Goal: Task Accomplishment & Management: Manage account settings

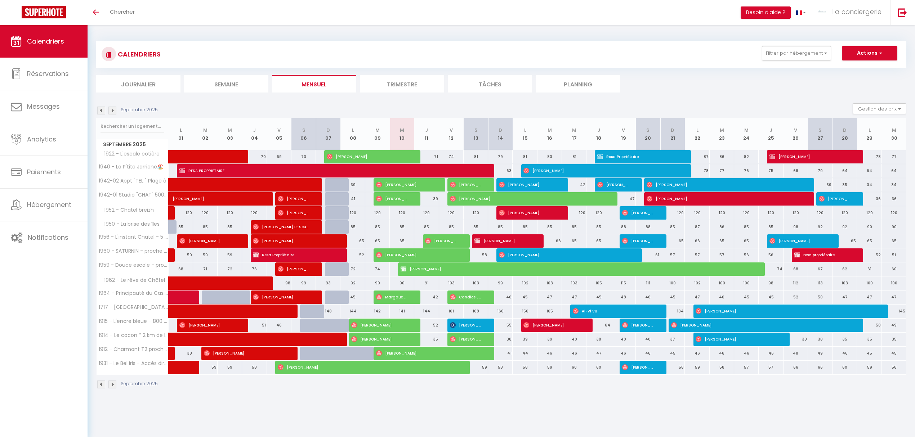
scroll to position [25, 0]
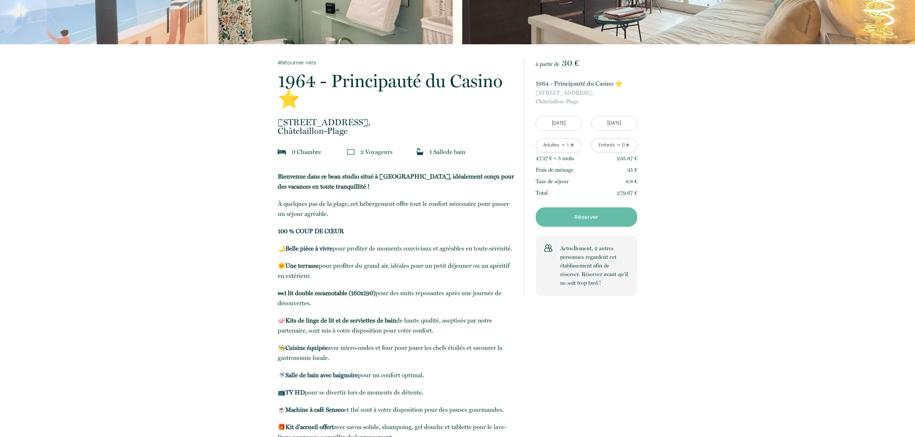
scroll to position [96, 0]
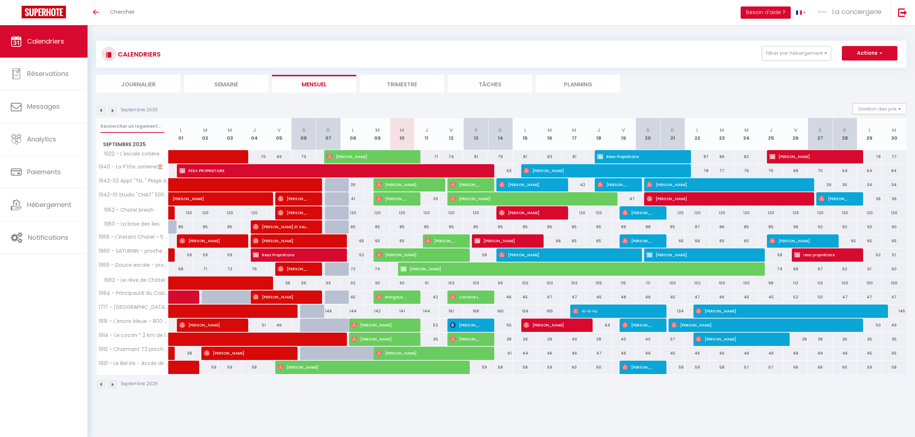
click at [127, 123] on input "text" at bounding box center [133, 126] width 64 height 13
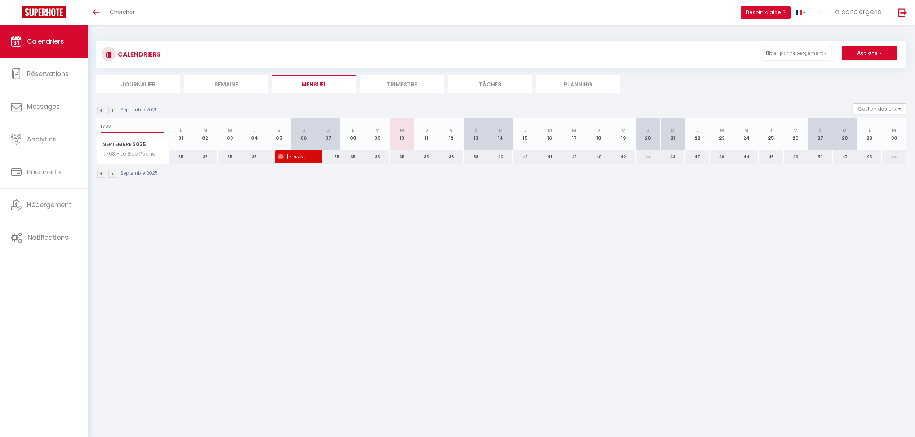
type input "1763"
click at [352, 156] on div "35" at bounding box center [353, 156] width 25 height 13
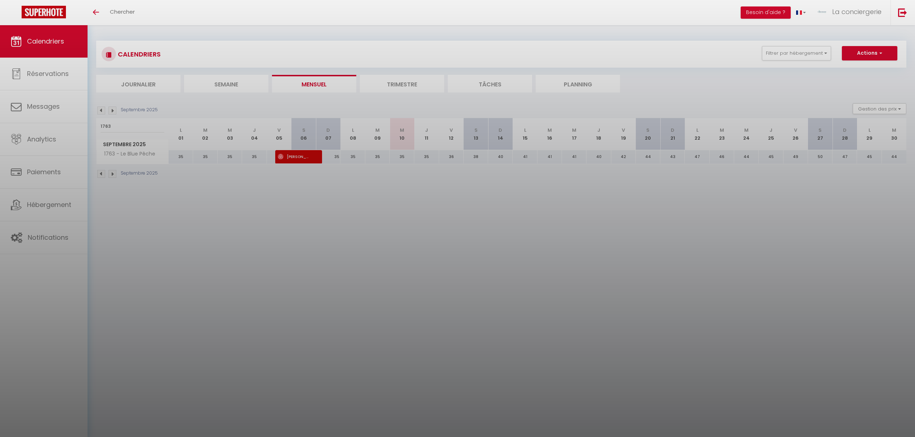
click at [352, 156] on div at bounding box center [457, 218] width 915 height 437
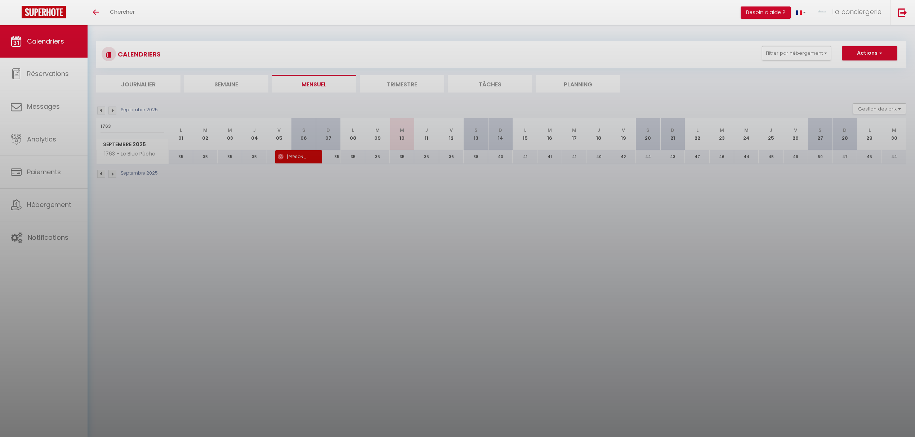
click at [352, 156] on div at bounding box center [457, 218] width 915 height 437
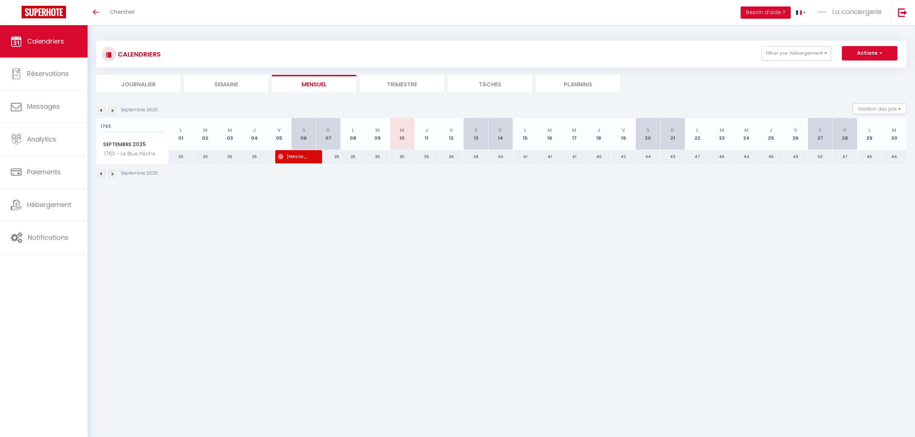
click at [352, 156] on div "35" at bounding box center [353, 156] width 25 height 13
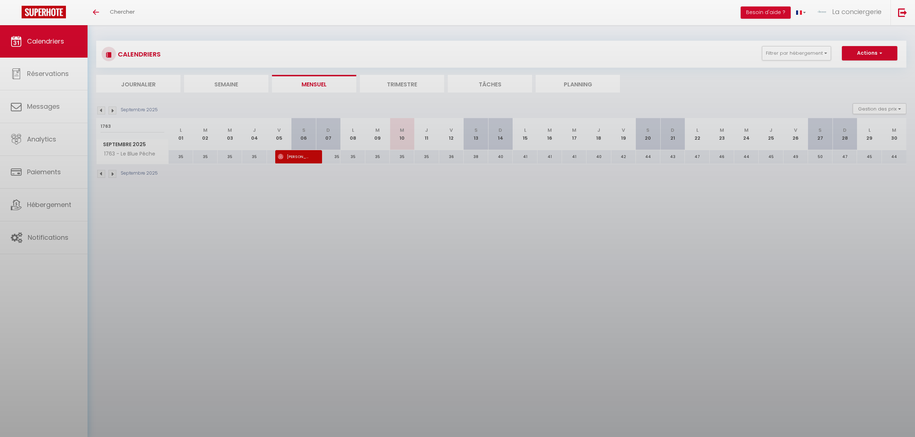
click at [352, 156] on div at bounding box center [457, 218] width 915 height 437
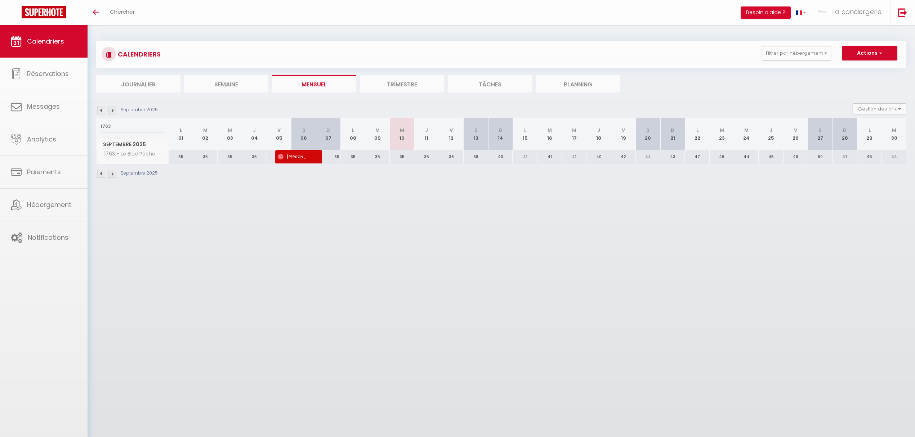
click at [352, 210] on body "🟢 Des questions ou besoin d'assistance pour la migration AirBnB? Connectez-vous…" at bounding box center [457, 243] width 915 height 437
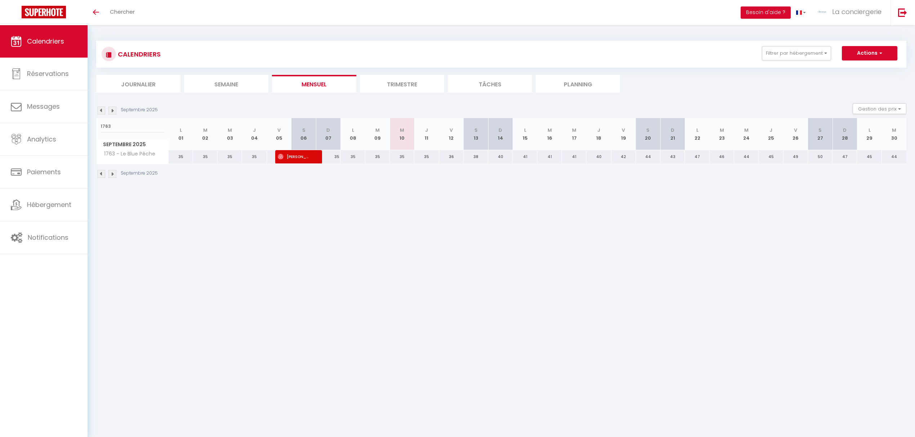
click at [353, 152] on div "35" at bounding box center [353, 156] width 25 height 13
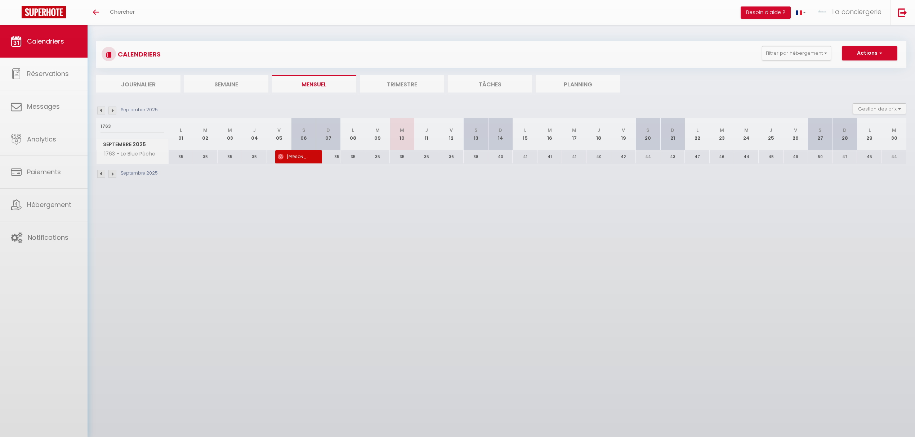
click at [353, 159] on div at bounding box center [457, 218] width 915 height 437
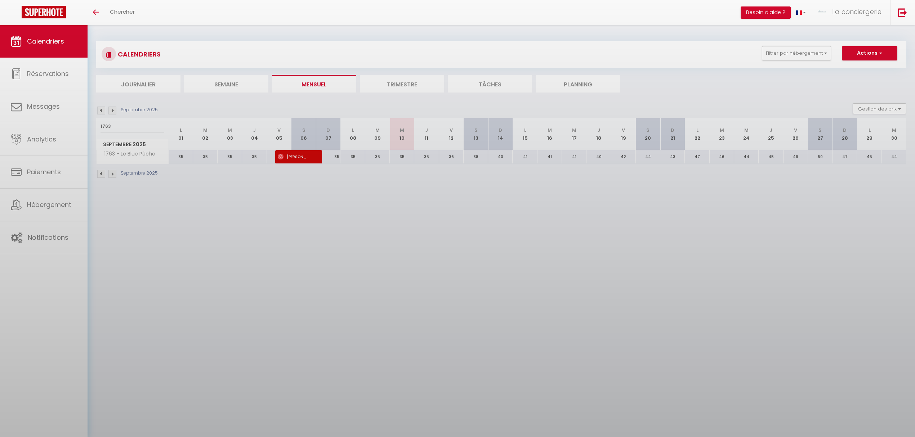
click at [353, 159] on body "🟢 Des questions ou besoin d'assistance pour la migration AirBnB? Connectez-vous…" at bounding box center [457, 243] width 915 height 437
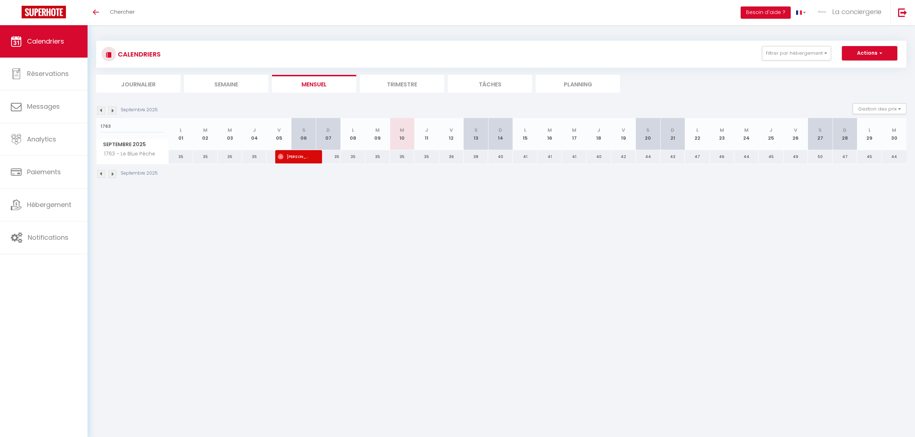
click at [353, 159] on div "35" at bounding box center [353, 156] width 25 height 13
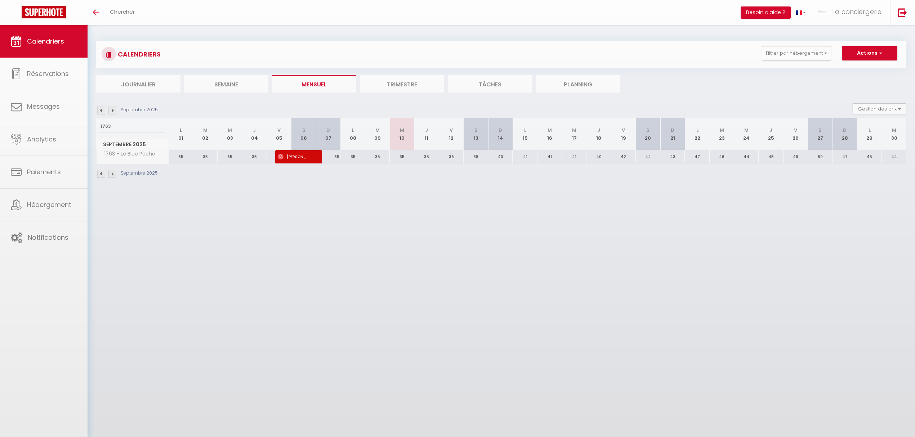
click at [353, 159] on div at bounding box center [457, 218] width 915 height 437
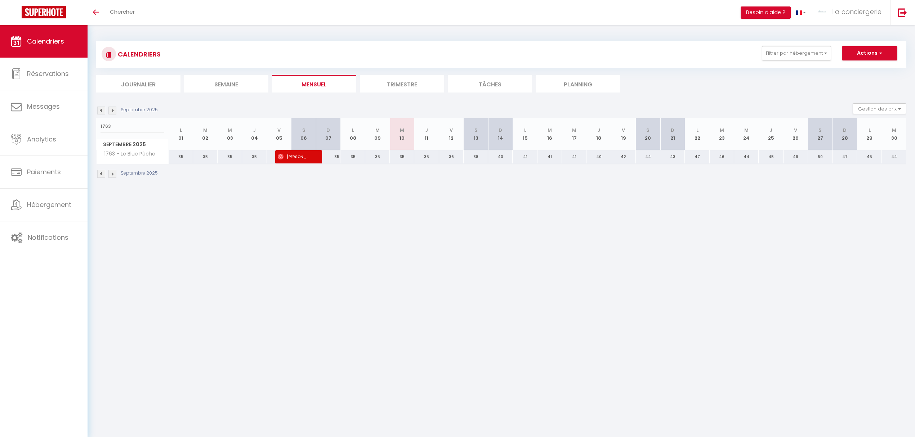
click at [256, 159] on div "35" at bounding box center [254, 156] width 25 height 13
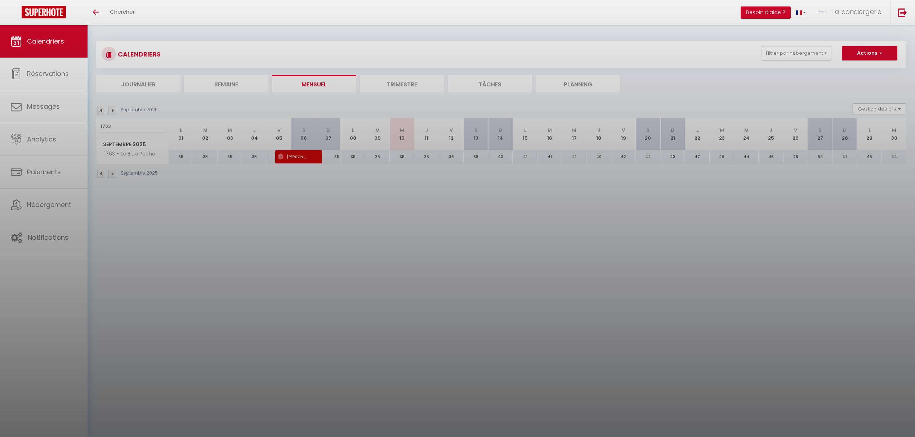
click at [559, 166] on div at bounding box center [457, 218] width 915 height 437
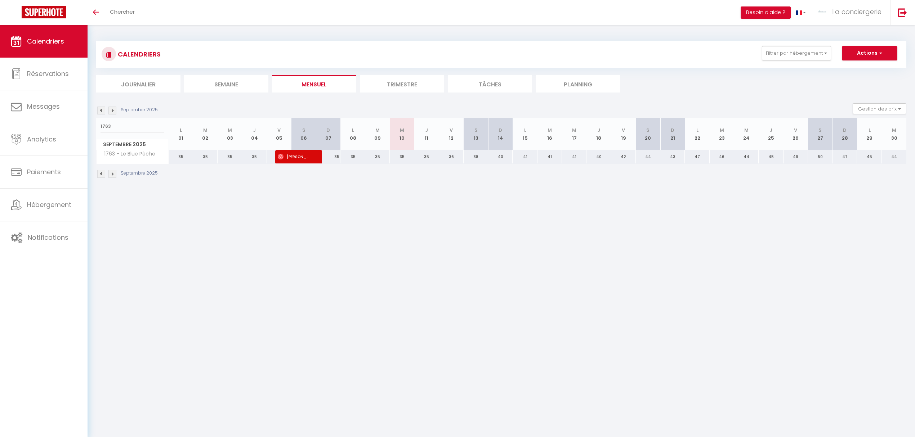
click at [561, 150] on body "🟢 Des questions ou besoin d'assistance pour la migration AirBnB? Connectez-vous…" at bounding box center [457, 243] width 915 height 437
drag, startPoint x: 561, startPoint y: 150, endPoint x: 301, endPoint y: 126, distance: 262.0
click at [525, 147] on div "1763 Septembre 2025 L 01 M 02 M 03 J 04 V 05 S 06 D 07 L 08 M 09 M 10 J 11 V 12…" at bounding box center [501, 141] width 810 height 46
click at [200, 130] on th "M 02" at bounding box center [205, 134] width 25 height 32
drag, startPoint x: 217, startPoint y: 212, endPoint x: 79, endPoint y: 116, distance: 168.5
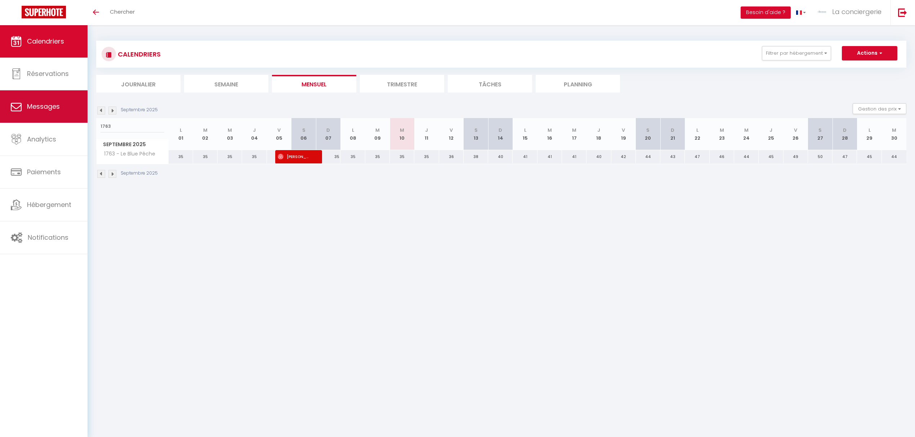
click at [216, 210] on body "🟢 Des questions ou besoin d'assistance pour la migration AirBnB? Connectez-vous…" at bounding box center [457, 243] width 915 height 437
click at [35, 45] on span "Calendriers" at bounding box center [45, 41] width 37 height 9
click at [826, 53] on button "Filtrer par hébergement" at bounding box center [796, 53] width 69 height 14
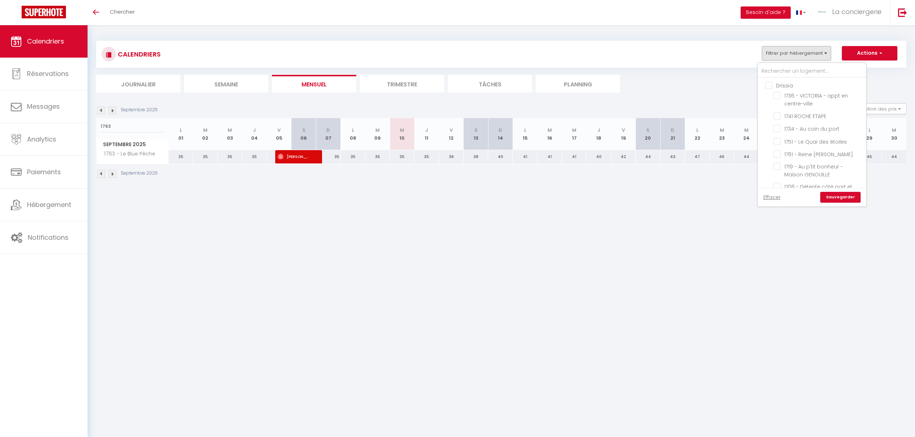
click at [770, 84] on input "Drissia" at bounding box center [819, 84] width 108 height 7
checkbox input "true"
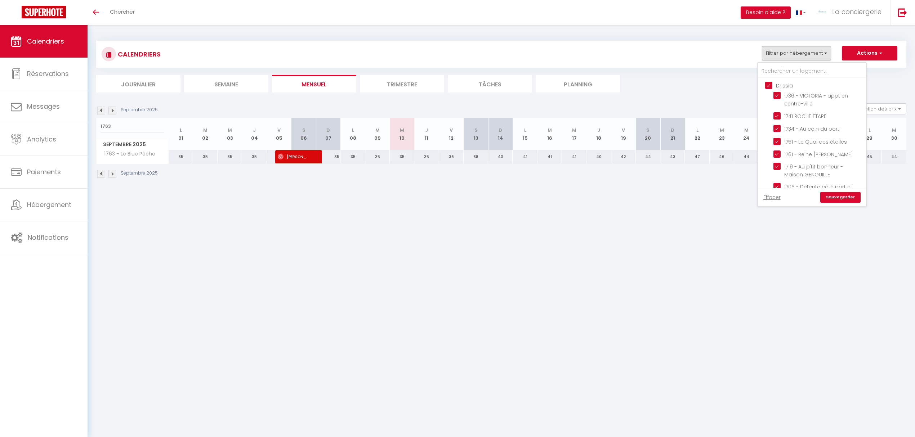
checkbox input "true"
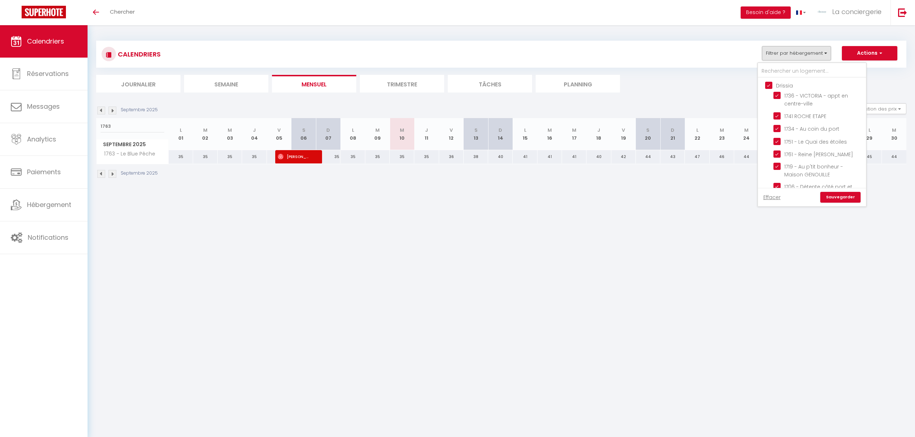
checkbox input "true"
checkbox input "false"
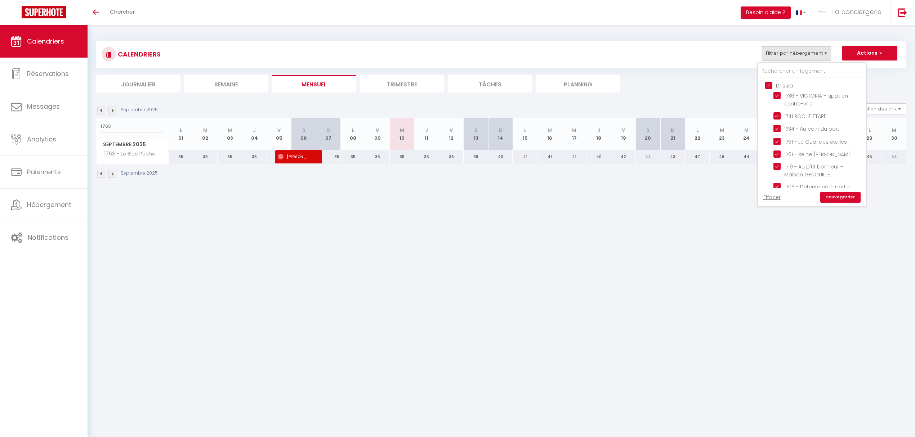
checkbox input "false"
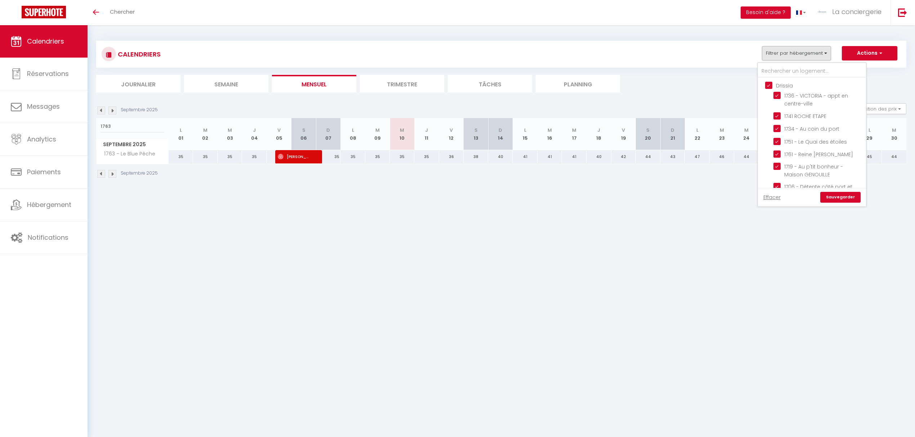
checkbox input "false"
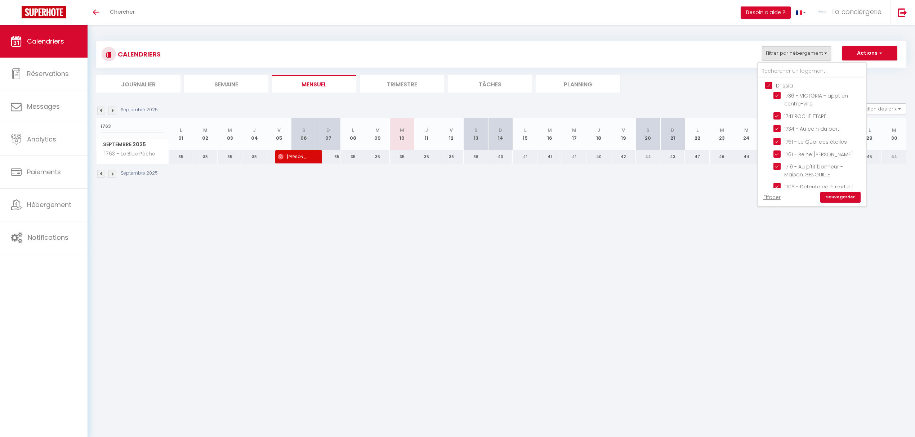
checkbox input "false"
checkbox input "true"
checkbox input "false"
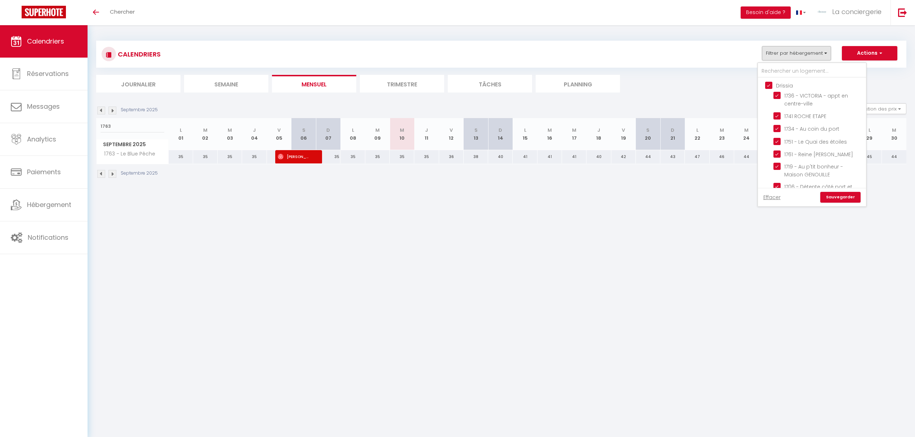
checkbox input "false"
checkbox input "true"
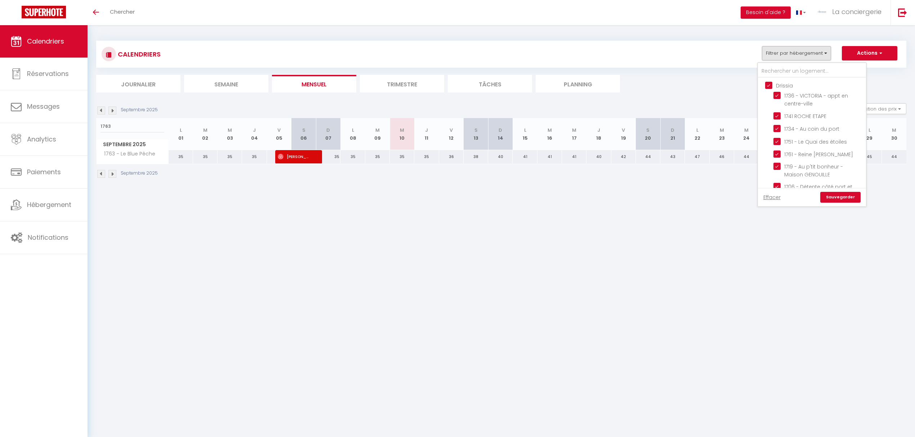
checkbox input "false"
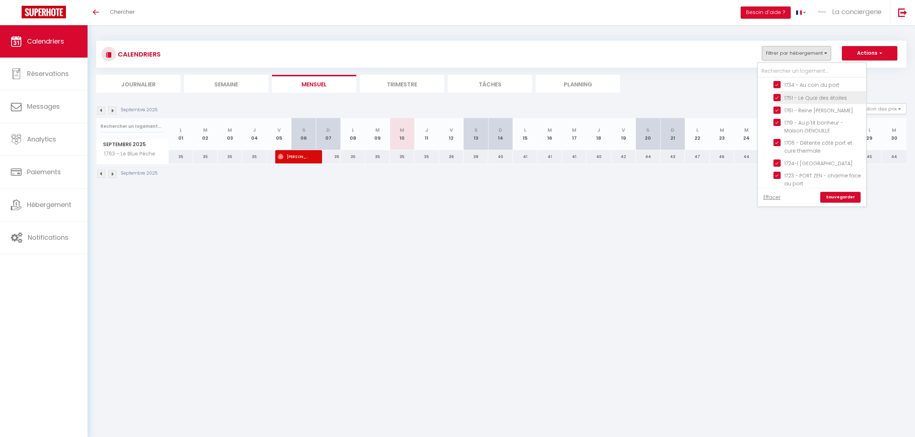
checkbox input "false"
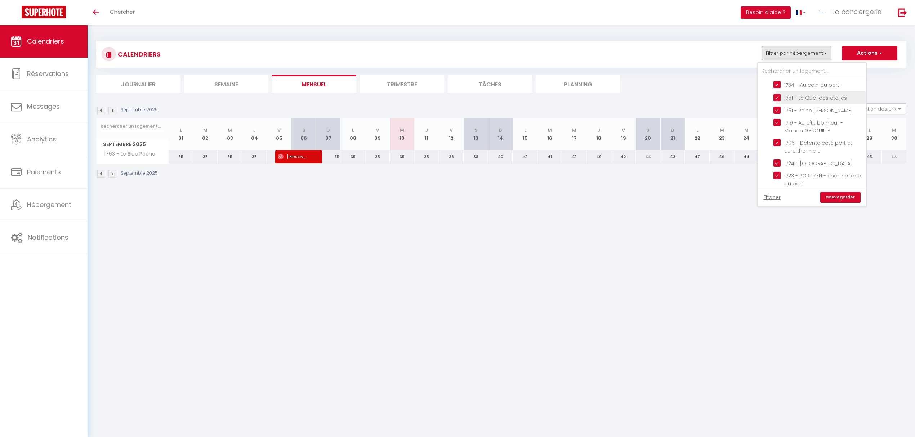
checkbox input "false"
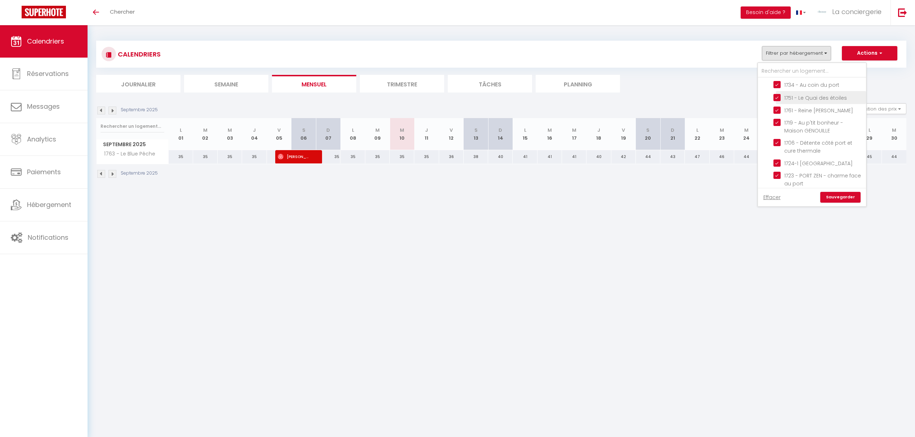
checkbox input "false"
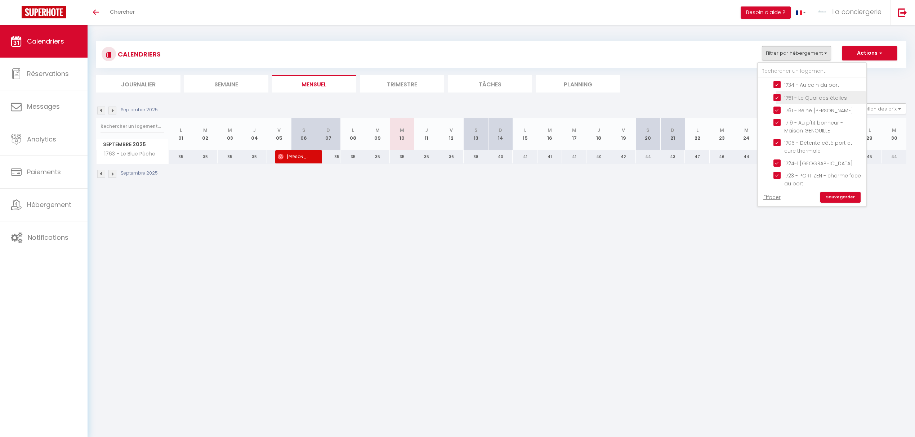
checkbox input "false"
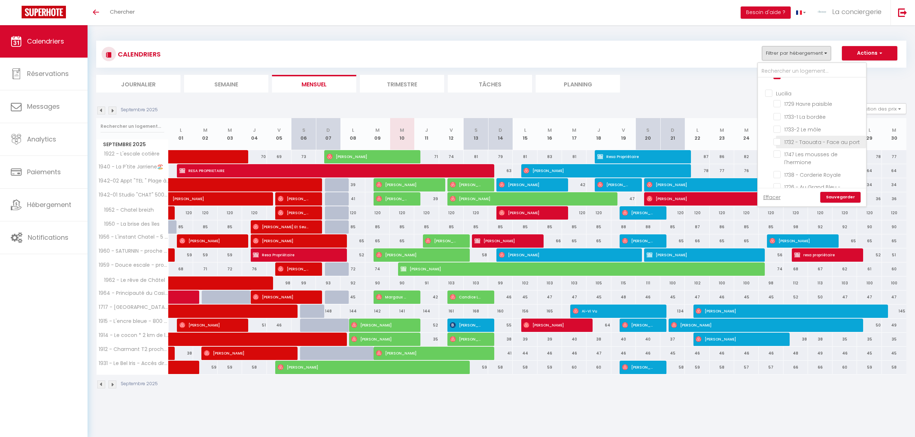
scroll to position [192, 0]
click at [779, 85] on input "1733-1 La bordée" at bounding box center [819, 88] width 90 height 7
checkbox input "true"
checkbox input "false"
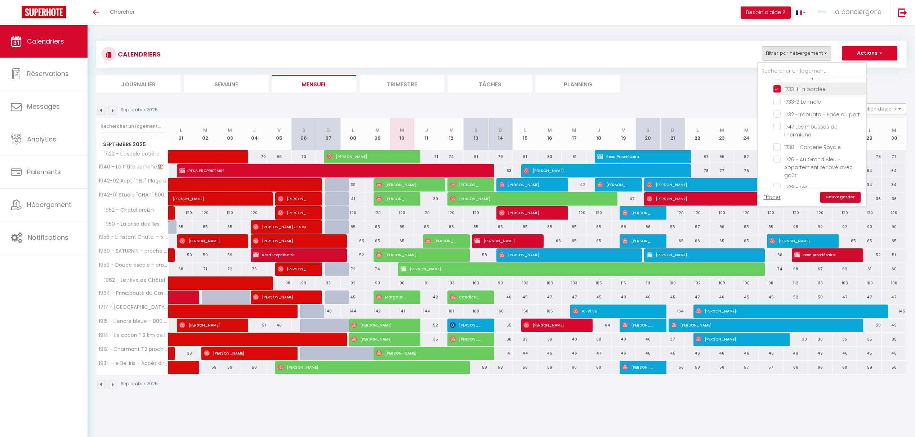
checkbox input "false"
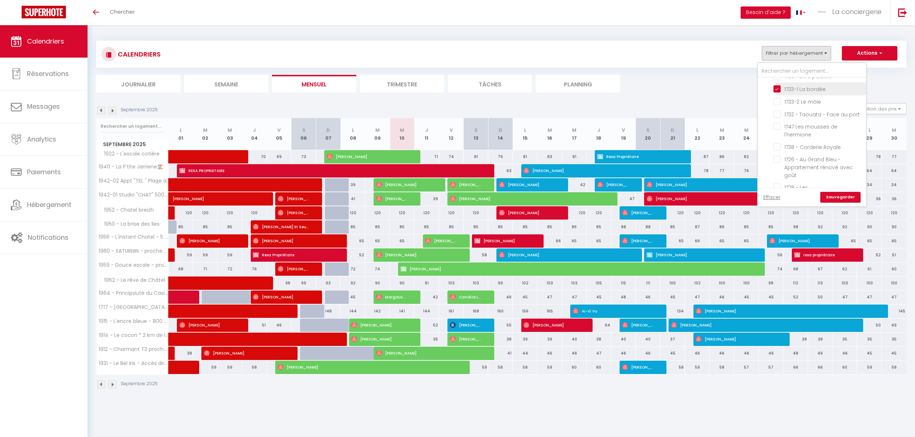
checkbox input "false"
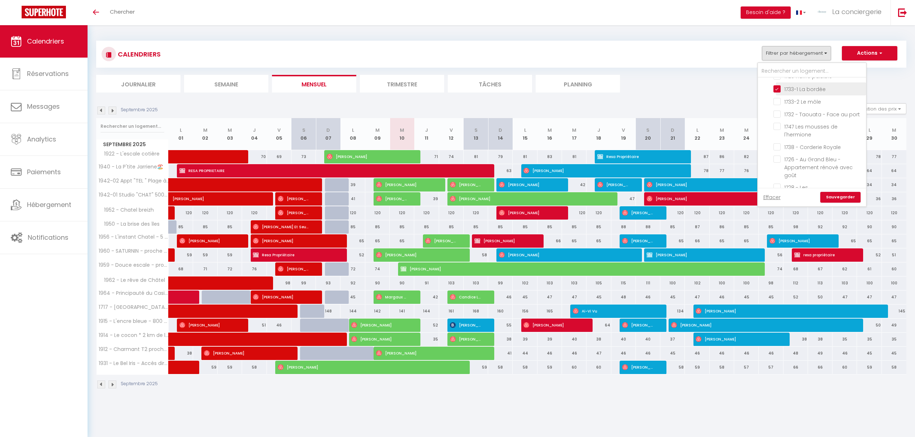
checkbox input "false"
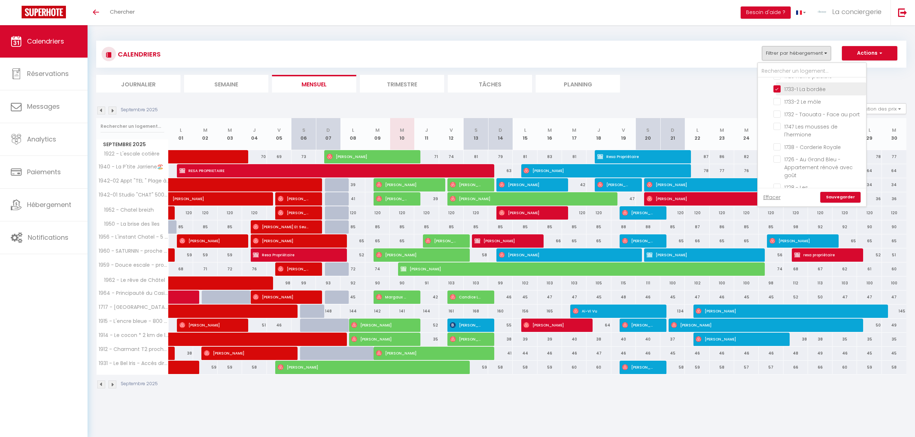
checkbox input "false"
click at [404, 228] on div "85" at bounding box center [402, 227] width 25 height 13
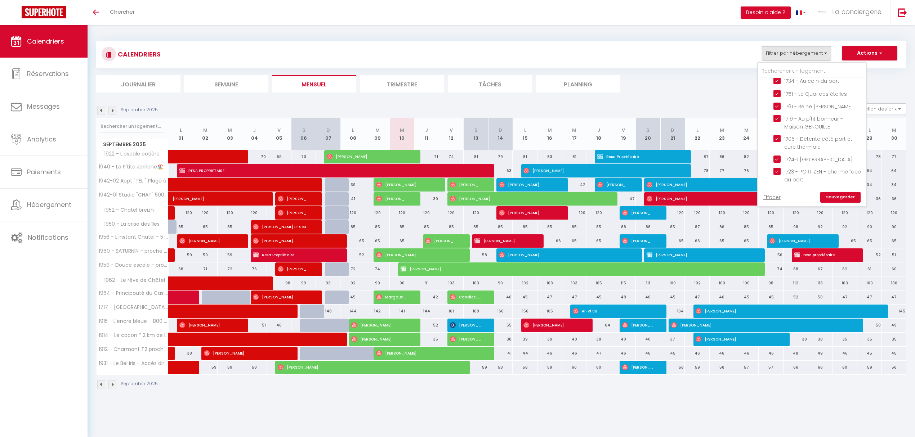
type input "85"
type input "Mer 10 Septembre 2025"
type input "Jeu 11 Septembre 2025"
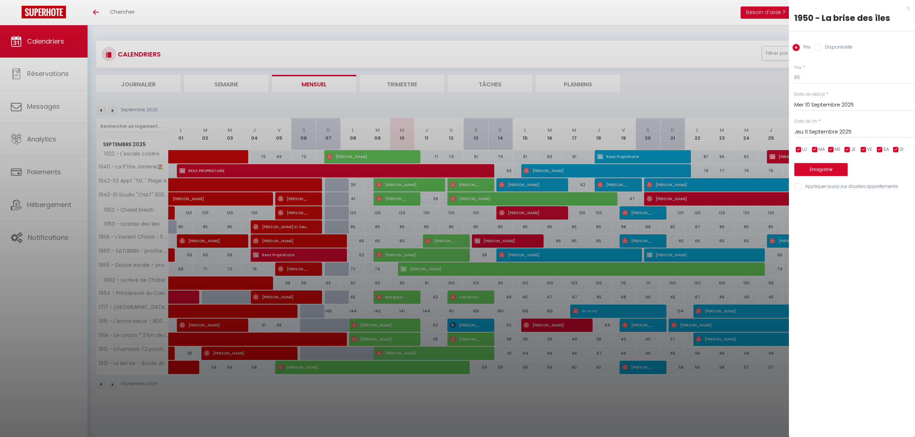
click at [232, 387] on div at bounding box center [457, 218] width 915 height 437
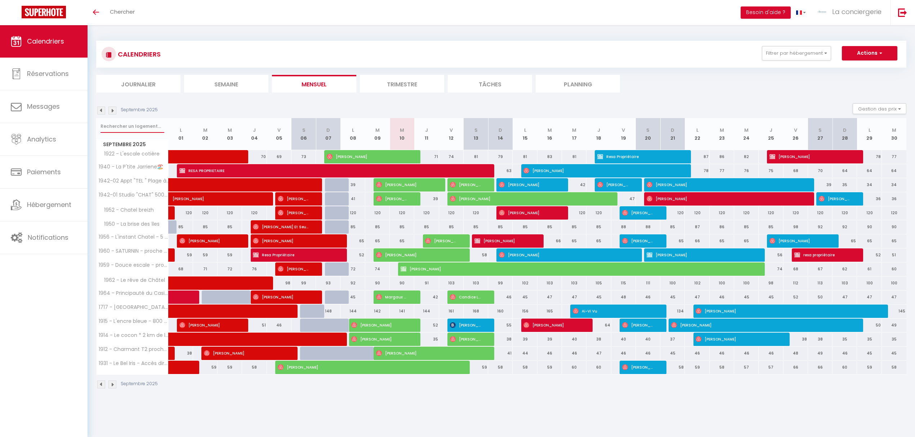
click at [127, 126] on input "text" at bounding box center [133, 126] width 64 height 13
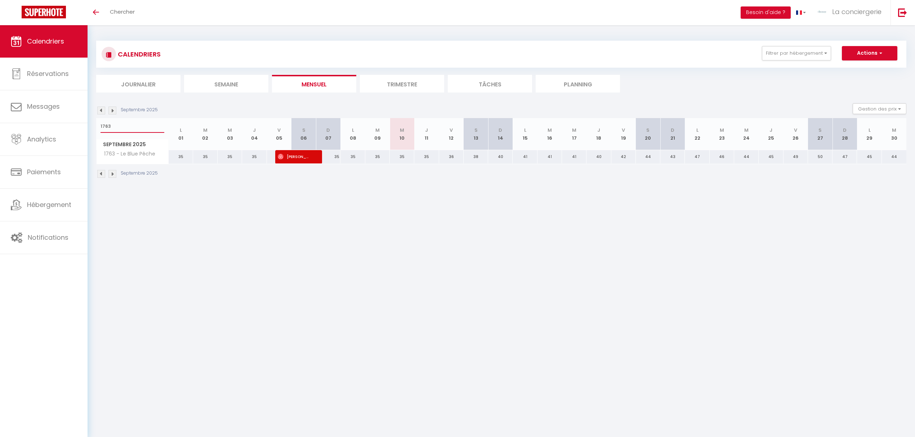
type input "1763"
click at [351, 157] on div "35" at bounding box center [353, 156] width 25 height 13
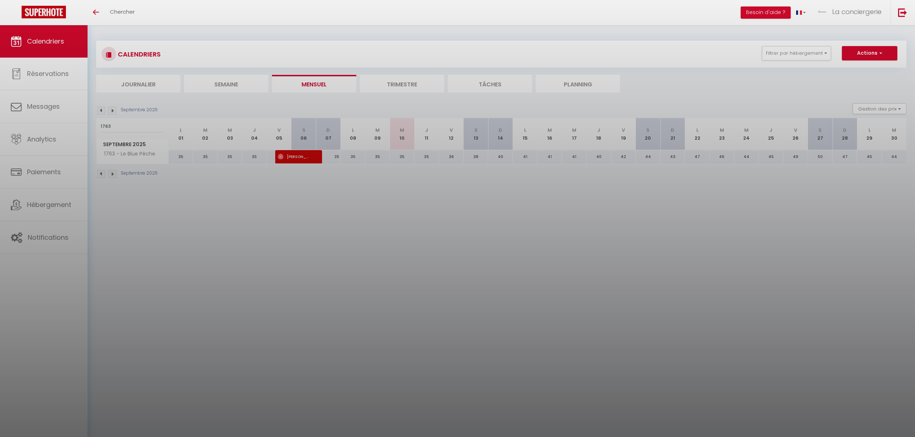
click at [351, 157] on div at bounding box center [457, 218] width 915 height 437
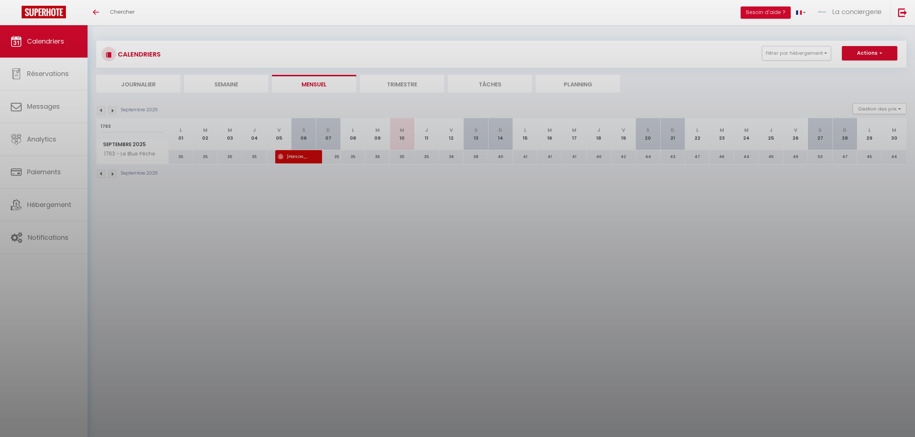
click at [351, 157] on div at bounding box center [457, 218] width 915 height 437
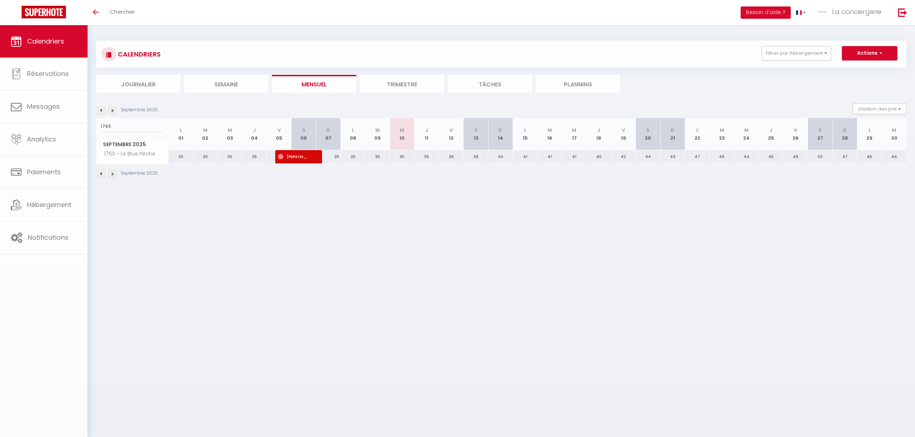
click at [351, 157] on div "35" at bounding box center [353, 156] width 25 height 13
click at [351, 157] on div at bounding box center [457, 218] width 915 height 437
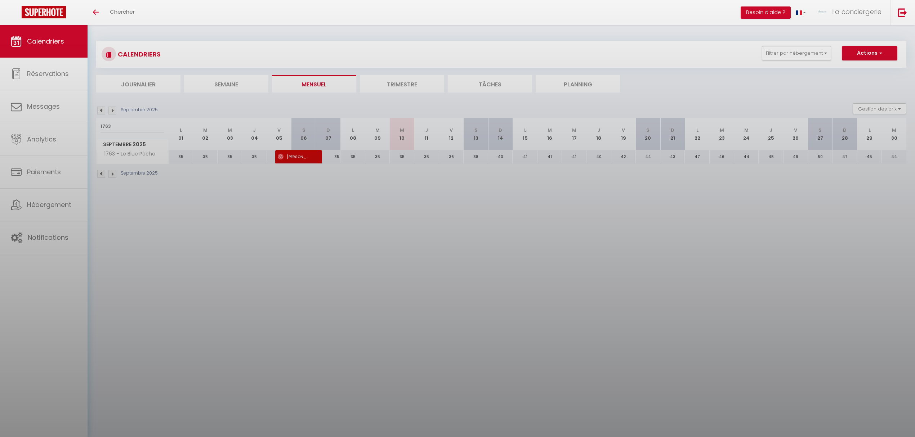
click at [351, 157] on div at bounding box center [457, 218] width 915 height 437
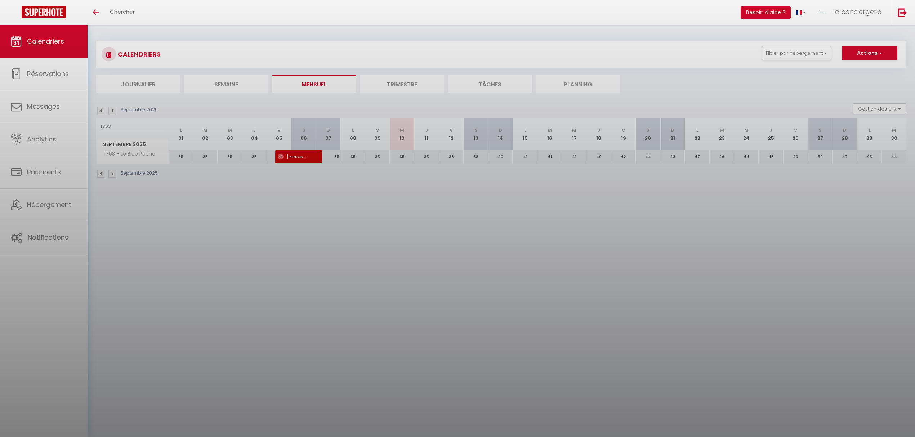
click at [351, 157] on div at bounding box center [457, 218] width 915 height 437
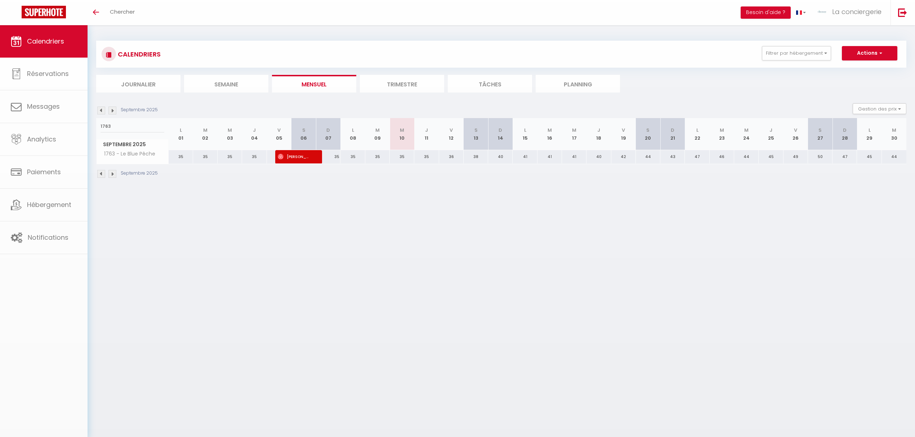
click at [351, 157] on body "🟢 Des questions ou besoin d'assistance pour la migration AirBnB? Connectez-vous…" at bounding box center [457, 243] width 915 height 437
click at [337, 156] on div "35" at bounding box center [328, 156] width 25 height 13
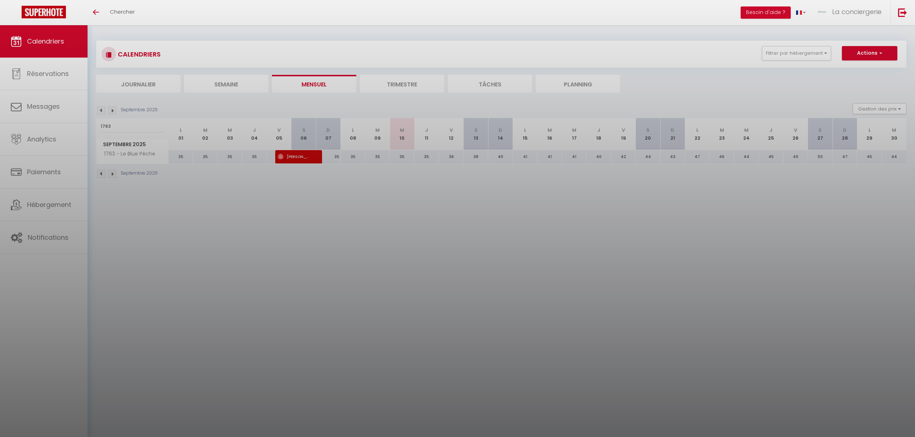
click at [502, 153] on div at bounding box center [457, 218] width 915 height 437
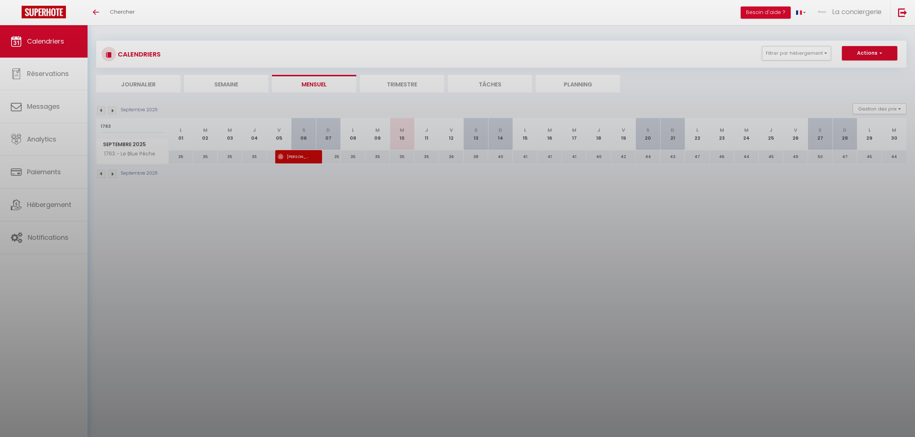
click at [502, 153] on div at bounding box center [457, 218] width 915 height 437
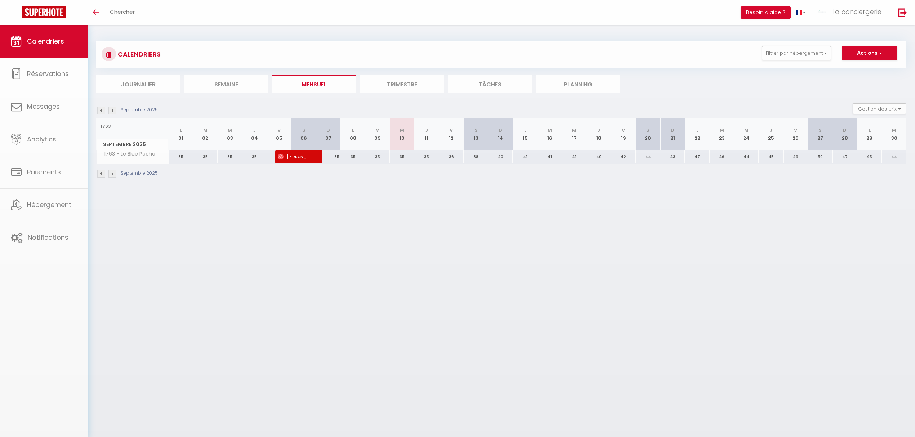
click at [502, 153] on body "🟢 Des questions ou besoin d'assistance pour la migration AirBnB? Connectez-vous…" at bounding box center [457, 243] width 915 height 437
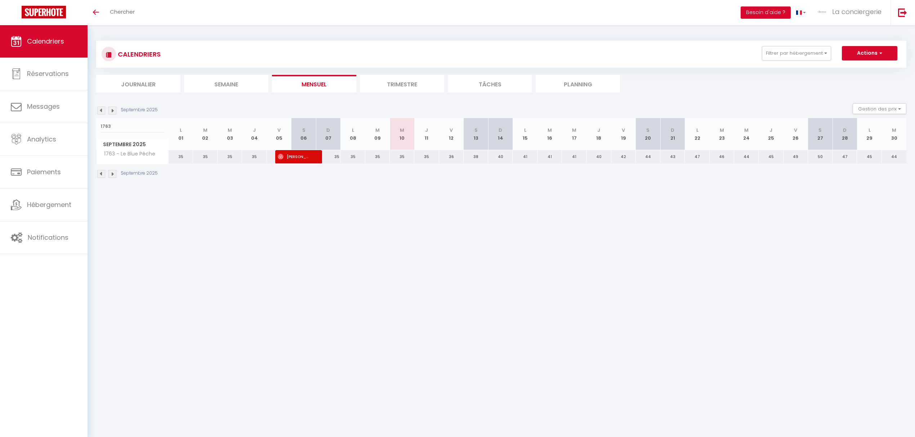
click at [502, 153] on div "40" at bounding box center [500, 156] width 25 height 13
click at [0, 0] on div at bounding box center [0, 0] width 0 height 0
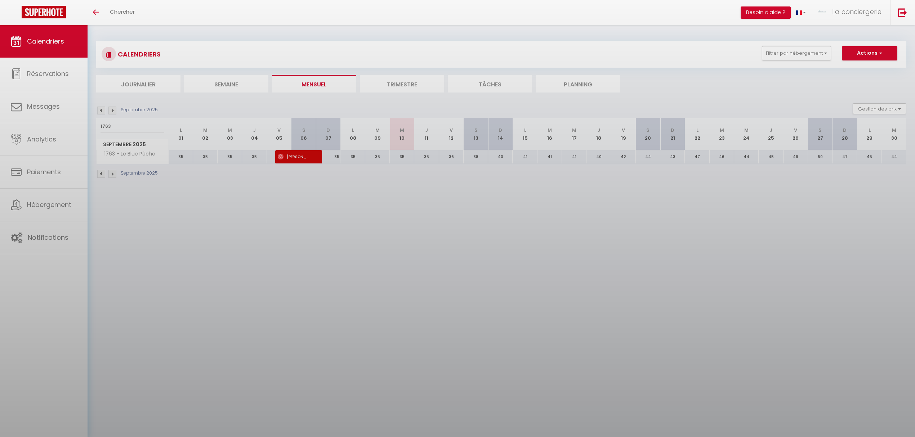
click at [502, 153] on div at bounding box center [457, 218] width 915 height 437
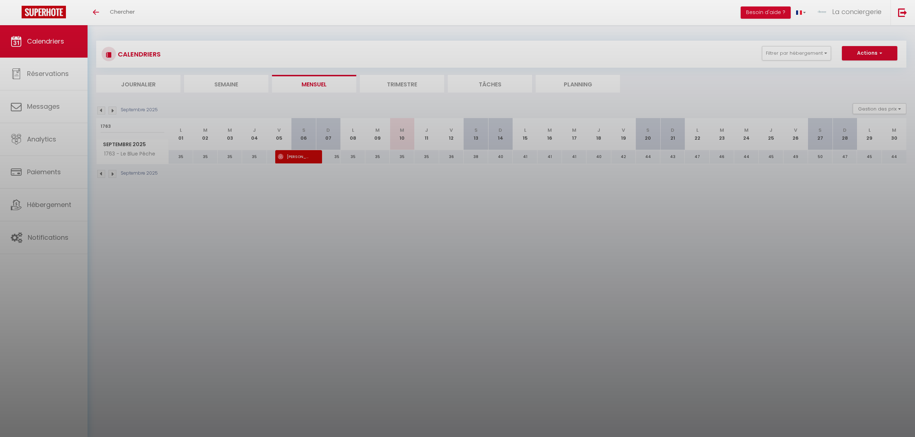
click at [502, 153] on div at bounding box center [457, 218] width 915 height 437
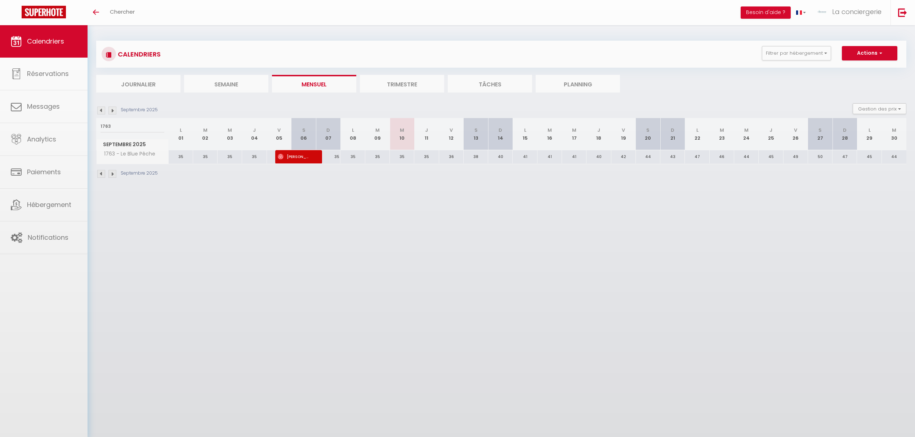
click at [502, 153] on body "🟢 Des questions ou besoin d'assistance pour la migration AirBnB? Connectez-vous…" at bounding box center [457, 243] width 915 height 437
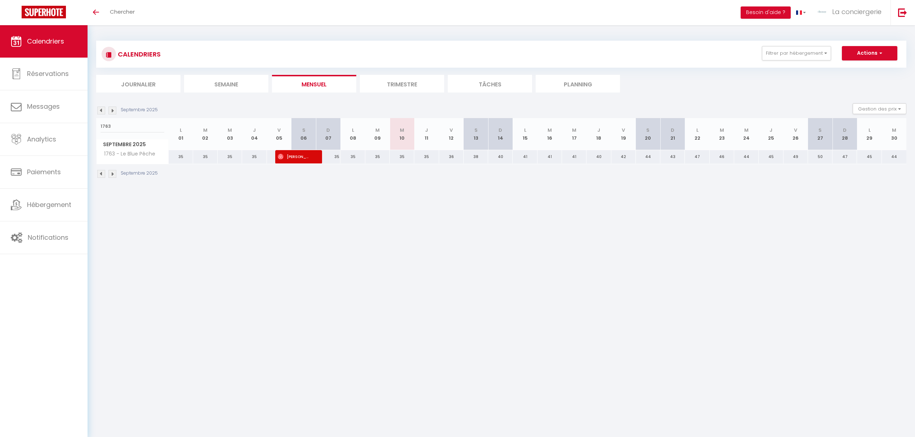
click at [502, 153] on div "40" at bounding box center [500, 156] width 25 height 13
click at [502, 153] on div at bounding box center [457, 218] width 915 height 437
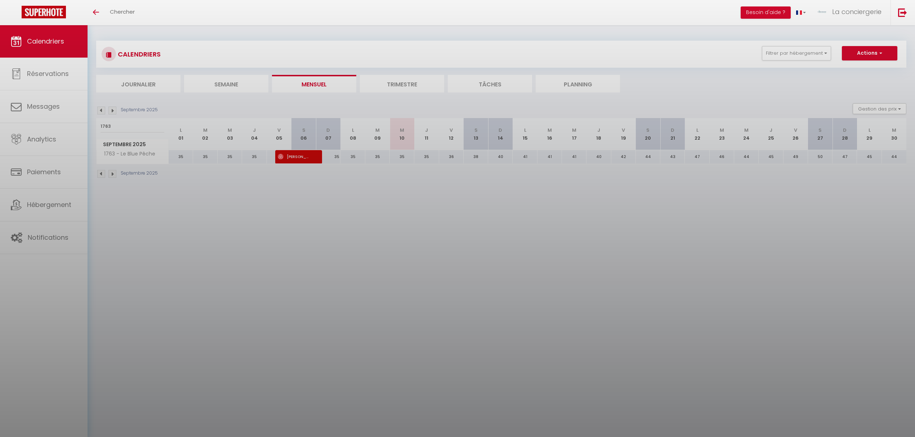
click at [502, 153] on div at bounding box center [457, 218] width 915 height 437
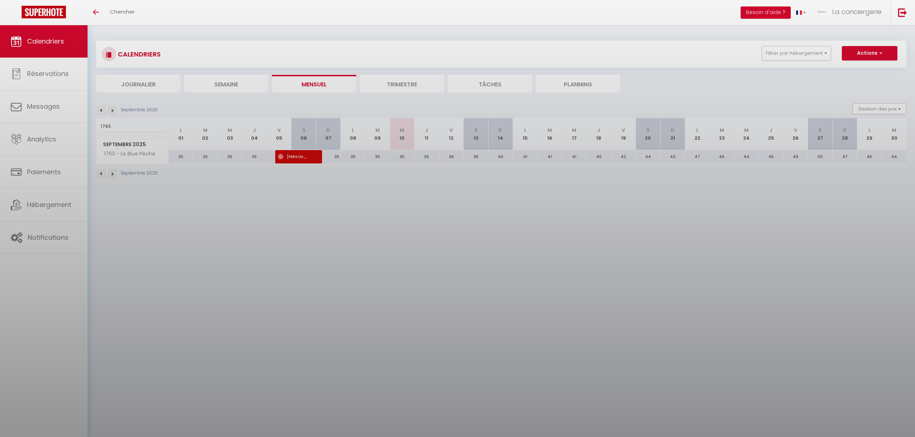
click at [502, 153] on div at bounding box center [457, 218] width 915 height 437
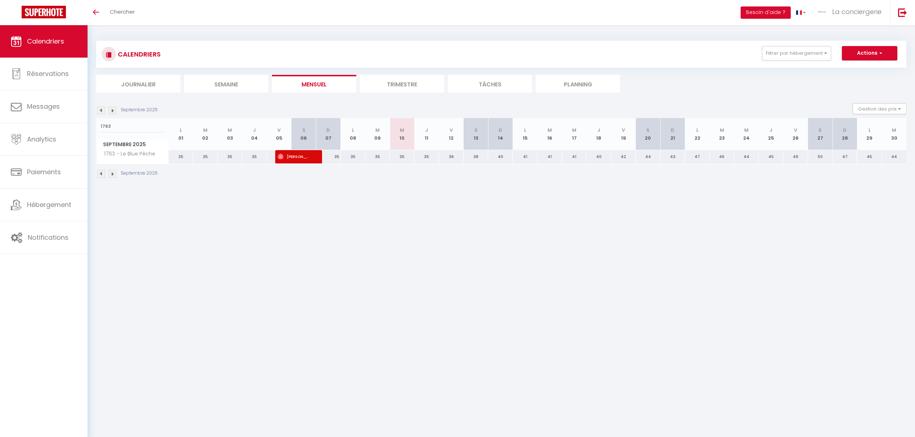
click at [509, 211] on body "🟢 Des questions ou besoin d'assistance pour la migration AirBnB? Connectez-vous…" at bounding box center [457, 243] width 915 height 437
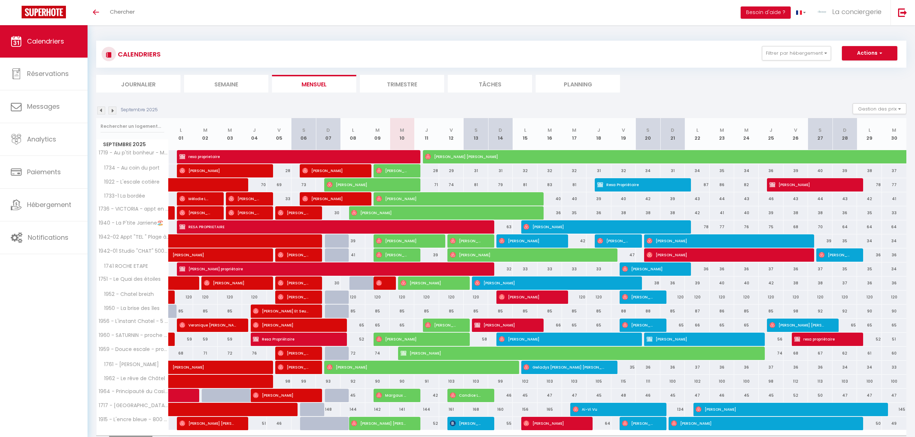
click at [453, 185] on div "74" at bounding box center [451, 184] width 25 height 13
checkbox input "false"
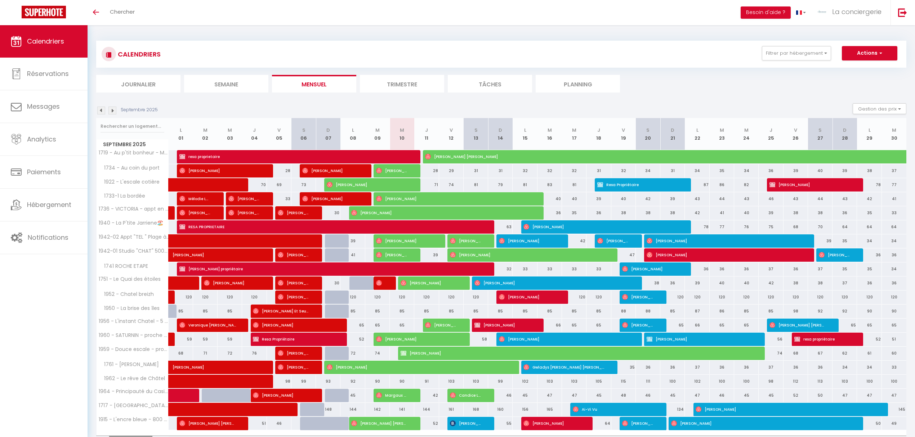
checkbox input "false"
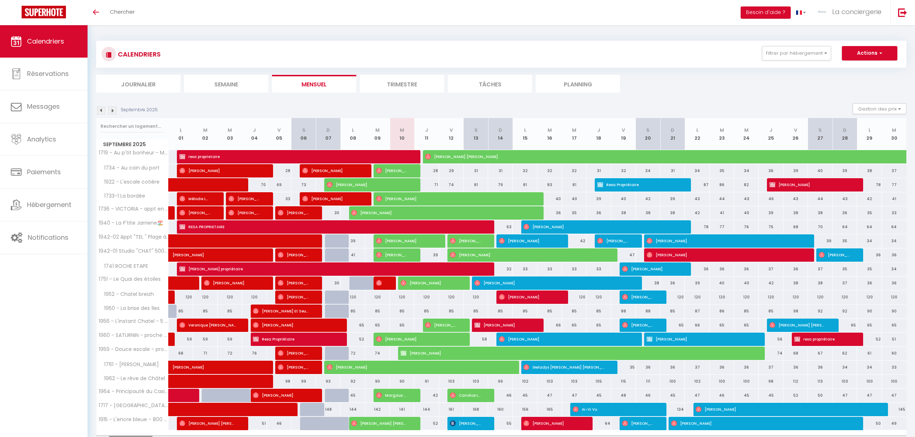
checkbox input "false"
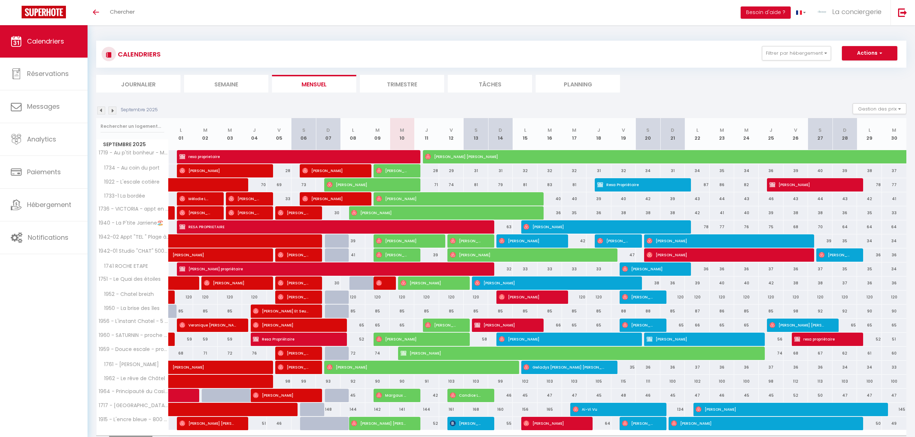
checkbox input "false"
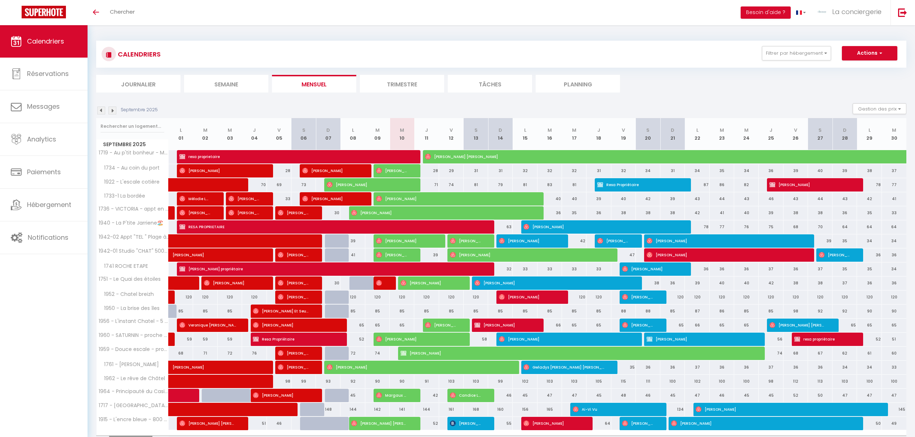
checkbox input "false"
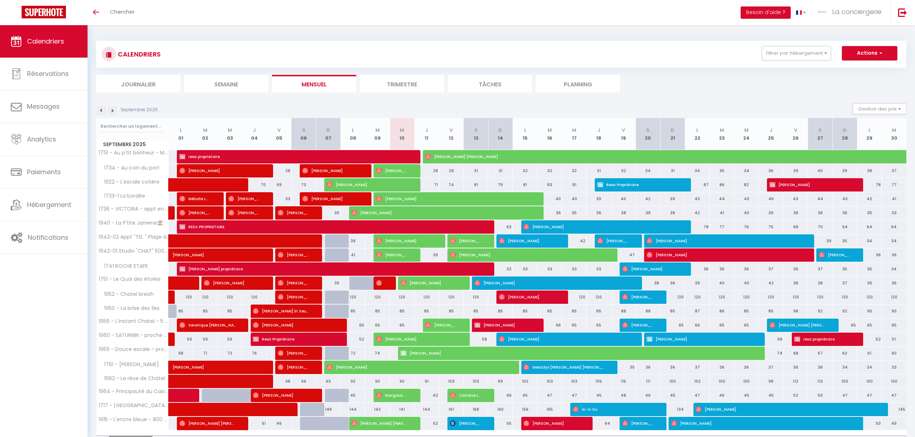
checkbox input "false"
type input "74"
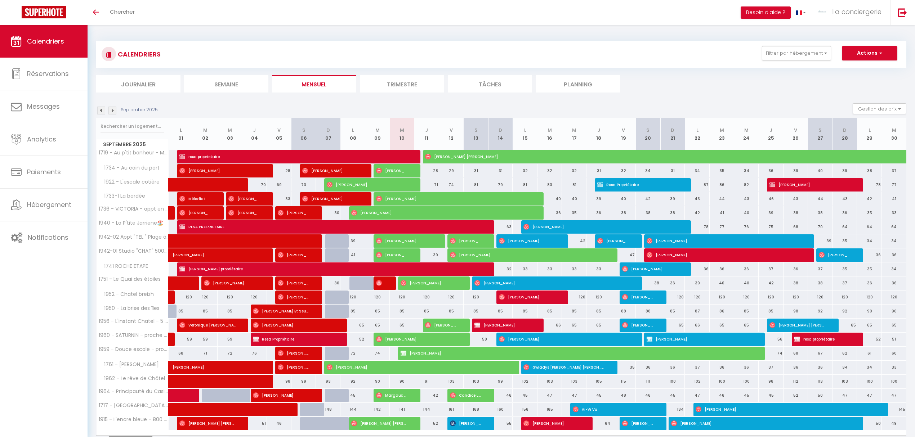
type input "Ven 12 Septembre 2025"
type input "Sam 13 Septembre 2025"
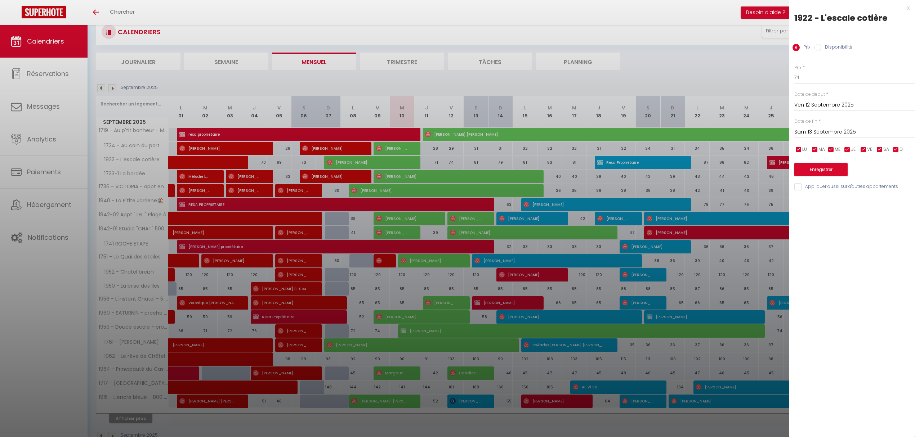
scroll to position [44, 0]
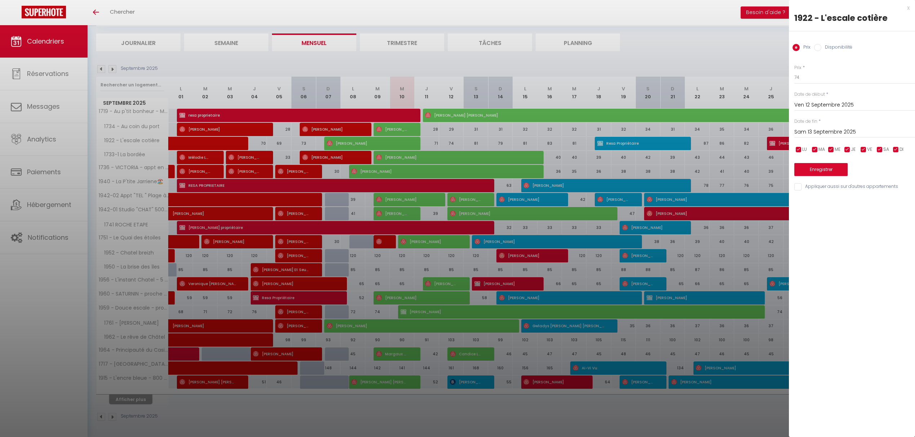
click at [307, 401] on div at bounding box center [457, 218] width 915 height 437
checkbox input "false"
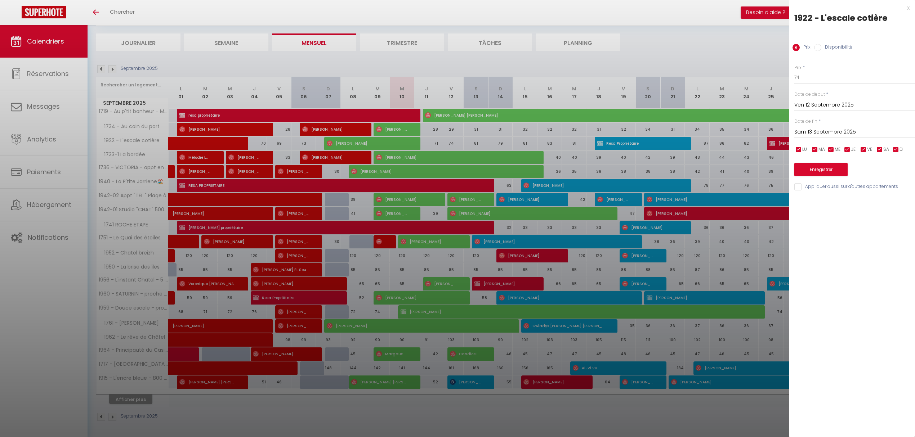
checkbox input "false"
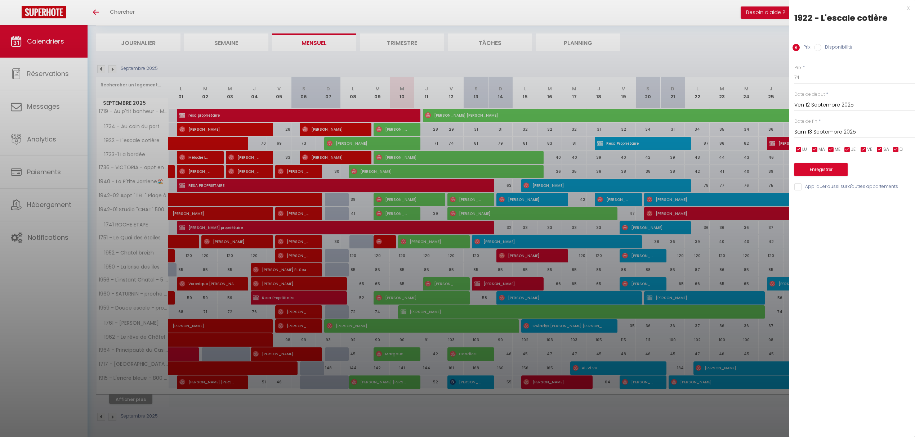
checkbox input "false"
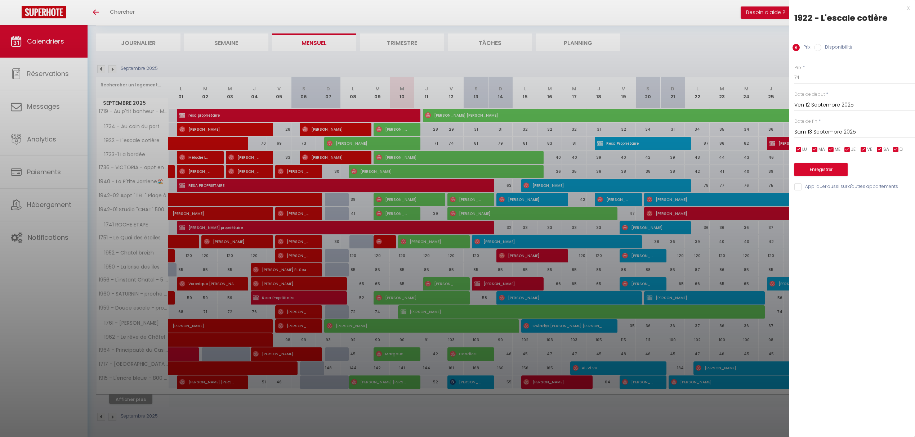
checkbox input "false"
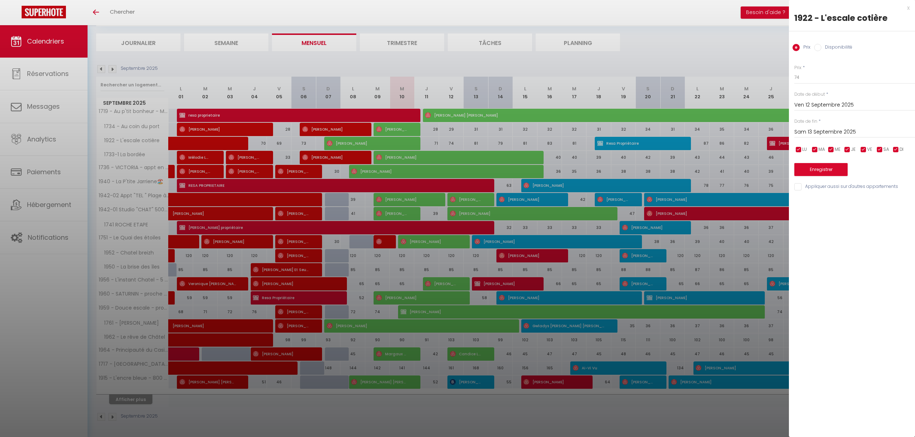
checkbox input "false"
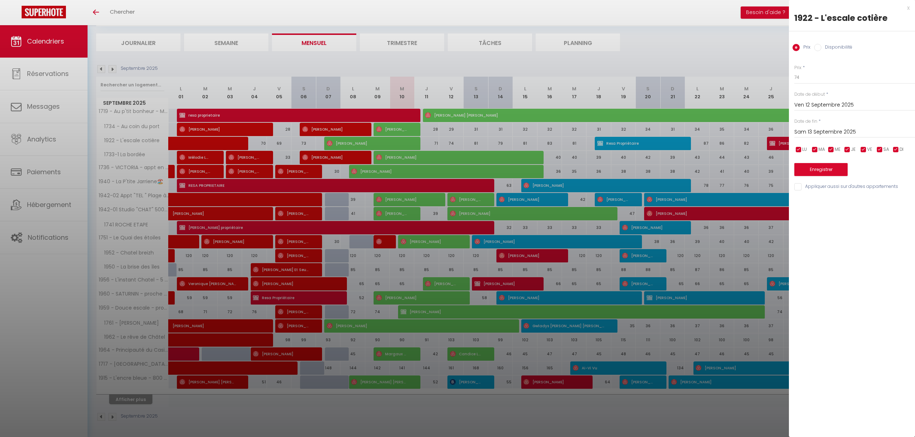
checkbox input "false"
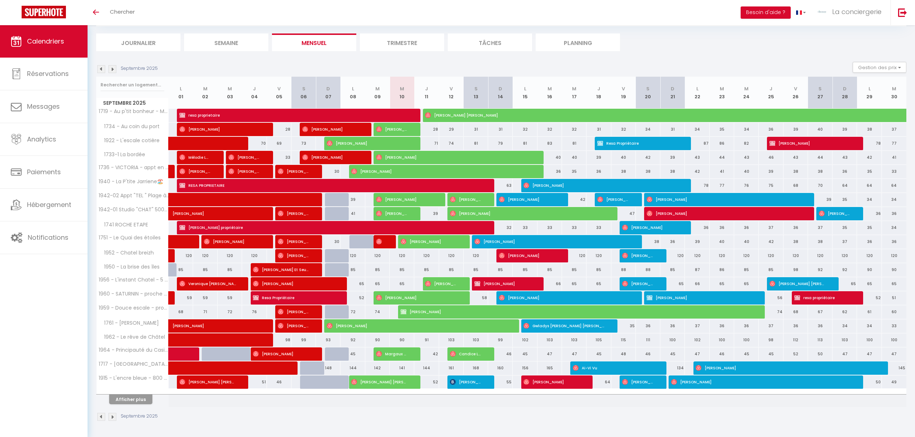
scroll to position [0, 0]
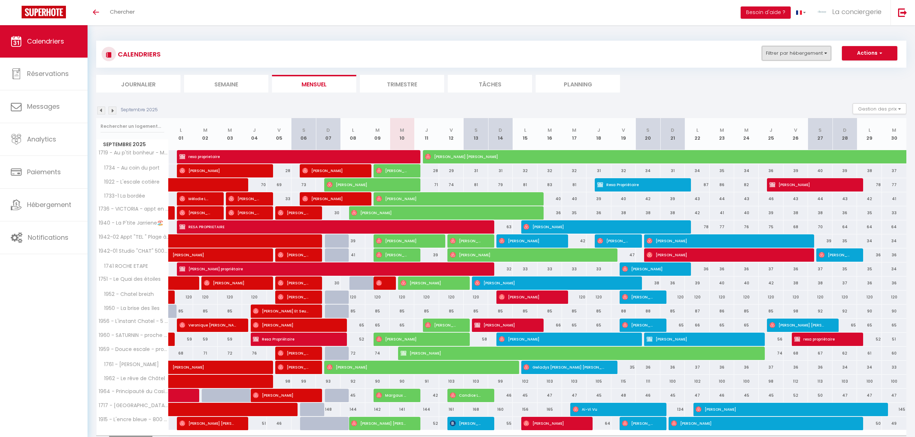
click at [824, 54] on button "Filtrer par hébergement" at bounding box center [796, 53] width 69 height 14
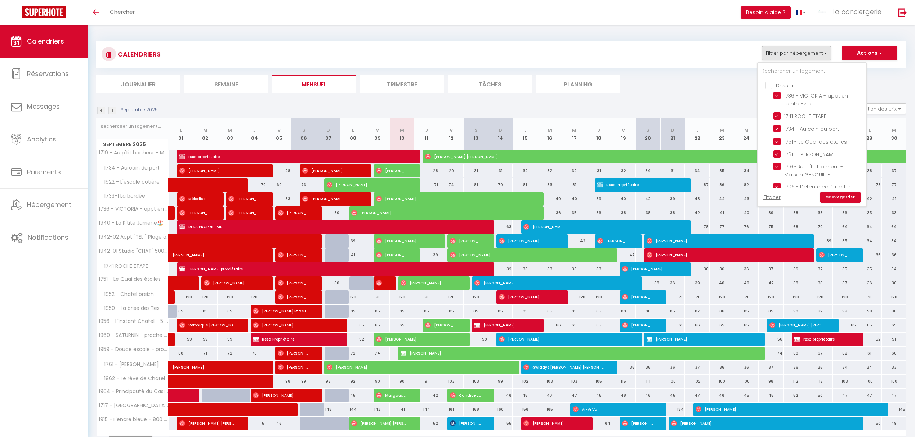
click at [768, 86] on input "Drissia" at bounding box center [819, 84] width 108 height 7
checkbox input "true"
checkbox input "false"
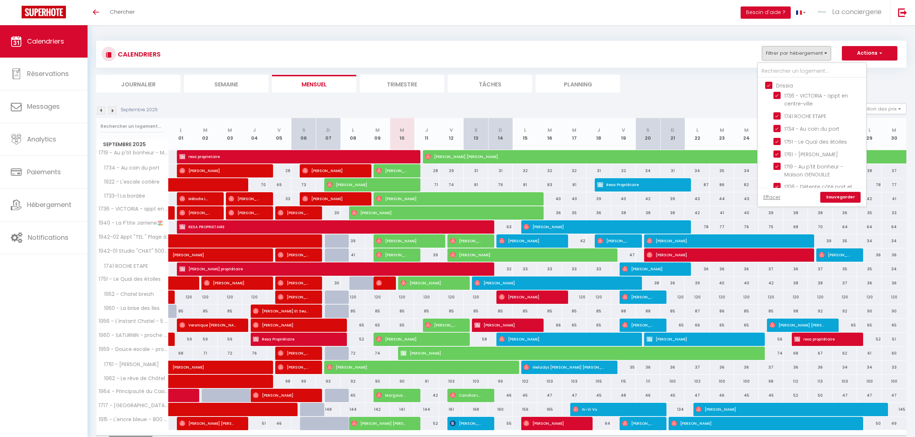
checkbox input "false"
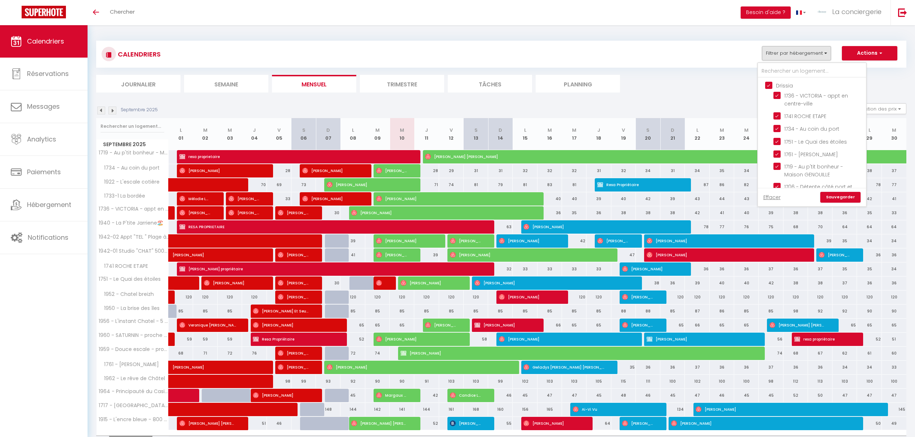
checkbox input "false"
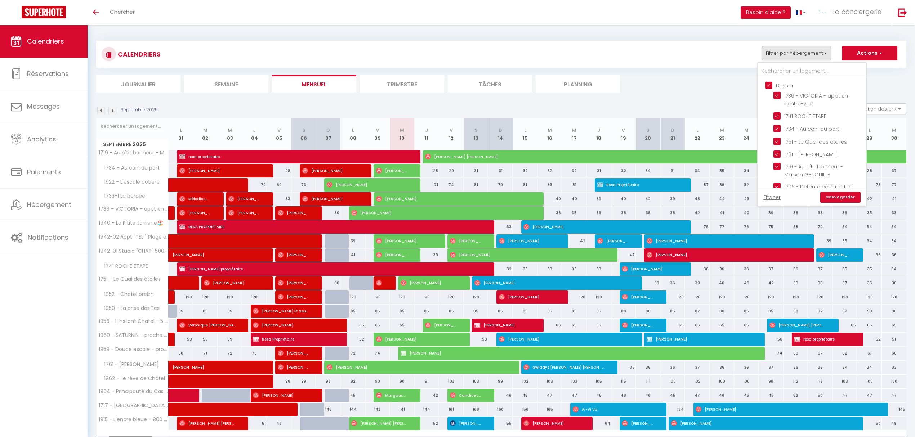
checkbox input "false"
checkbox input "true"
checkbox input "false"
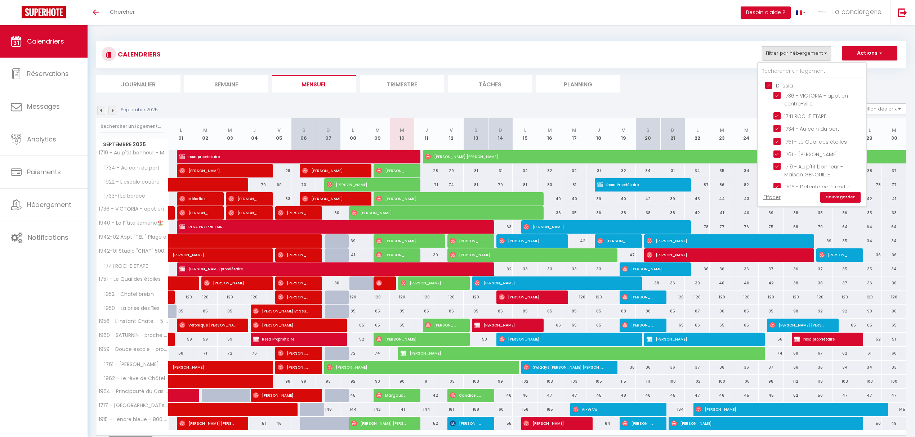
checkbox input "false"
checkbox input "true"
checkbox input "false"
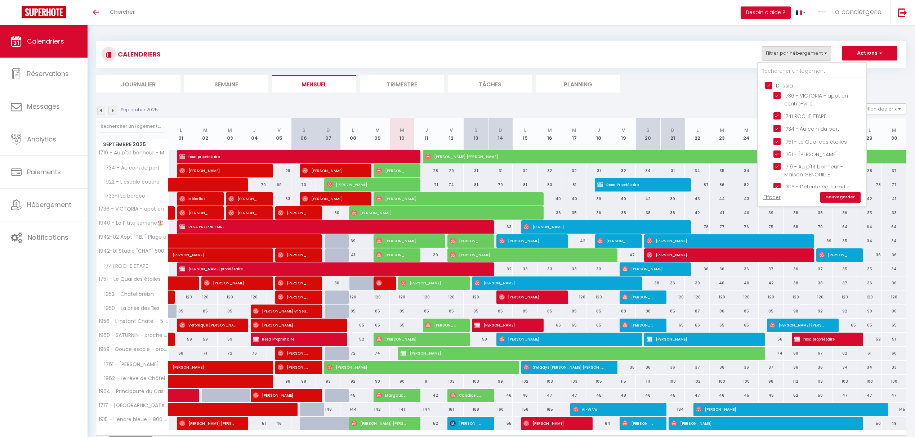
click at [770, 85] on input "Drissia" at bounding box center [819, 84] width 108 height 7
checkbox input "false"
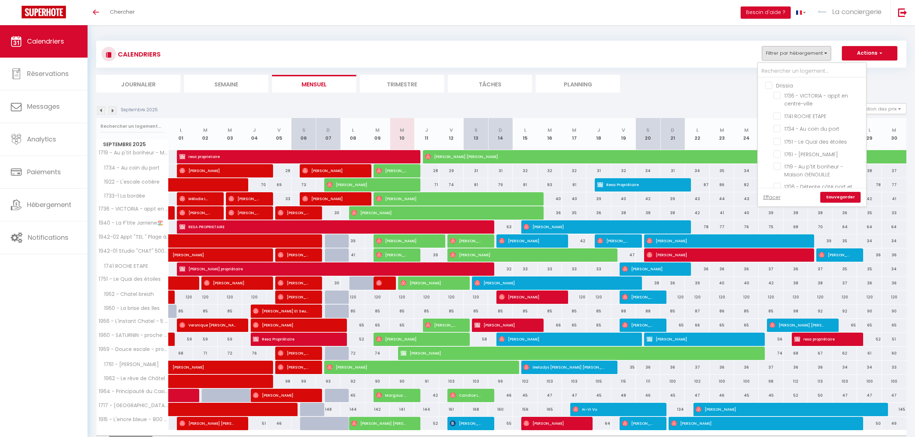
checkbox input "false"
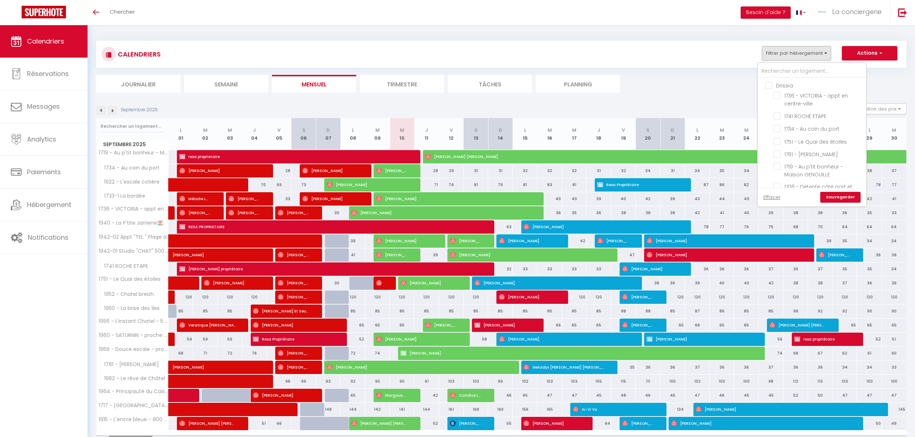
checkbox input "false"
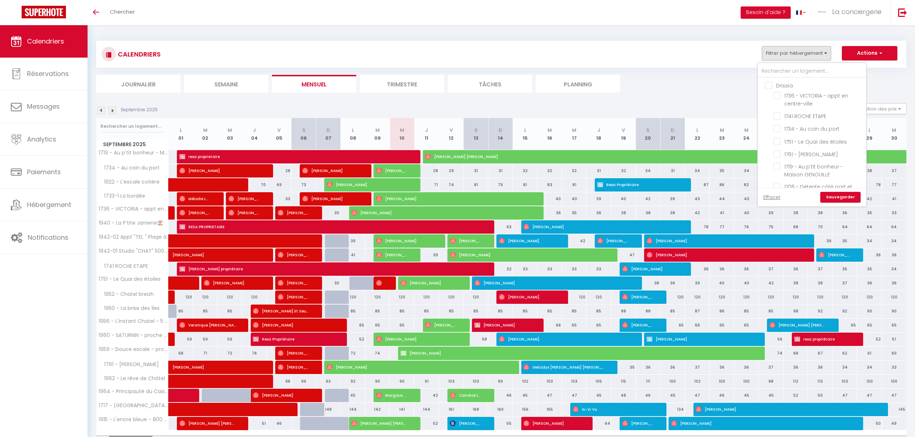
checkbox input "false"
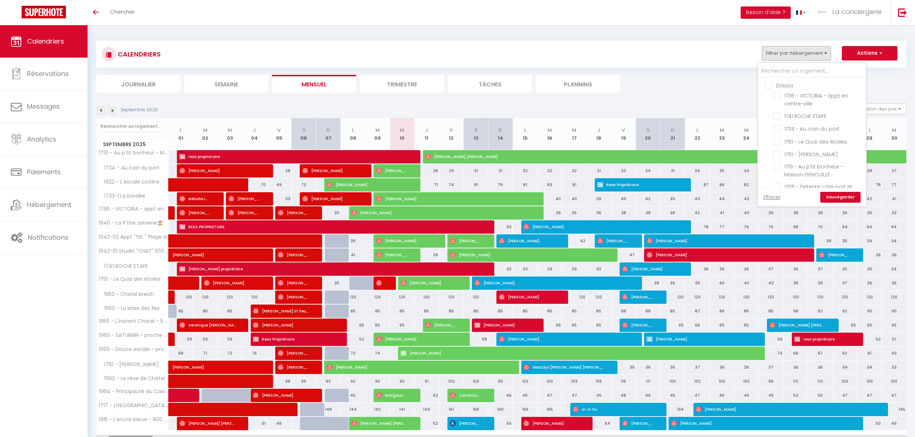
checkbox input "false"
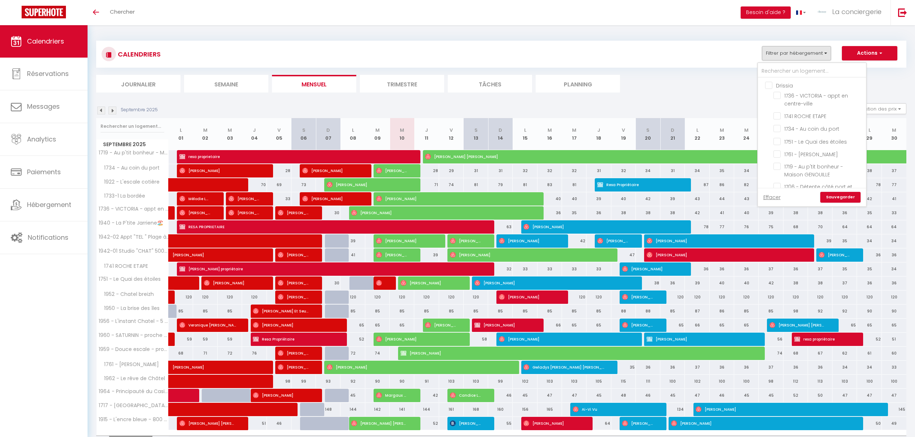
checkbox input "false"
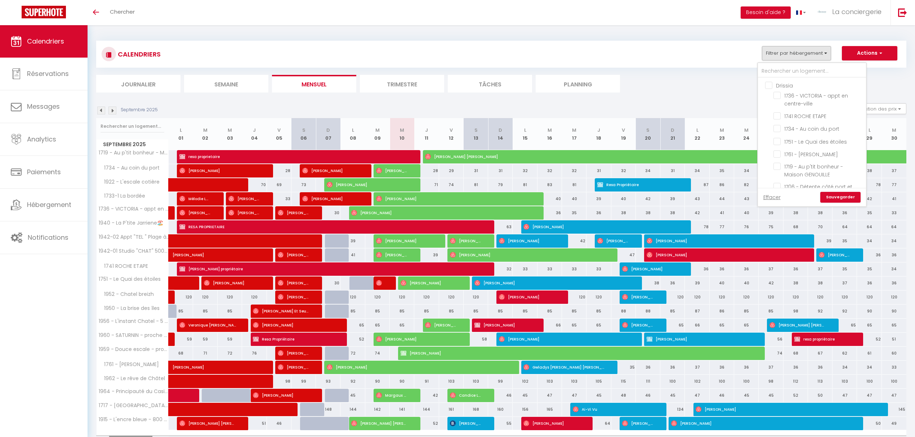
checkbox input "false"
click at [770, 110] on input "Lucilia" at bounding box center [819, 113] width 108 height 7
checkbox input "true"
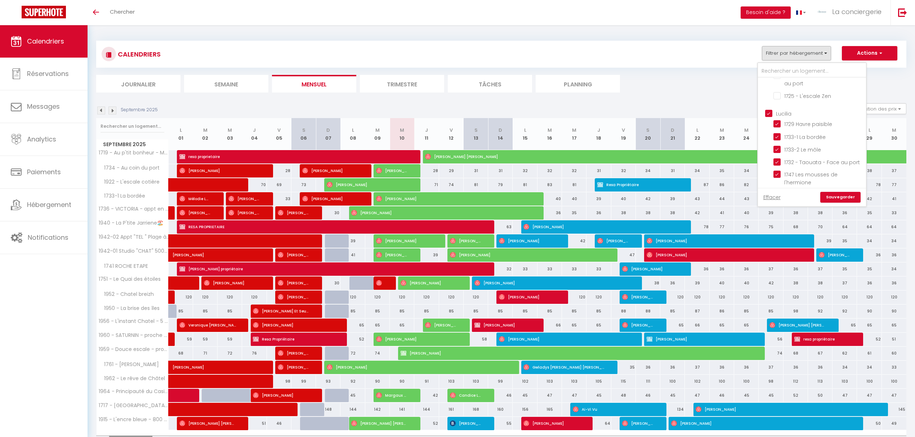
checkbox input "true"
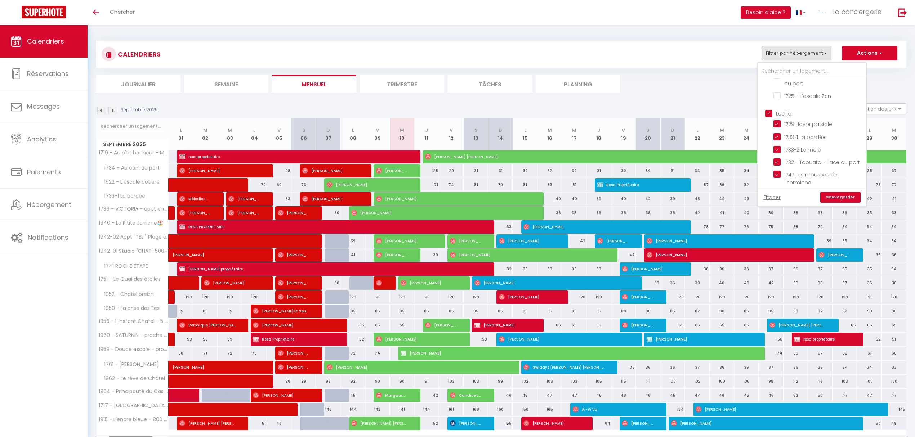
checkbox input "true"
checkbox input "false"
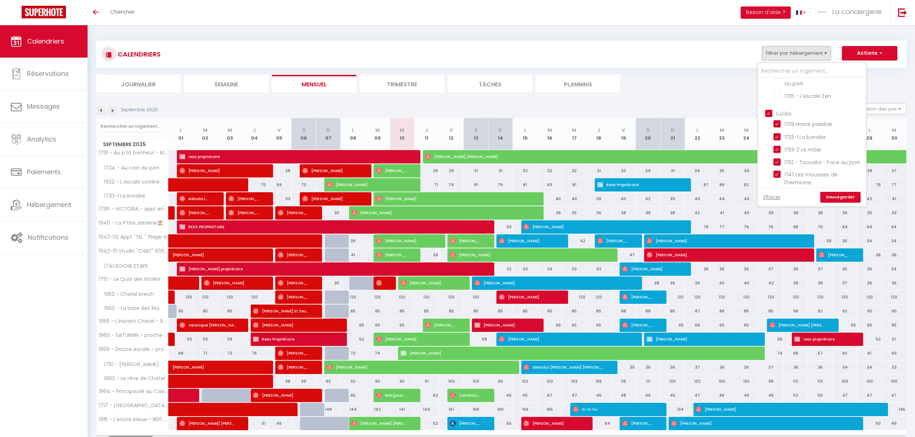
checkbox input "false"
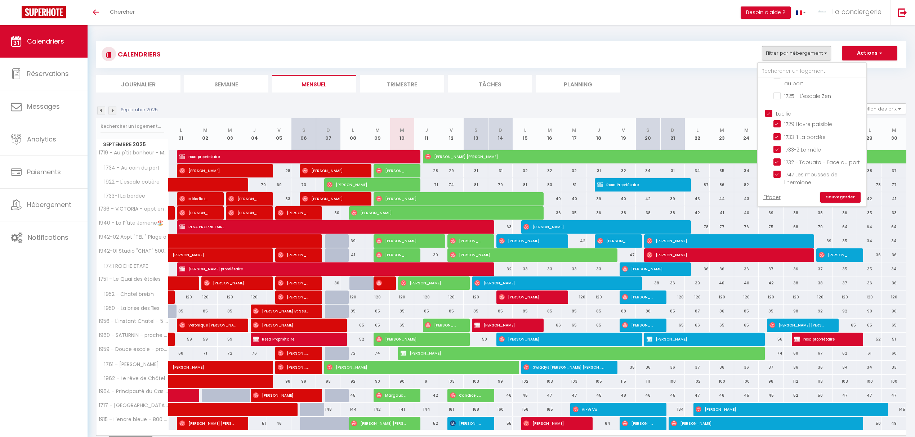
checkbox input "false"
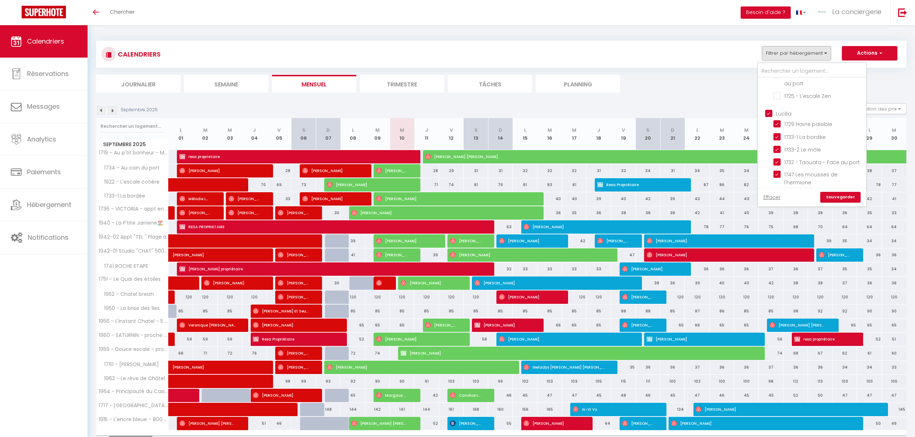
click at [770, 110] on input "Lucilia" at bounding box center [819, 113] width 108 height 7
checkbox input "false"
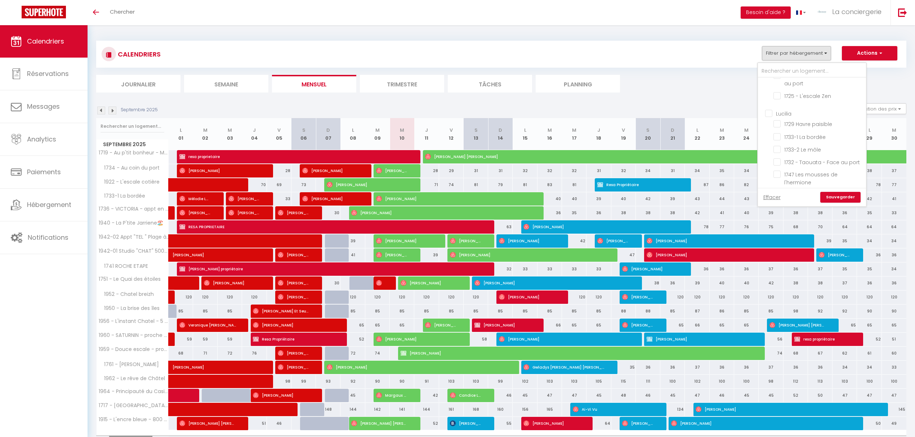
checkbox input "false"
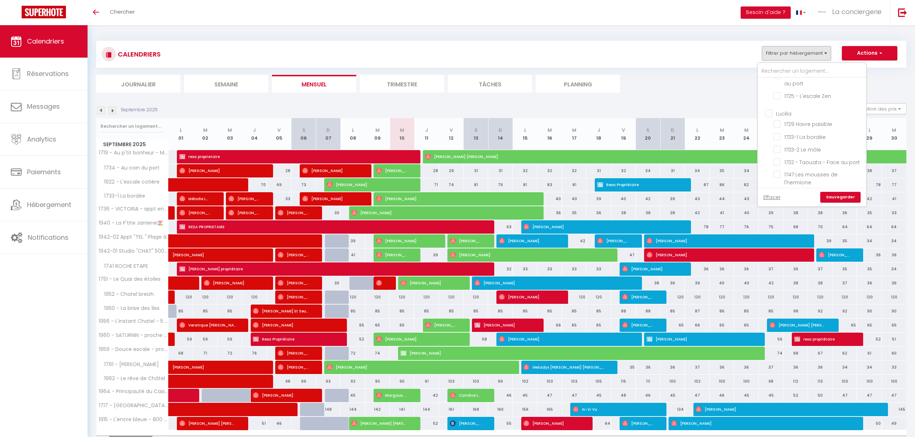
checkbox input "false"
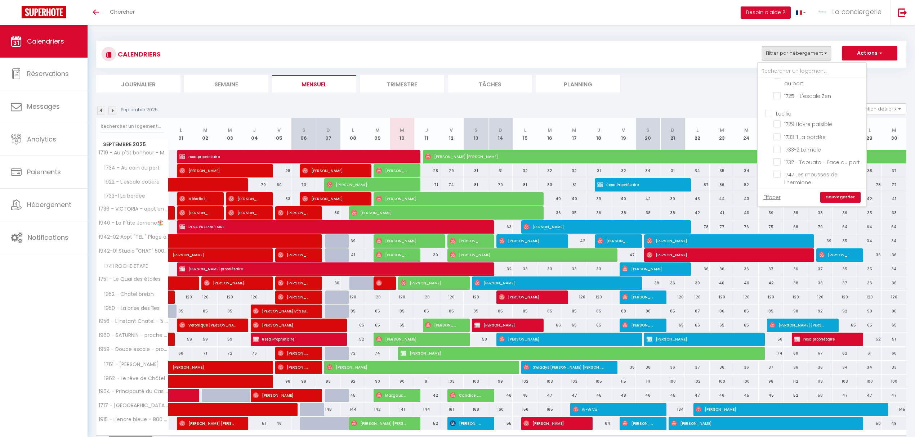
checkbox input "false"
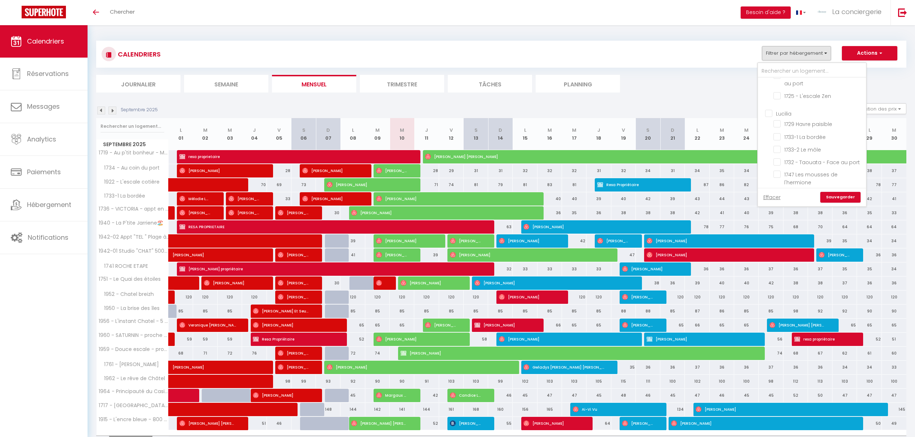
checkbox input "false"
click at [768, 152] on input "Edwige" at bounding box center [819, 155] width 108 height 7
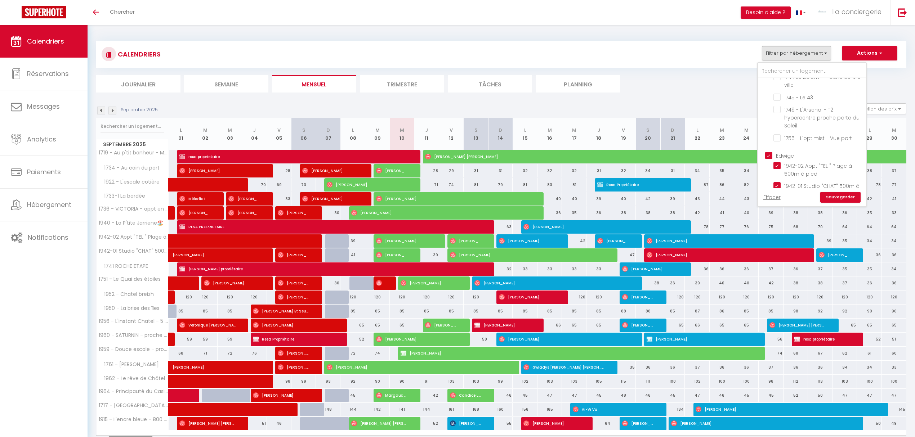
checkbox input "false"
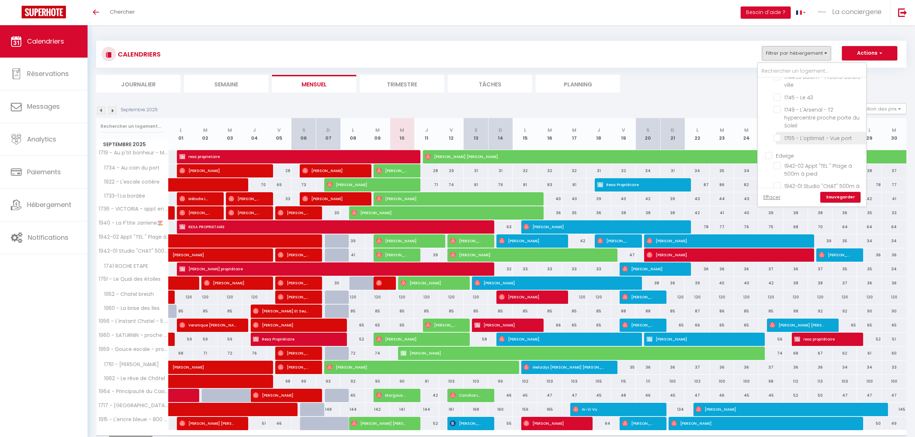
checkbox input "false"
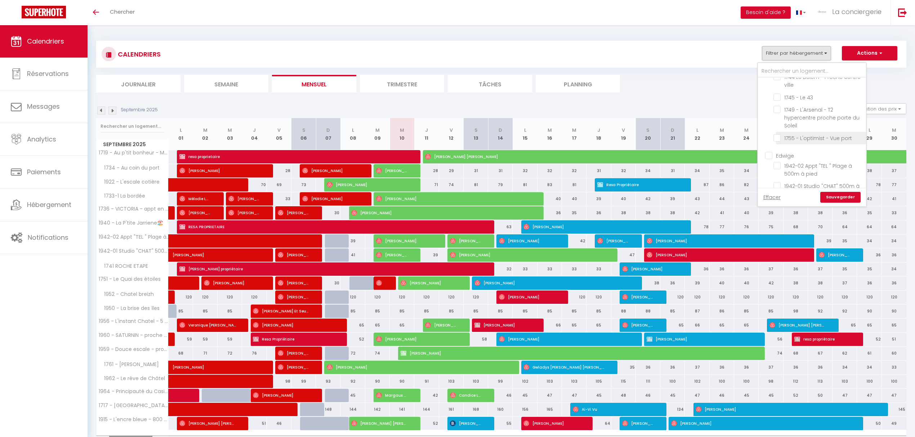
checkbox input "false"
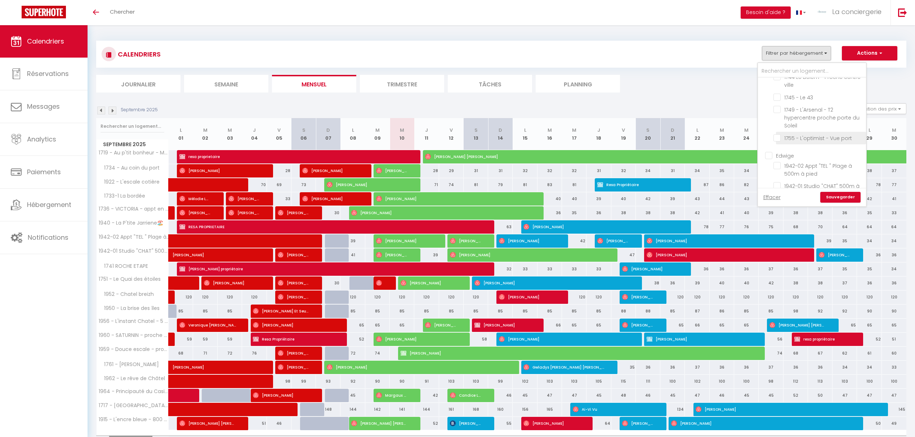
checkbox input "false"
click at [769, 116] on input "[PERSON_NAME]" at bounding box center [819, 119] width 108 height 7
checkbox input "true"
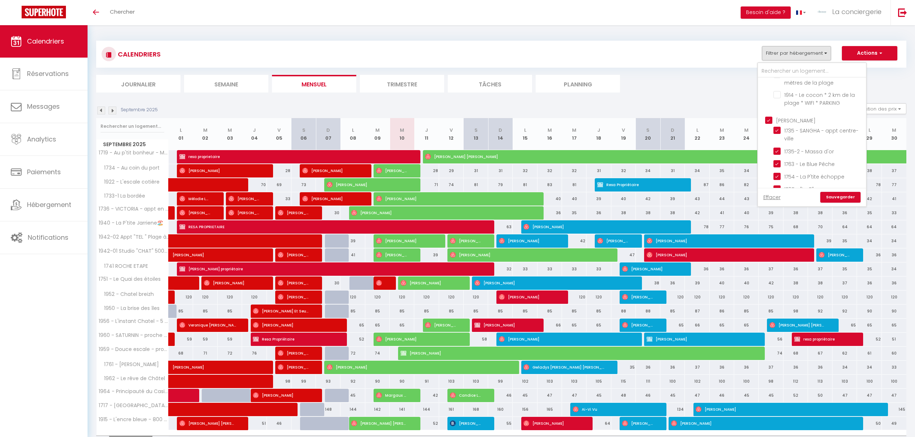
checkbox input "false"
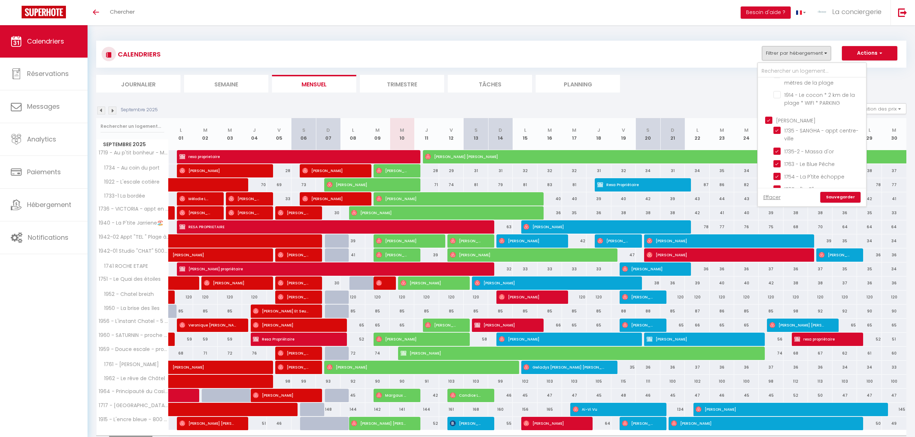
checkbox input "true"
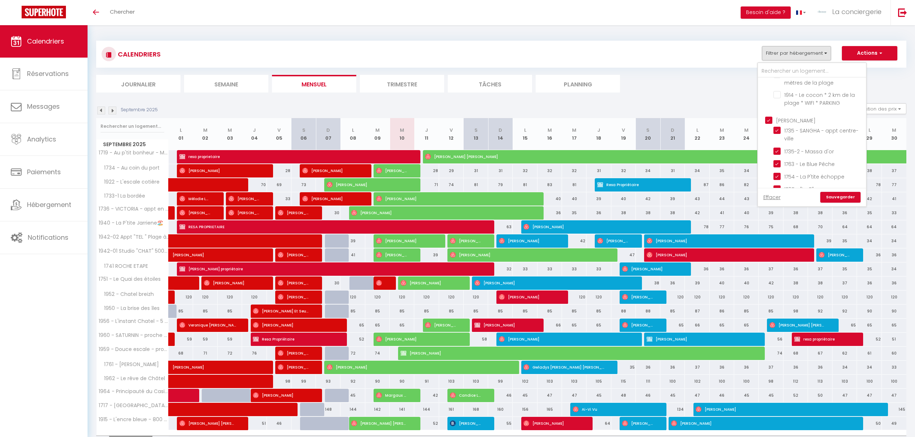
checkbox input "false"
click at [840, 197] on link "Sauvegarder" at bounding box center [840, 197] width 40 height 11
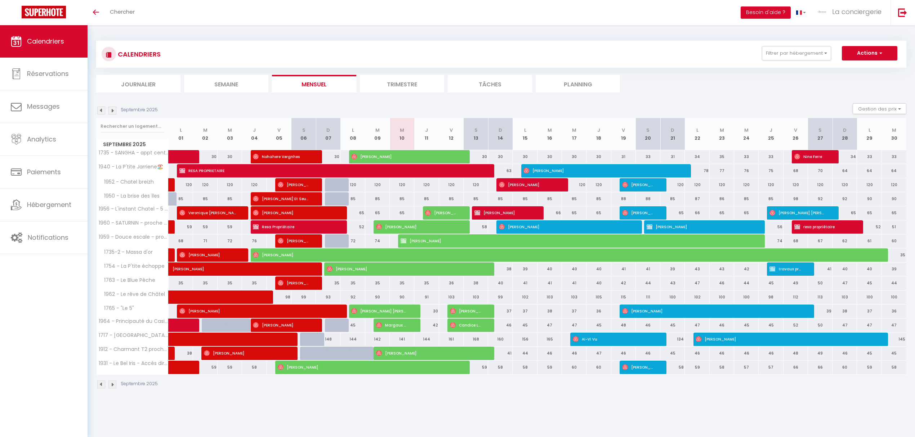
click at [355, 286] on div "35" at bounding box center [353, 283] width 25 height 13
type input "35"
type input "Lun 08 Septembre 2025"
type input "Mar 09 Septembre 2025"
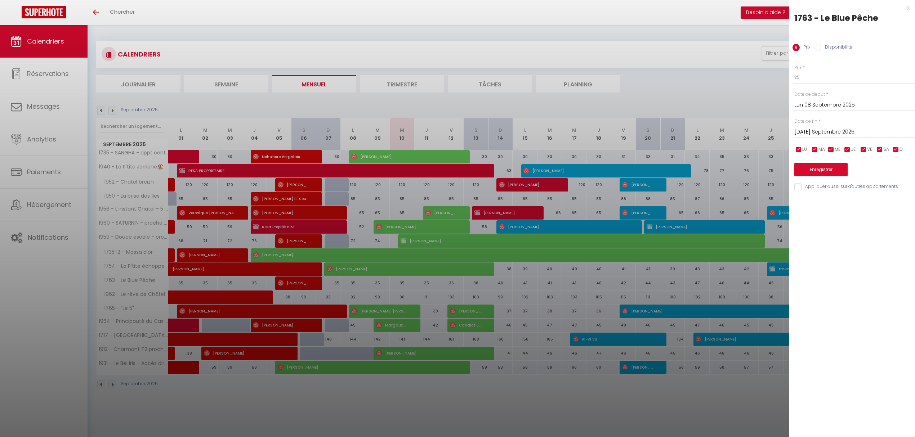
click at [818, 47] on input "Disponibilité" at bounding box center [817, 47] width 7 height 7
radio input "true"
radio input "false"
click at [806, 79] on select "Disponible Indisponible" at bounding box center [855, 78] width 121 height 14
select select "0"
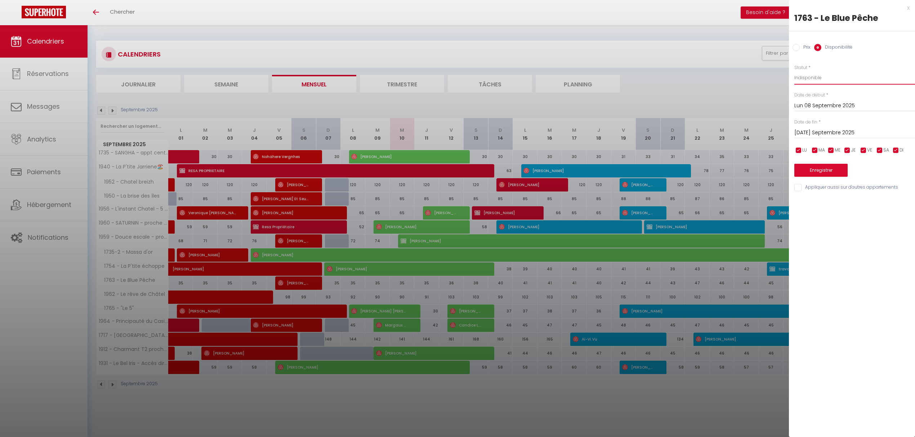
click at [795, 71] on select "Disponible Indisponible" at bounding box center [855, 78] width 121 height 14
click at [819, 169] on button "Enregistrer" at bounding box center [821, 170] width 53 height 13
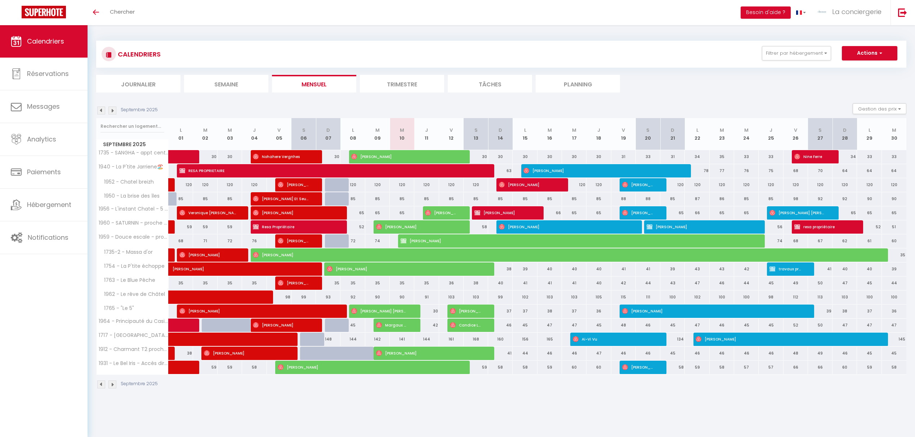
click at [353, 283] on div "35" at bounding box center [353, 283] width 25 height 13
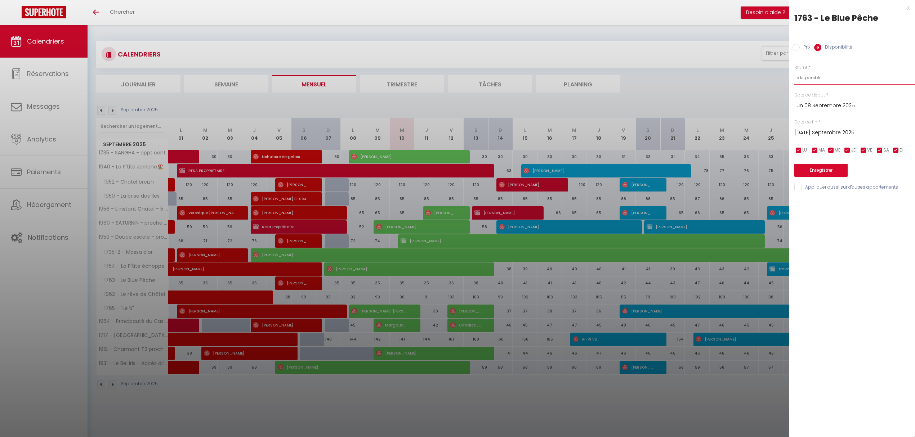
click at [810, 75] on select "Disponible Indisponible" at bounding box center [855, 78] width 121 height 14
select select "0"
click at [795, 71] on select "Disponible Indisponible" at bounding box center [855, 78] width 121 height 14
click at [821, 170] on button "Enregistrer" at bounding box center [821, 170] width 53 height 13
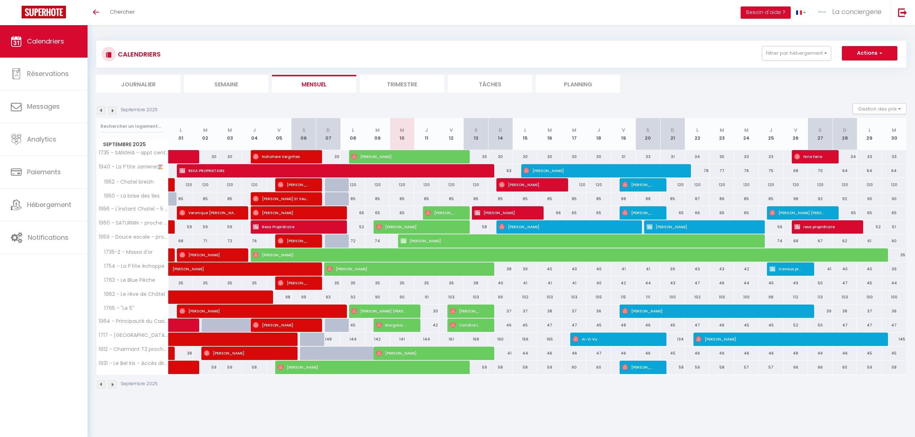
click at [352, 285] on div "35" at bounding box center [353, 283] width 25 height 13
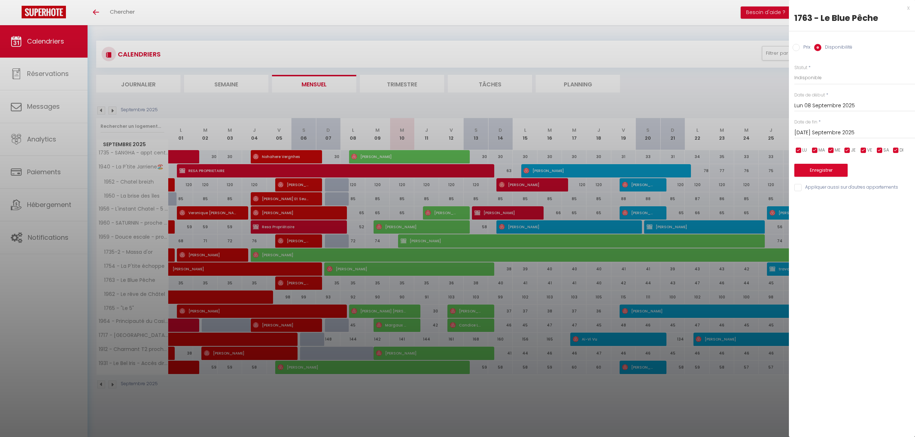
click at [811, 104] on input "Lun 08 Septembre 2025" at bounding box center [855, 105] width 121 height 9
click at [816, 158] on span "8" at bounding box center [817, 161] width 15 height 14
click at [808, 77] on select "Disponible Indisponible" at bounding box center [855, 78] width 121 height 14
select select "0"
click at [795, 71] on select "Disponible Indisponible" at bounding box center [855, 78] width 121 height 14
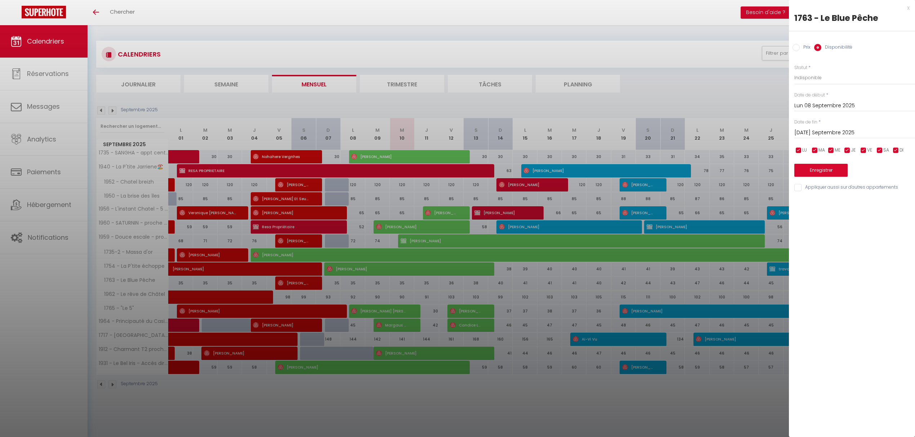
click at [816, 133] on input "Mar 09 Septembre 2025" at bounding box center [855, 132] width 121 height 9
click at [832, 191] on span "9" at bounding box center [833, 188] width 15 height 14
click at [830, 172] on button "Enregistrer" at bounding box center [821, 170] width 53 height 13
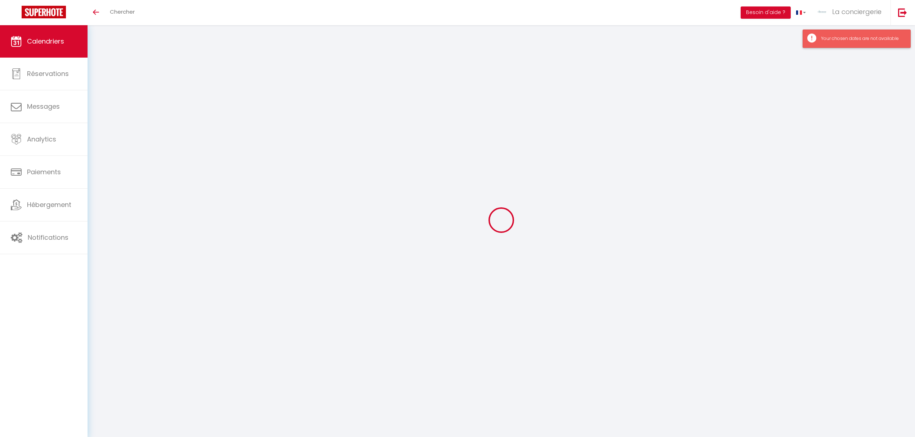
click at [849, 39] on div "Your chosen dates are not available" at bounding box center [862, 38] width 82 height 7
select select "0"
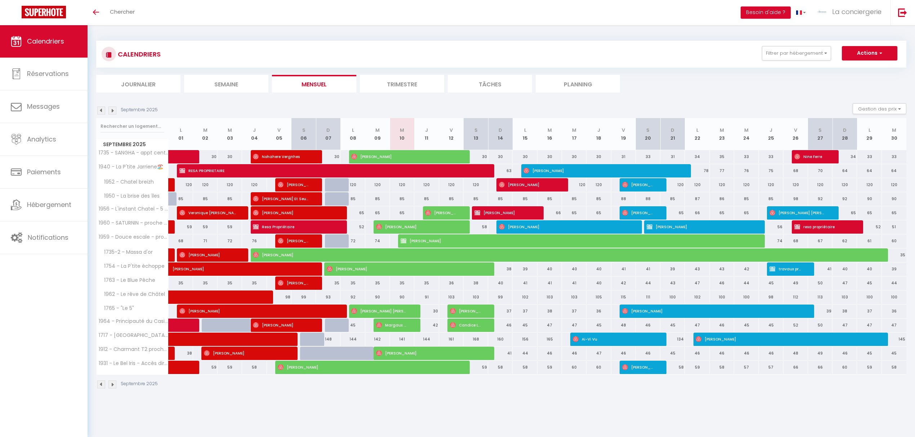
click at [352, 285] on div "35" at bounding box center [353, 283] width 25 height 13
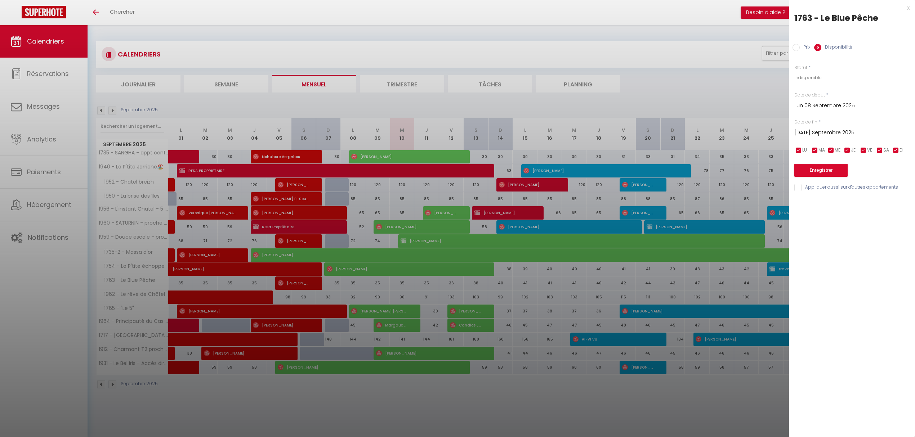
click at [795, 46] on input "Prix" at bounding box center [796, 47] width 7 height 7
radio input "true"
click at [819, 46] on input "Disponibilité" at bounding box center [817, 47] width 7 height 7
radio input "true"
radio input "false"
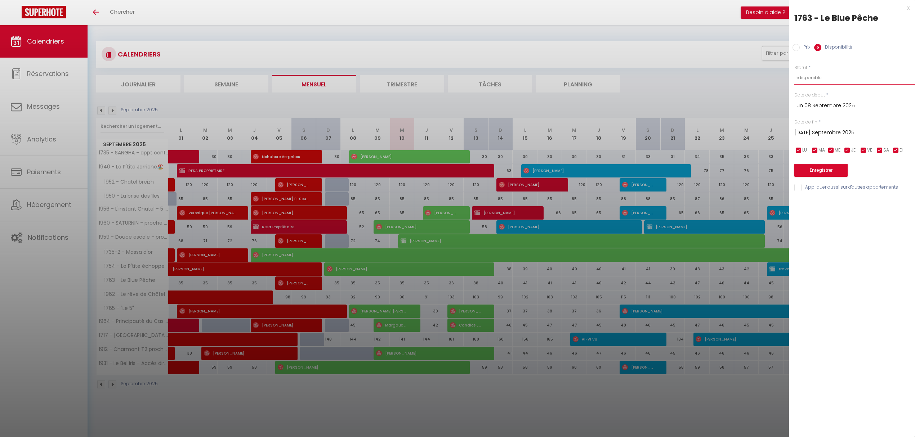
click at [804, 79] on select "Disponible Indisponible" at bounding box center [855, 78] width 121 height 14
select select "0"
click at [795, 71] on select "Disponible Indisponible" at bounding box center [855, 78] width 121 height 14
click at [828, 169] on button "Enregistrer" at bounding box center [821, 170] width 53 height 13
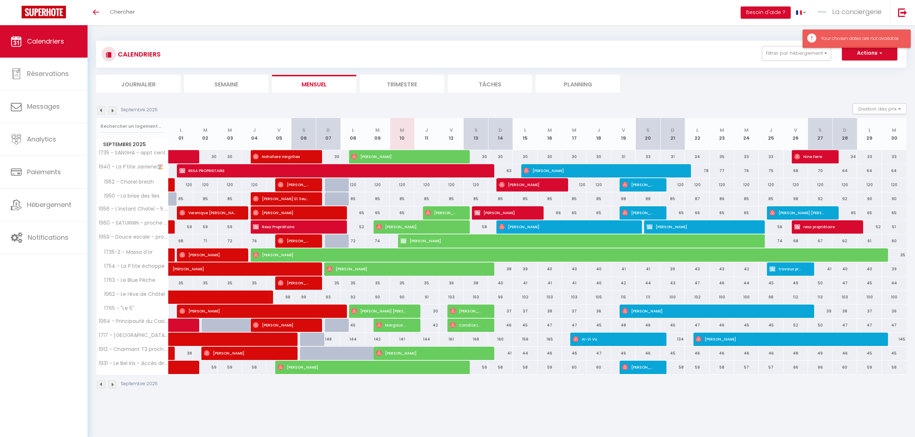
drag, startPoint x: 830, startPoint y: 29, endPoint x: 828, endPoint y: 37, distance: 7.9
click at [830, 33] on div "Your chosen dates are not available" at bounding box center [857, 39] width 108 height 18
click at [828, 37] on div "Your chosen dates are not available" at bounding box center [862, 38] width 82 height 7
click at [801, 12] on span at bounding box center [799, 12] width 6 height 4
click at [799, 15] on link at bounding box center [801, 12] width 21 height 25
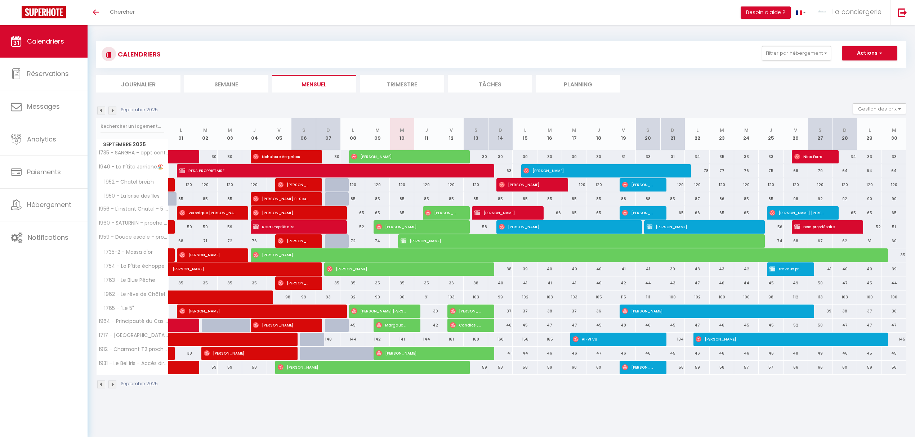
click at [353, 286] on div "35" at bounding box center [353, 283] width 25 height 13
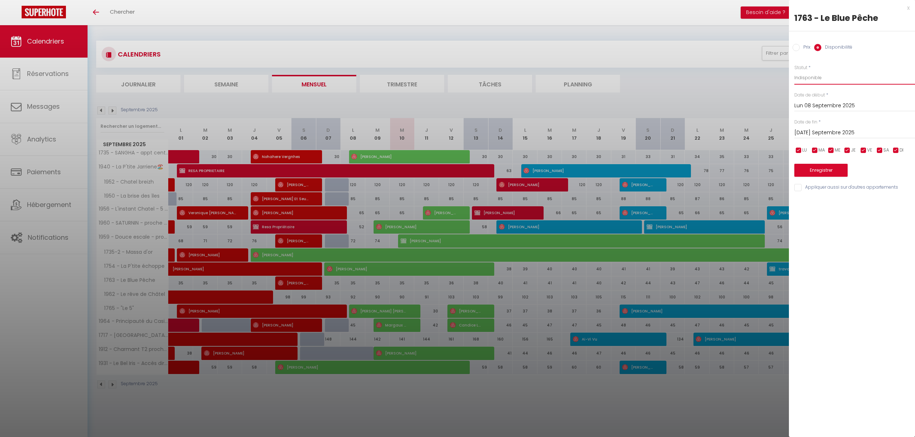
click at [812, 77] on select "Disponible Indisponible" at bounding box center [855, 78] width 121 height 14
select select "0"
click at [795, 71] on select "Disponible Indisponible" at bounding box center [855, 78] width 121 height 14
click at [819, 171] on button "Enregistrer" at bounding box center [821, 170] width 53 height 13
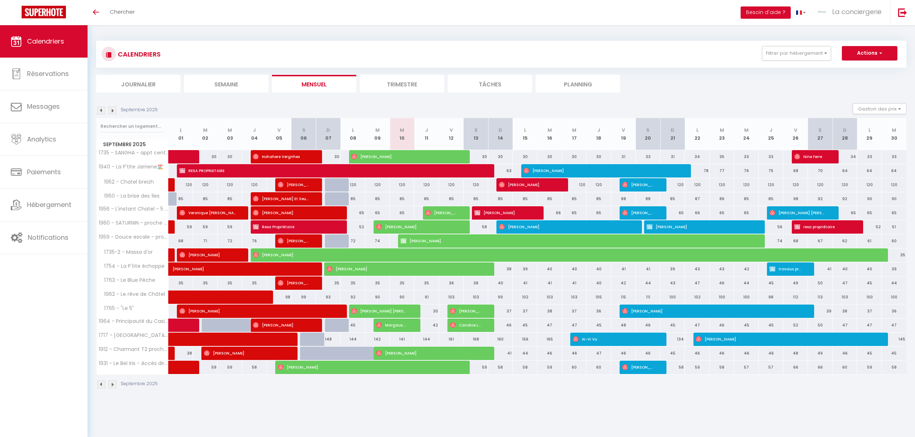
click at [352, 285] on div "35" at bounding box center [353, 283] width 25 height 13
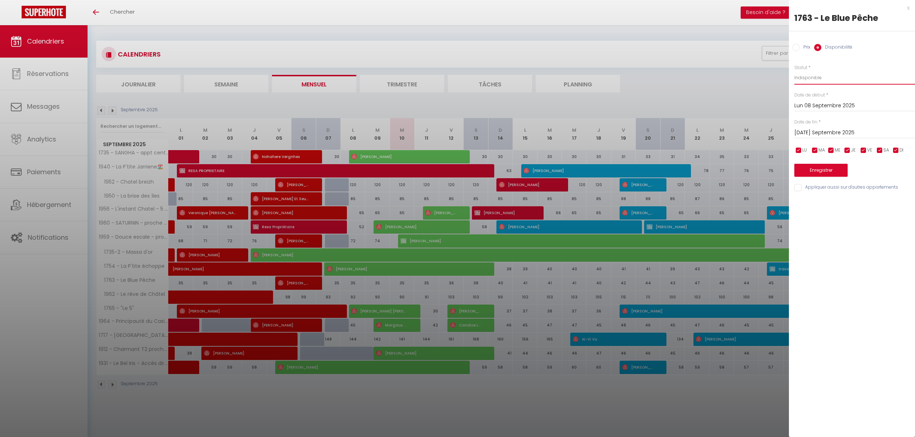
click at [810, 80] on select "Disponible Indisponible" at bounding box center [855, 78] width 121 height 14
click at [795, 71] on select "Disponible Indisponible" at bounding box center [855, 78] width 121 height 14
click at [827, 172] on button "Enregistrer" at bounding box center [821, 170] width 53 height 13
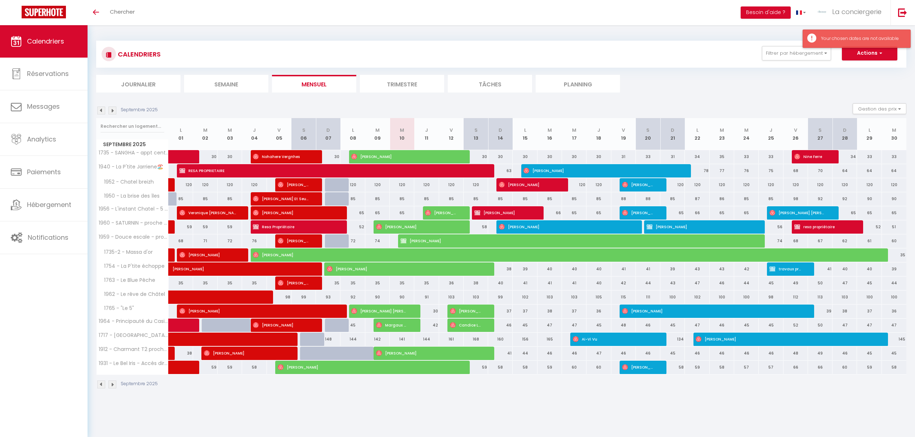
click at [829, 37] on div "Your chosen dates are not available" at bounding box center [862, 38] width 82 height 7
click at [355, 284] on div "35" at bounding box center [353, 283] width 25 height 13
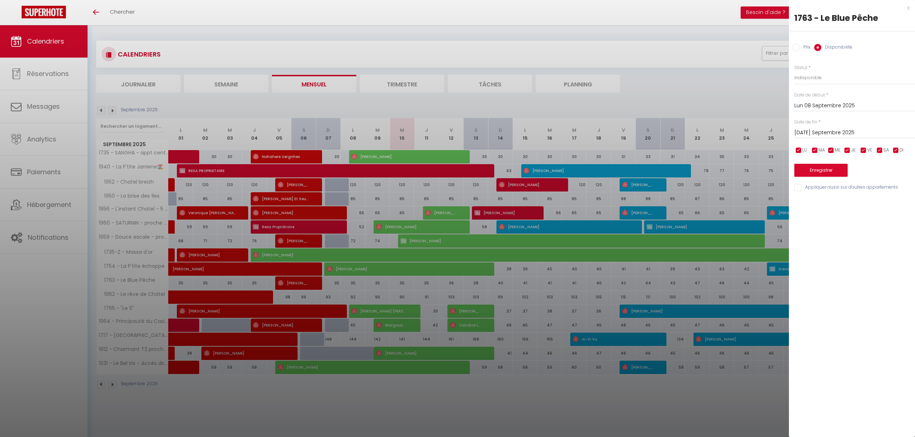
click at [352, 283] on div at bounding box center [457, 218] width 915 height 437
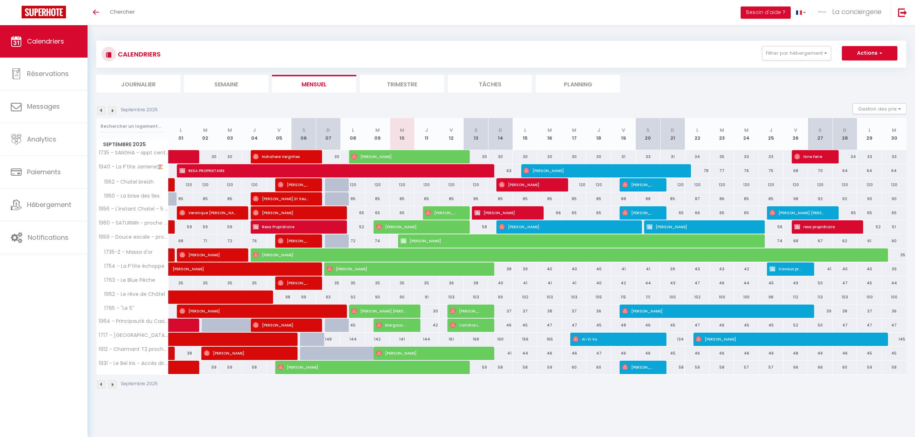
click at [354, 284] on div "35" at bounding box center [353, 283] width 25 height 13
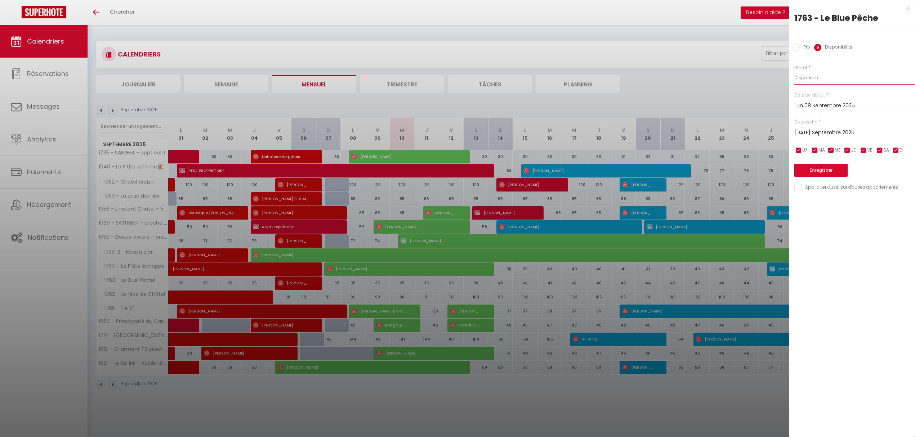
click at [809, 78] on select "Disponible Indisponible" at bounding box center [855, 78] width 121 height 14
click at [795, 71] on select "Disponible Indisponible" at bounding box center [855, 78] width 121 height 14
click at [845, 172] on button "Enregistrer" at bounding box center [821, 170] width 53 height 13
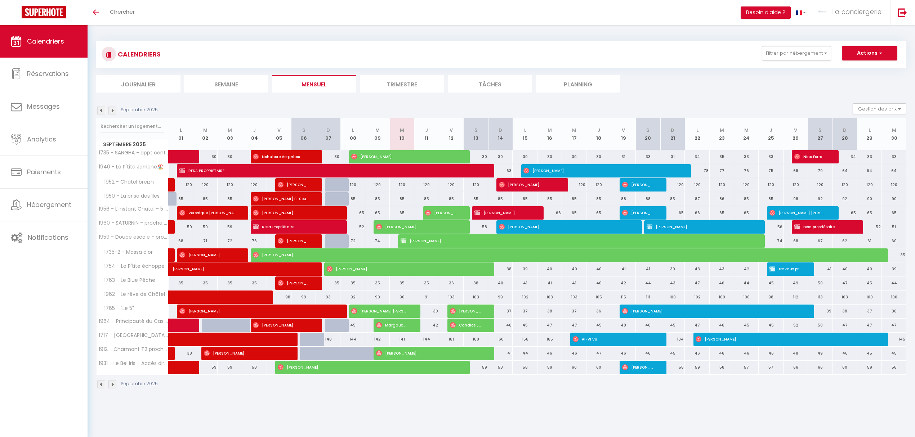
click at [528, 284] on div "41" at bounding box center [525, 283] width 25 height 13
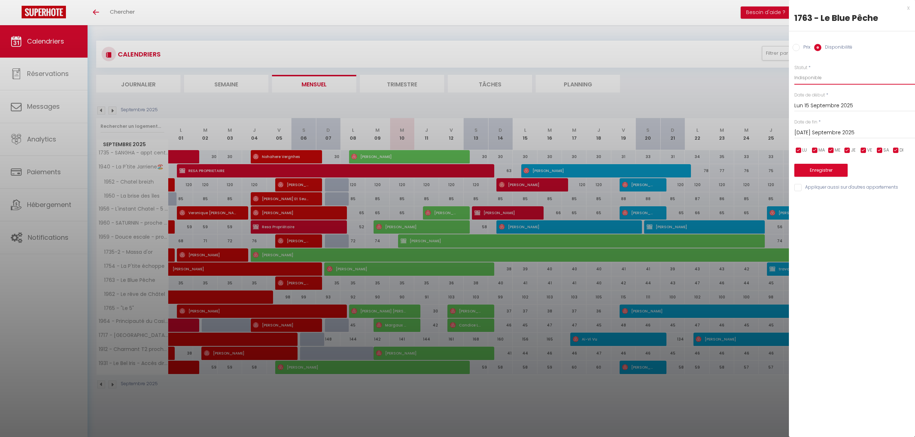
click at [808, 77] on select "Disponible Indisponible" at bounding box center [855, 78] width 121 height 14
click at [795, 71] on select "Disponible Indisponible" at bounding box center [855, 78] width 121 height 14
click at [822, 169] on button "Enregistrer" at bounding box center [821, 170] width 53 height 13
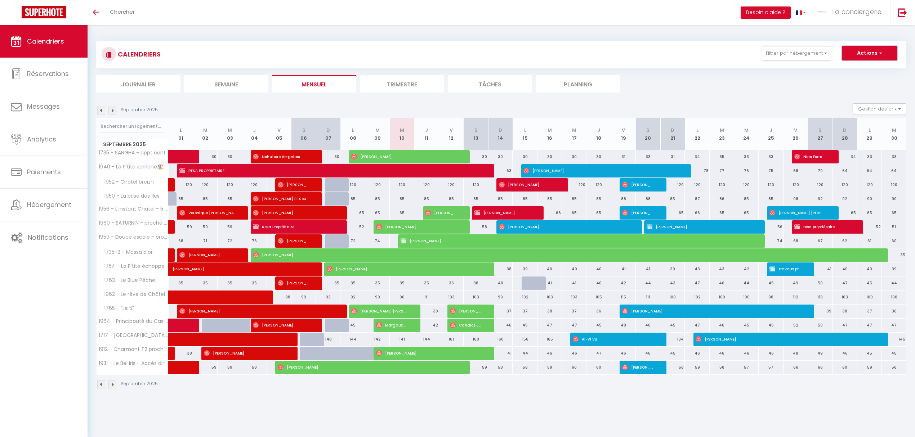
click at [880, 48] on button "Actions" at bounding box center [869, 53] width 55 height 14
click at [856, 68] on link "Nouvelle réservation" at bounding box center [862, 70] width 63 height 11
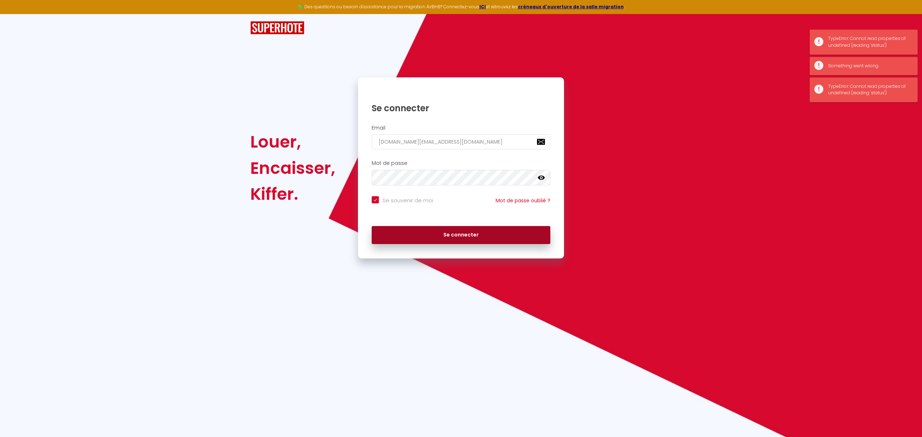
click at [473, 236] on button "Se connecter" at bounding box center [461, 235] width 179 height 18
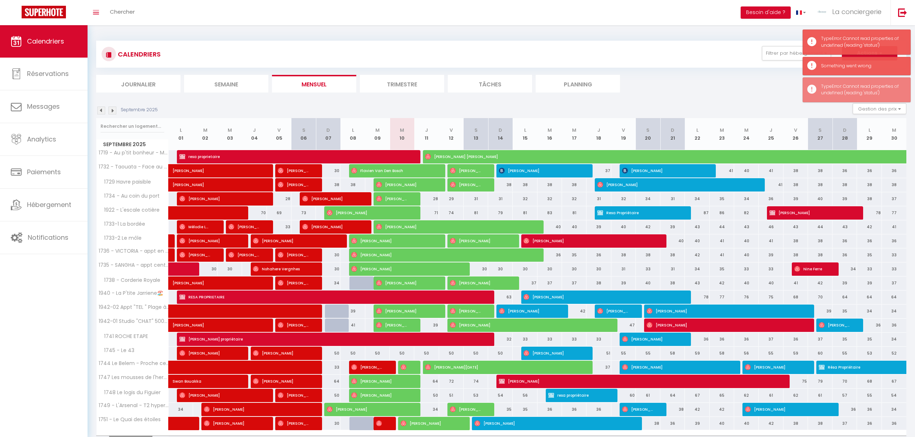
click at [721, 105] on div "Septembre 2025 Gestion des prix Nb Nuits minimum Règles Disponibilité" at bounding box center [501, 110] width 810 height 15
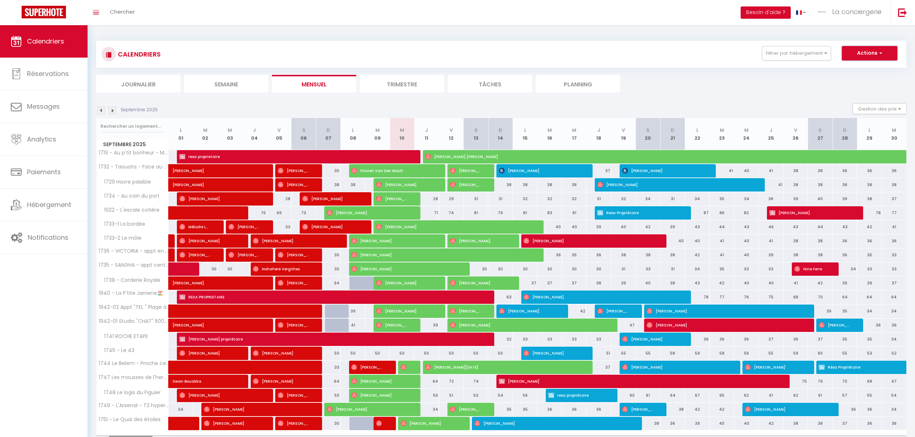
click at [867, 48] on button "Actions" at bounding box center [869, 53] width 55 height 14
click at [841, 70] on link "Nouvelle réservation" at bounding box center [862, 70] width 63 height 11
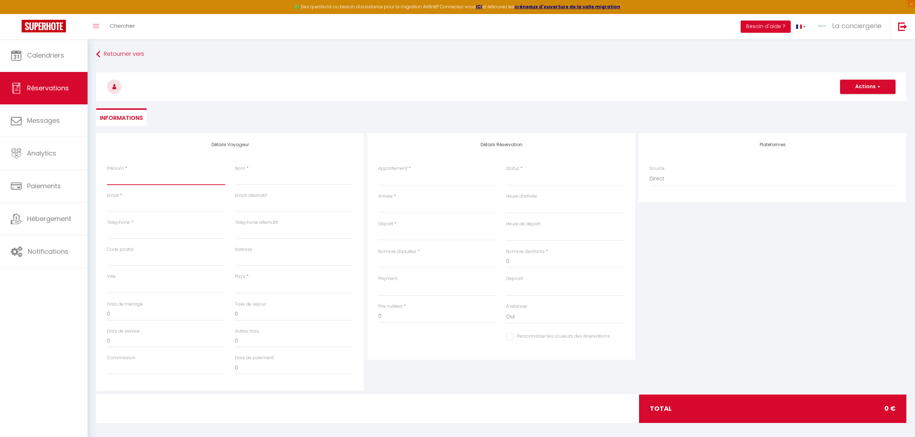
click at [133, 177] on input "Prénom" at bounding box center [166, 178] width 118 height 13
click at [253, 174] on input "Nom" at bounding box center [294, 178] width 118 height 13
click at [250, 176] on input "proprietaire" at bounding box center [294, 178] width 118 height 13
click at [149, 205] on input "Email client" at bounding box center [166, 205] width 118 height 13
click at [253, 289] on select "France Portugal Afghanistan Albania Algeria American Samoa Andorra Angola Angui…" at bounding box center [294, 287] width 118 height 14
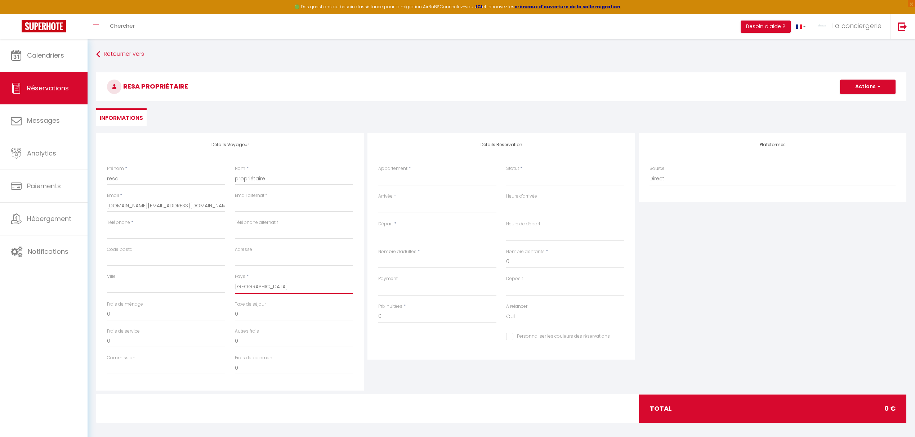
click at [235, 280] on select "France Portugal Afghanistan Albania Algeria American Samoa Andorra Angola Angui…" at bounding box center [294, 287] width 118 height 14
click at [402, 179] on select "1719 - Au p'tit bonheur - Maison GENOUILLE 1717 - La Roselière - Villa proche m…" at bounding box center [437, 179] width 118 height 14
click at [452, 174] on select "1719 - Au p'tit bonheur - Maison GENOUILLE 1717 - La Roselière - Villa proche m…" at bounding box center [437, 179] width 118 height 14
click at [393, 211] on input "Arrivée" at bounding box center [437, 207] width 118 height 9
click at [448, 292] on span "25" at bounding box center [447, 291] width 15 height 14
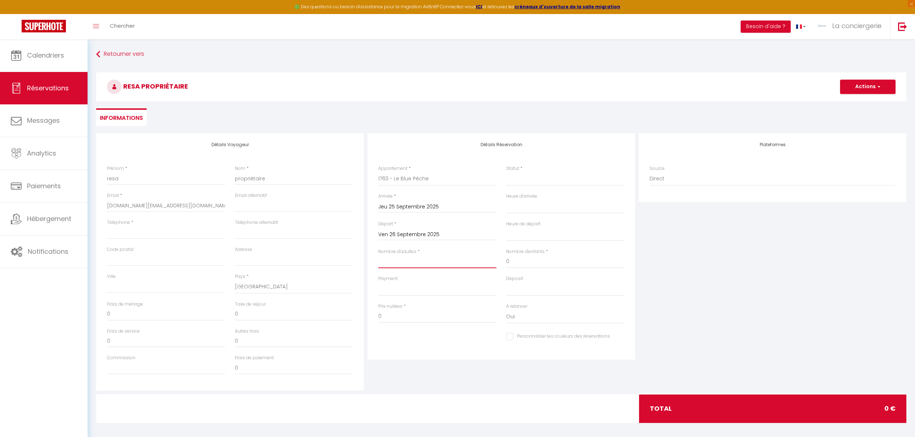
click at [395, 263] on input "Nombre d'adultes" at bounding box center [437, 261] width 118 height 13
click at [525, 264] on input "0" at bounding box center [565, 261] width 118 height 13
click at [434, 285] on select "OK KO" at bounding box center [437, 290] width 118 height 14
drag, startPoint x: 434, startPoint y: 268, endPoint x: 440, endPoint y: 258, distance: 11.4
click at [434, 267] on input "2" at bounding box center [437, 261] width 118 height 13
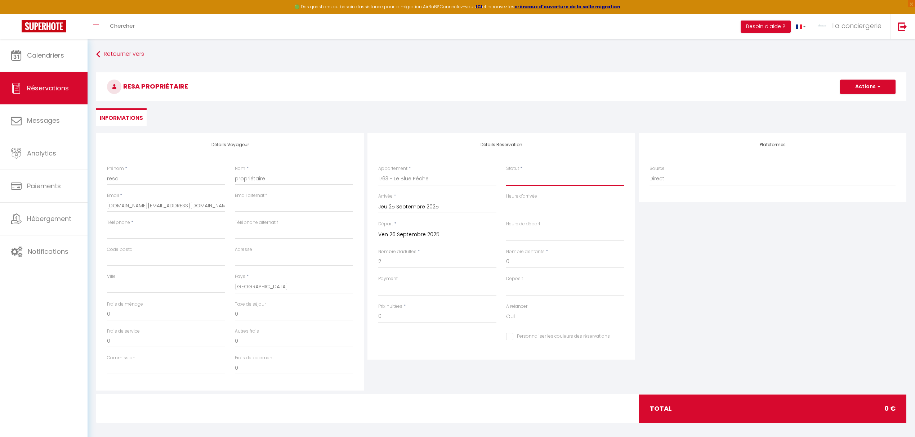
click at [513, 182] on select "Confirmé Non Confirmé Annulé Annulé par le voyageur No Show Request" at bounding box center [565, 179] width 118 height 14
click at [506, 172] on select "Confirmé Non Confirmé Annulé Annulé par le voyageur No Show Request" at bounding box center [565, 179] width 118 height 14
click at [116, 316] on input "0" at bounding box center [166, 314] width 118 height 13
drag, startPoint x: 116, startPoint y: 316, endPoint x: 100, endPoint y: 317, distance: 16.3
click at [100, 317] on div "Détails Voyageur Prénom * resa Nom * propriétaire Email * vpconcept.sas@gmail.c…" at bounding box center [230, 262] width 268 height 258
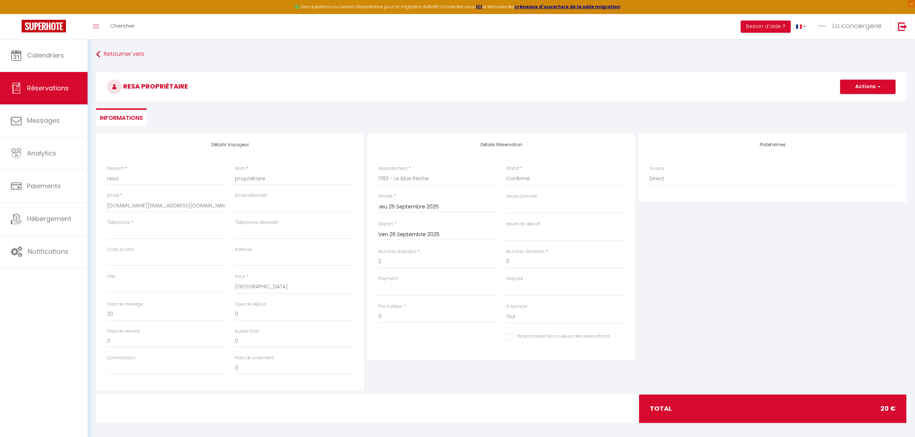
click at [757, 297] on div "Plateformes Source Direct Airbnb.com Booking.com Chalet montagne Expedia Gite d…" at bounding box center [772, 262] width 271 height 258
click at [410, 234] on input "Ven 26 Septembre 2025" at bounding box center [437, 234] width 118 height 9
click at [476, 320] on span "27" at bounding box center [478, 319] width 15 height 14
drag, startPoint x: 393, startPoint y: 313, endPoint x: 373, endPoint y: 314, distance: 20.9
click at [373, 314] on div "Détails Réservation Appartement * 1719 - Au p'tit bonheur - Maison GENOUILLE 17…" at bounding box center [502, 246] width 268 height 227
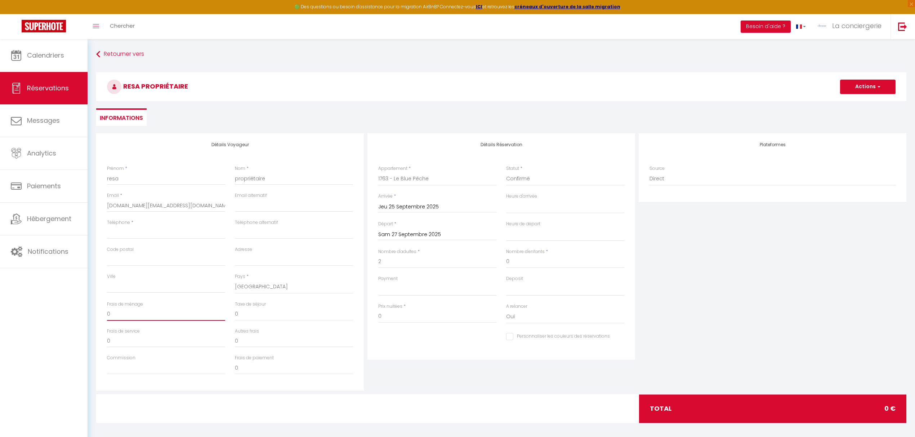
drag, startPoint x: 121, startPoint y: 316, endPoint x: 104, endPoint y: 315, distance: 17.0
click at [104, 315] on div "Frais de ménage 0" at bounding box center [166, 314] width 128 height 27
click at [169, 342] on input "0" at bounding box center [166, 341] width 118 height 13
click at [743, 257] on div "Plateformes Source Direct Airbnb.com Booking.com Chalet montagne Expedia Gite d…" at bounding box center [772, 262] width 271 height 258
click at [123, 313] on input "25" at bounding box center [166, 314] width 118 height 13
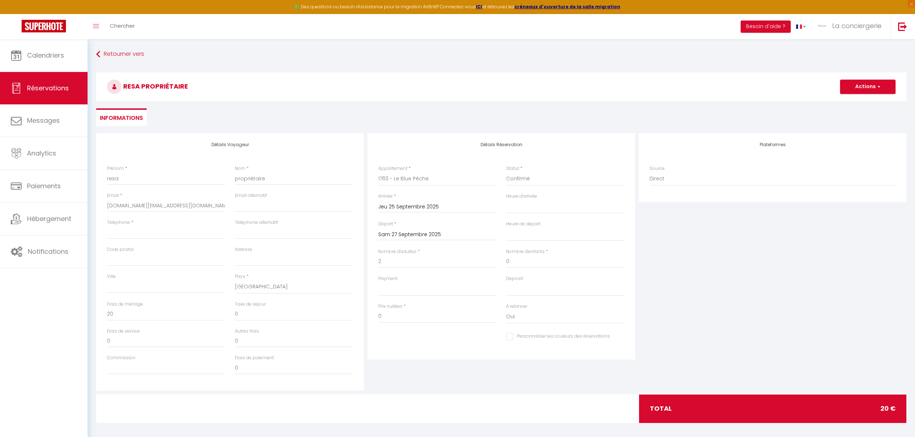
click at [715, 257] on div "Plateformes Source Direct Airbnb.com Booking.com Chalet montagne Expedia Gite d…" at bounding box center [772, 262] width 271 height 258
click at [873, 75] on h3 "resa propriétaire" at bounding box center [501, 86] width 810 height 29
click at [864, 84] on button "Actions" at bounding box center [867, 87] width 55 height 14
click at [850, 101] on link "Enregistrer" at bounding box center [860, 102] width 57 height 9
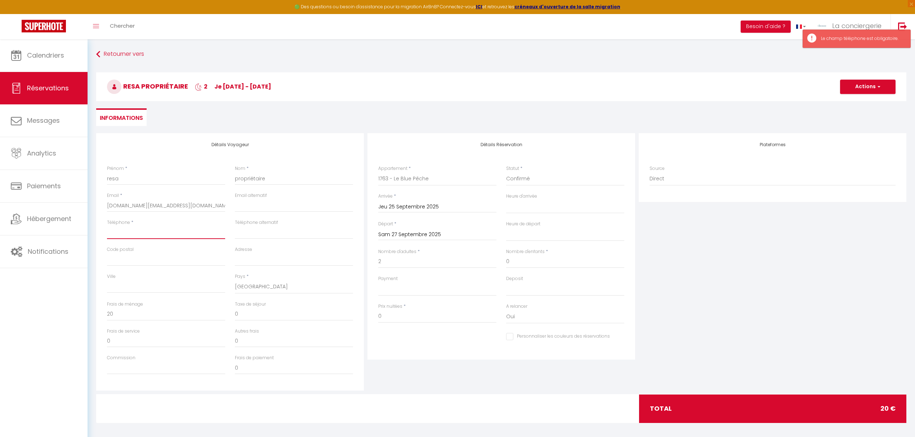
click at [128, 228] on input "Téléphone" at bounding box center [166, 232] width 118 height 13
click at [884, 85] on button "Actions" at bounding box center [867, 87] width 55 height 14
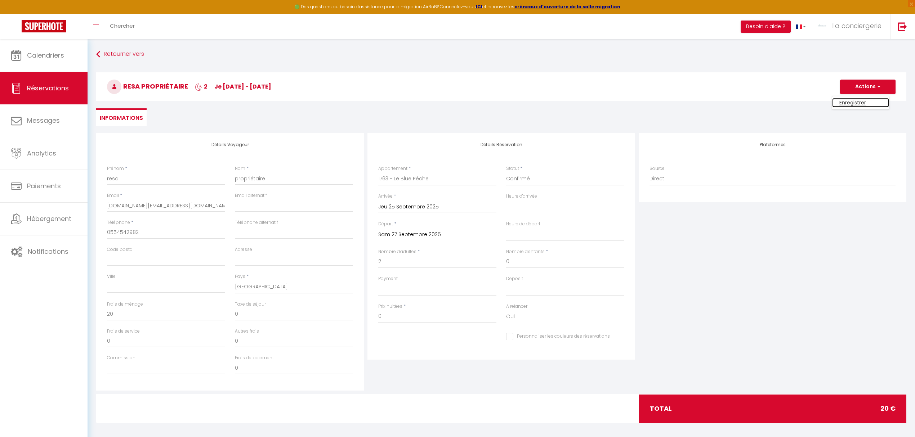
click at [853, 101] on link "Enregistrer" at bounding box center [860, 102] width 57 height 9
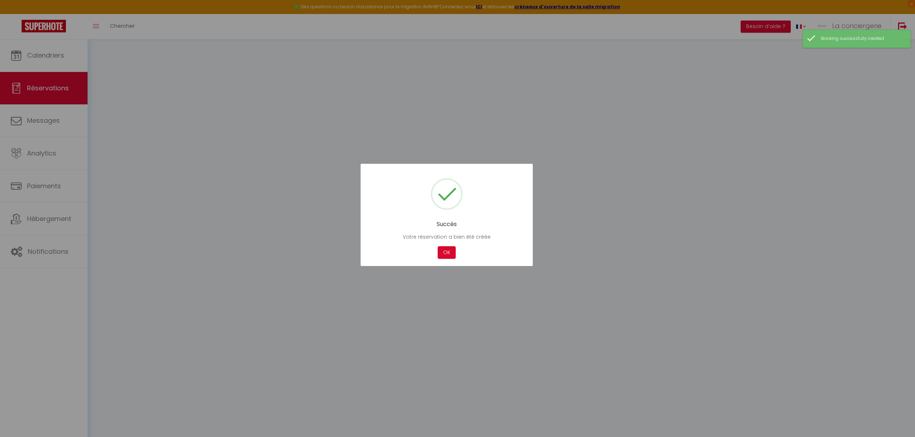
click at [40, 61] on div at bounding box center [457, 218] width 915 height 437
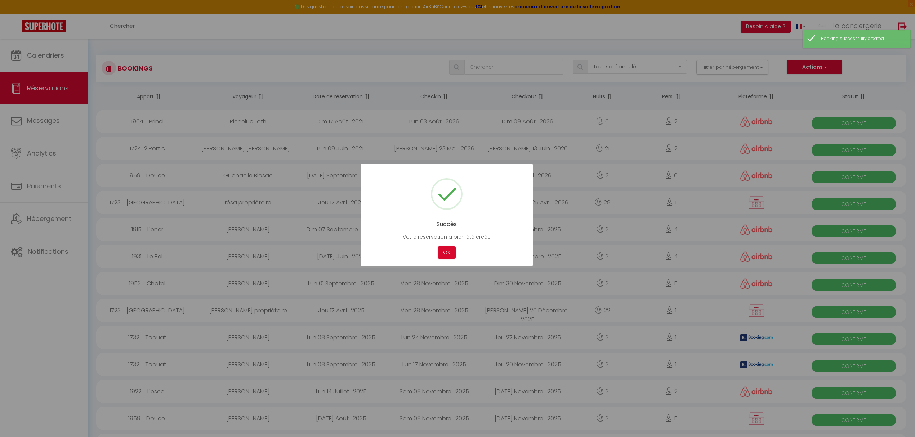
click at [41, 55] on div at bounding box center [457, 218] width 915 height 437
click at [442, 46] on div at bounding box center [457, 218] width 915 height 437
click at [452, 254] on button "OK" at bounding box center [447, 252] width 18 height 13
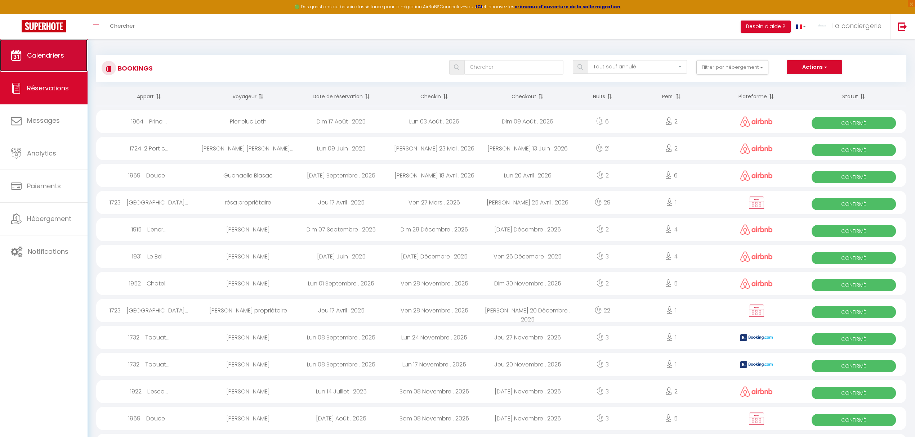
click at [59, 61] on link "Calendriers" at bounding box center [44, 55] width 88 height 32
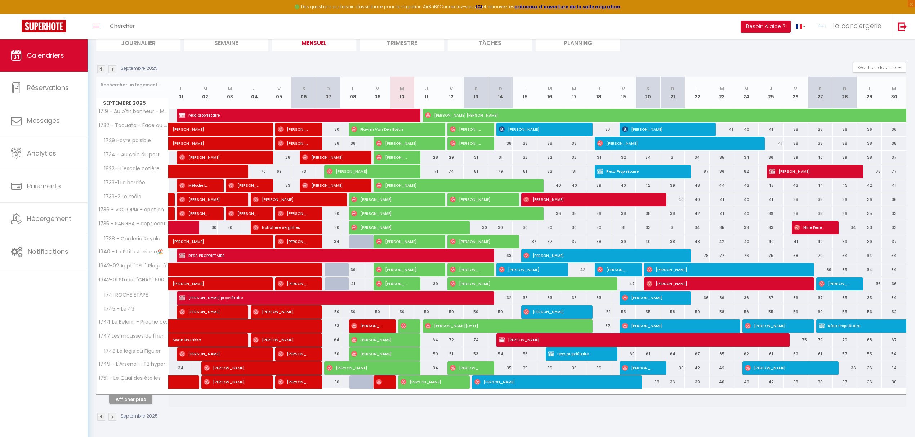
scroll to position [58, 0]
click at [143, 395] on button "Afficher plus" at bounding box center [130, 400] width 43 height 10
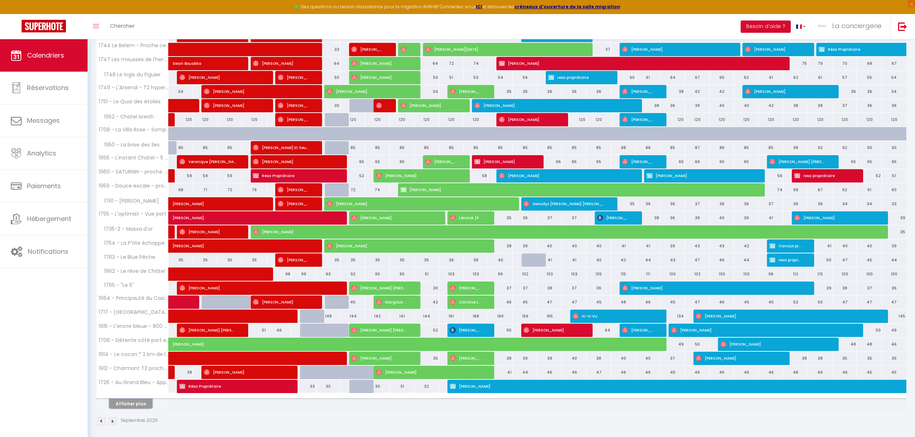
scroll to position [342, 0]
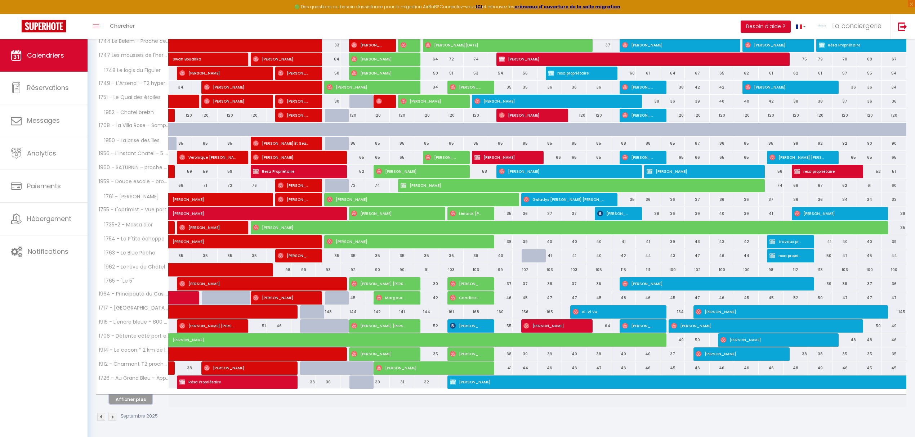
click at [126, 404] on button "Afficher plus" at bounding box center [130, 400] width 43 height 10
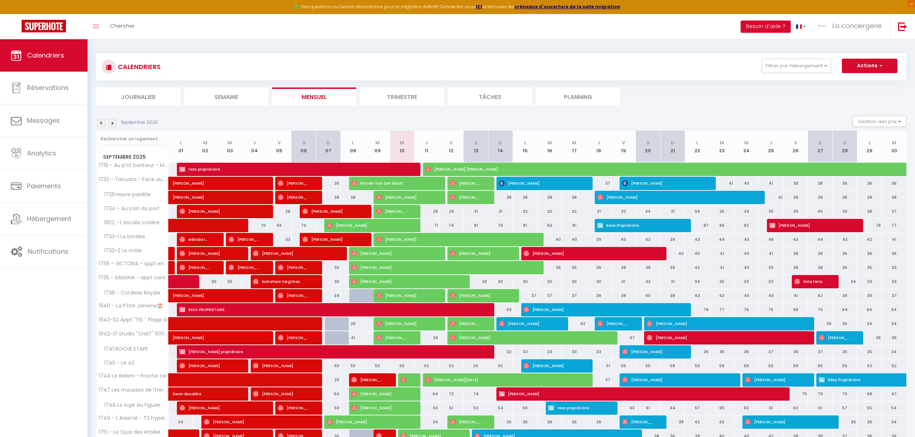
scroll to position [0, 0]
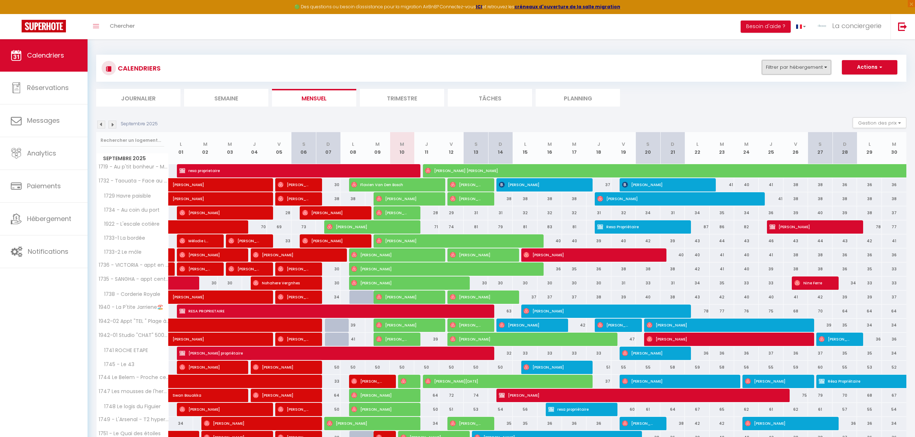
click at [826, 68] on button "Filtrer par hébergement" at bounding box center [796, 67] width 69 height 14
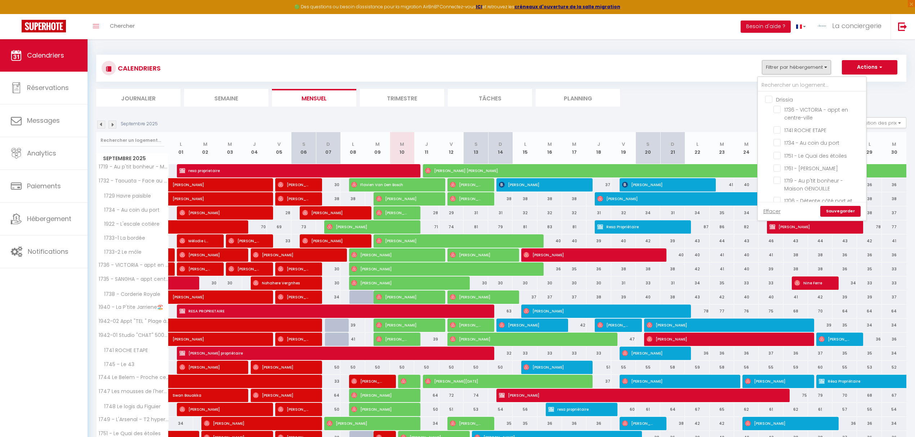
click at [768, 99] on input "Drissia" at bounding box center [819, 98] width 108 height 7
click at [768, 124] on input "Lucilia" at bounding box center [819, 127] width 108 height 7
click at [769, 112] on input "[PERSON_NAME]" at bounding box center [819, 115] width 108 height 7
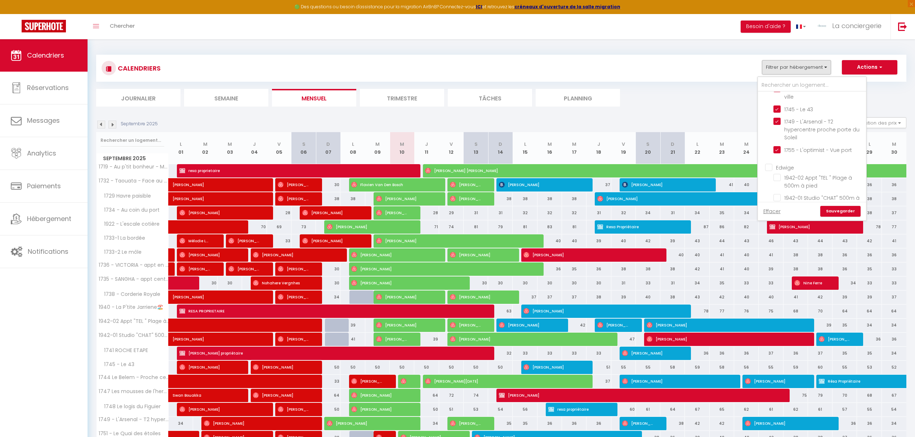
scroll to position [384, 0]
click at [770, 166] on input "Edwige" at bounding box center [819, 169] width 108 height 7
click at [770, 130] on input "[PERSON_NAME]" at bounding box center [819, 133] width 108 height 7
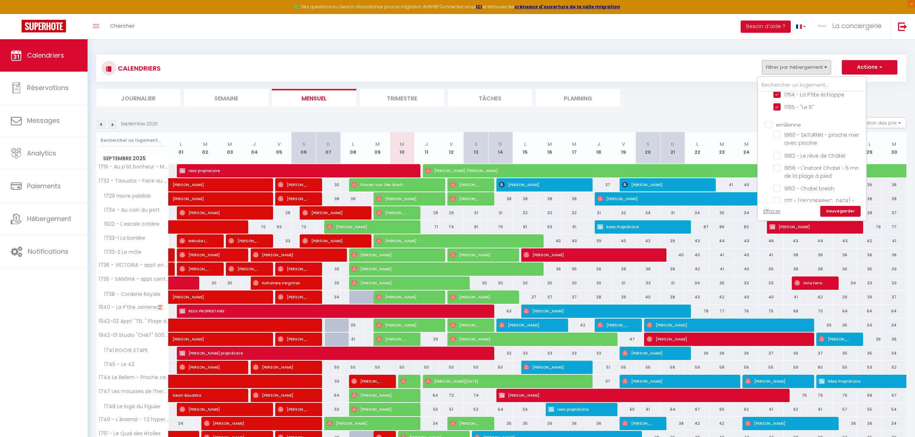
click at [768, 121] on input "emilienne" at bounding box center [819, 124] width 108 height 7
click at [769, 174] on input "Clothilde" at bounding box center [819, 177] width 108 height 7
click at [839, 212] on link "Sauvegarder" at bounding box center [840, 211] width 40 height 11
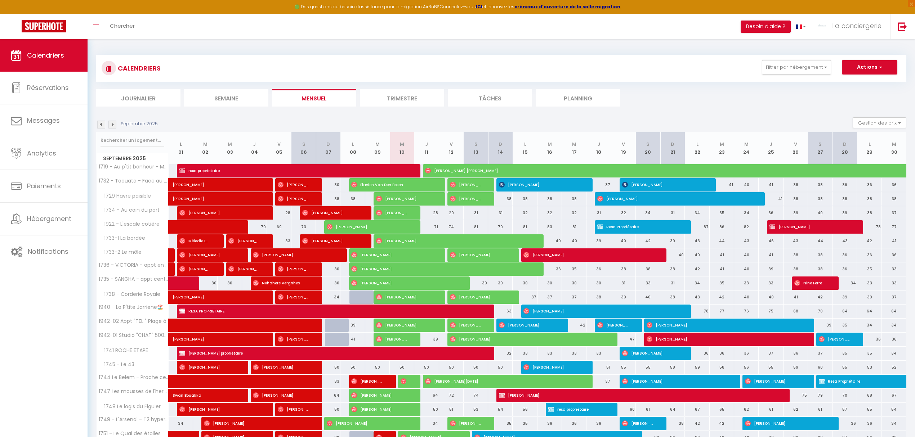
click at [592, 97] on li "Planning" at bounding box center [578, 98] width 84 height 18
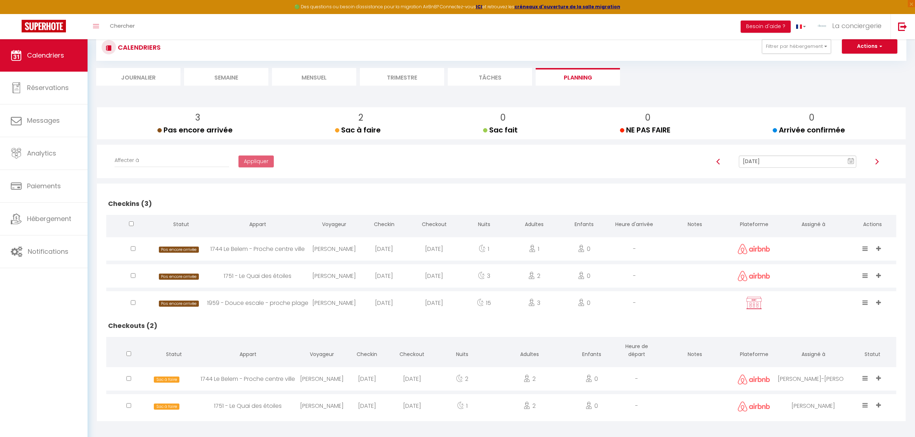
scroll to position [39, 0]
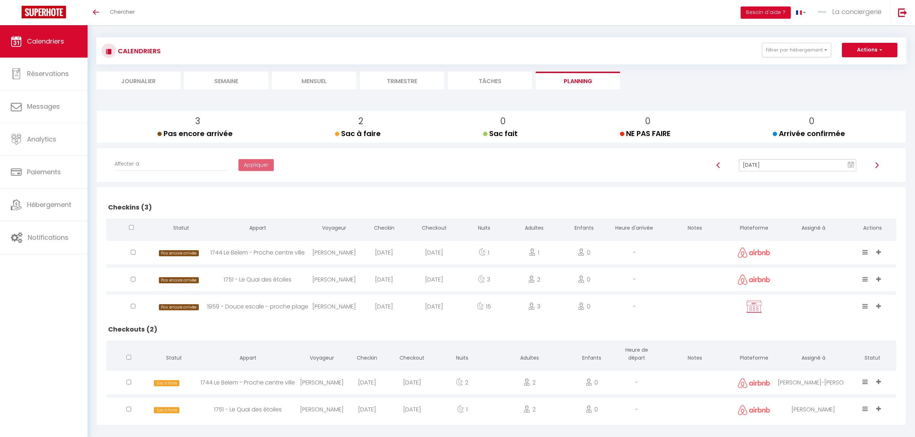
scroll to position [25, 0]
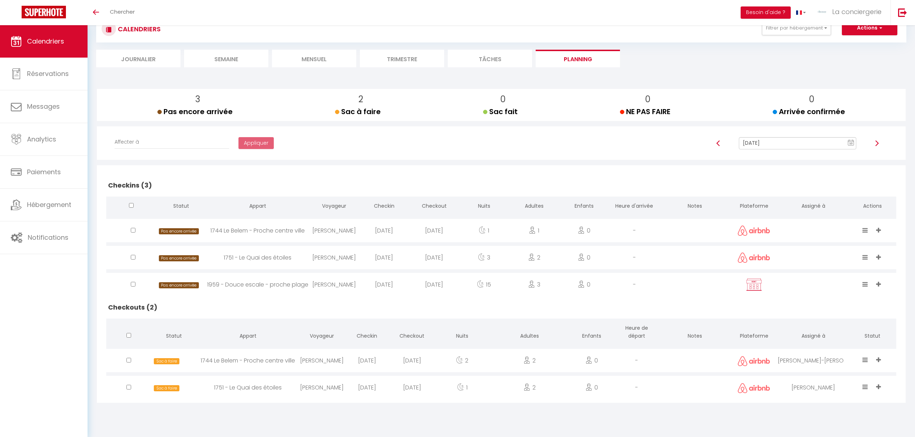
click at [321, 59] on li "Mensuel" at bounding box center [314, 59] width 84 height 18
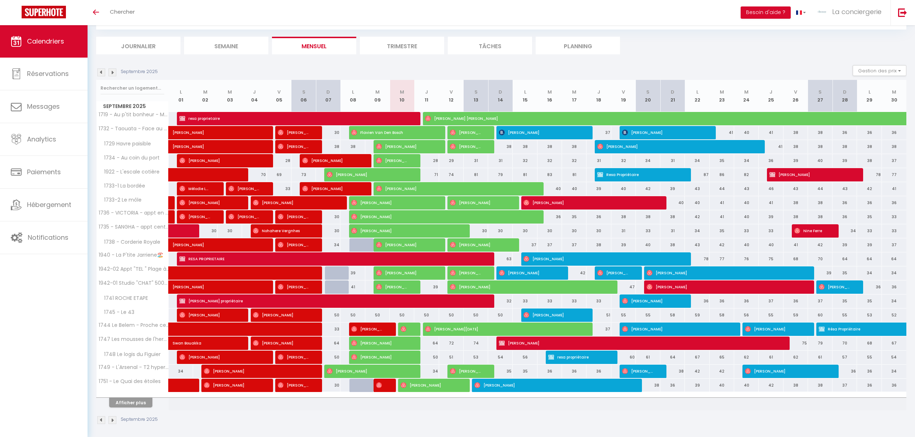
scroll to position [44, 0]
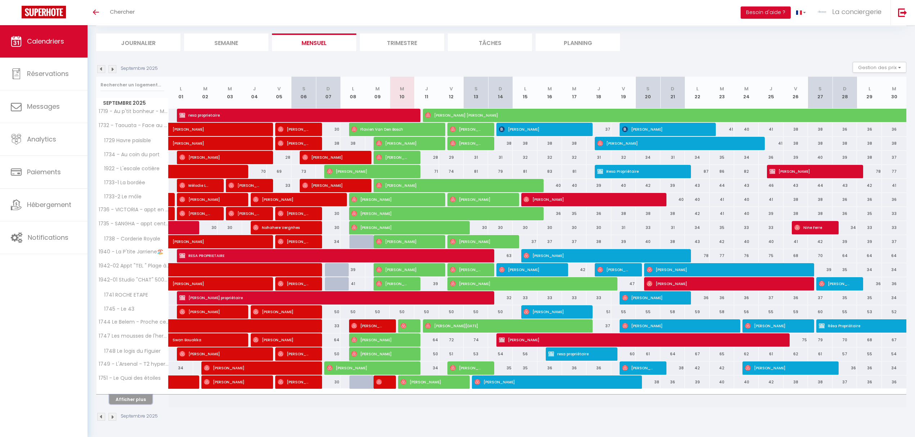
click at [130, 400] on button "Afficher plus" at bounding box center [130, 400] width 43 height 10
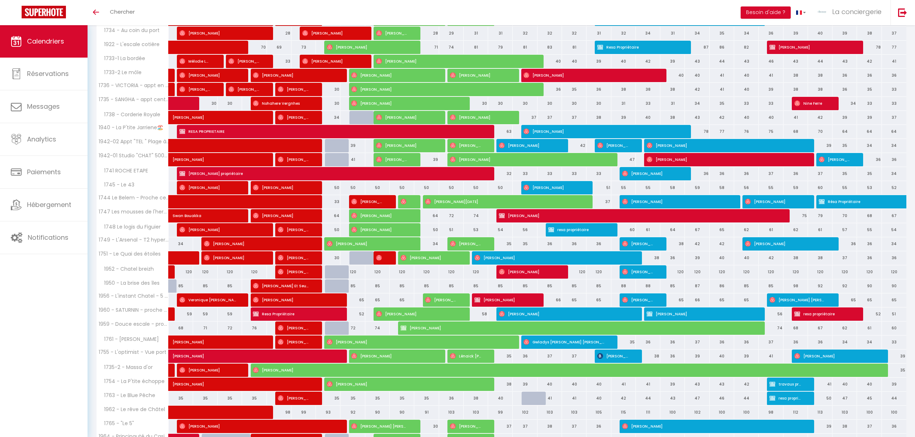
scroll to position [328, 0]
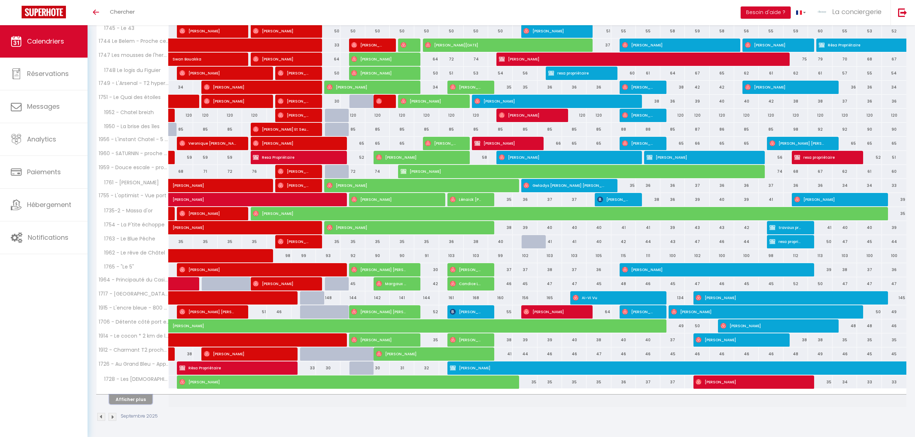
click at [125, 400] on button "Afficher plus" at bounding box center [130, 400] width 43 height 10
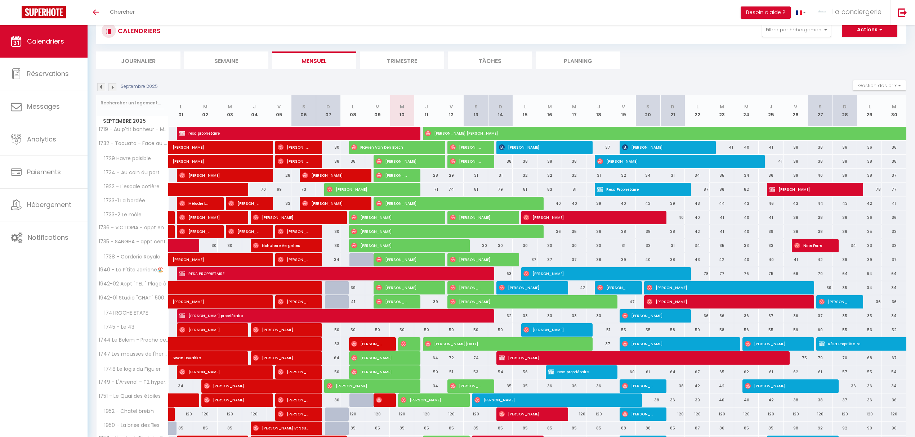
scroll to position [10, 0]
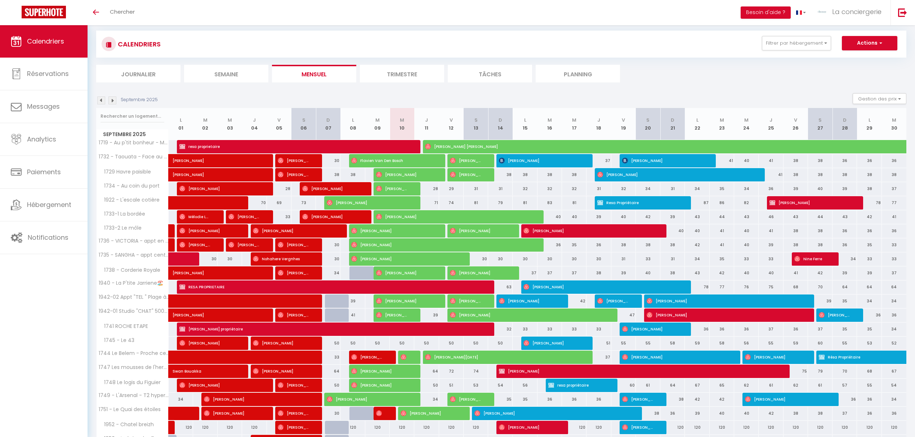
click at [597, 75] on li "Planning" at bounding box center [578, 74] width 84 height 18
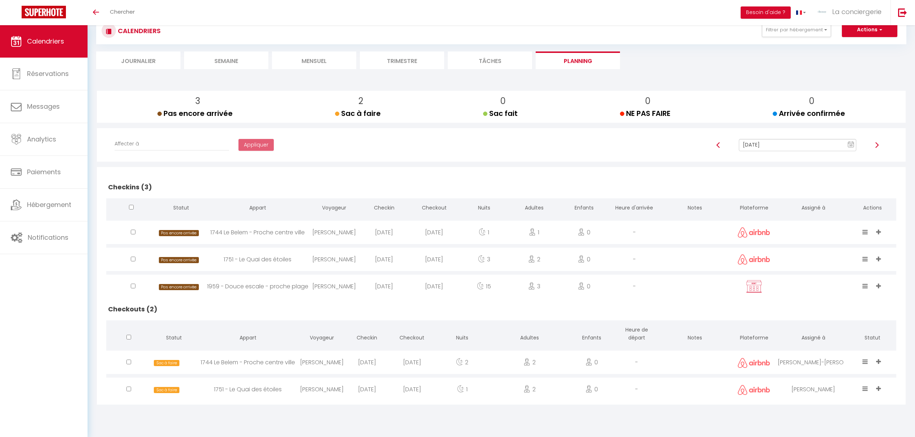
scroll to position [25, 0]
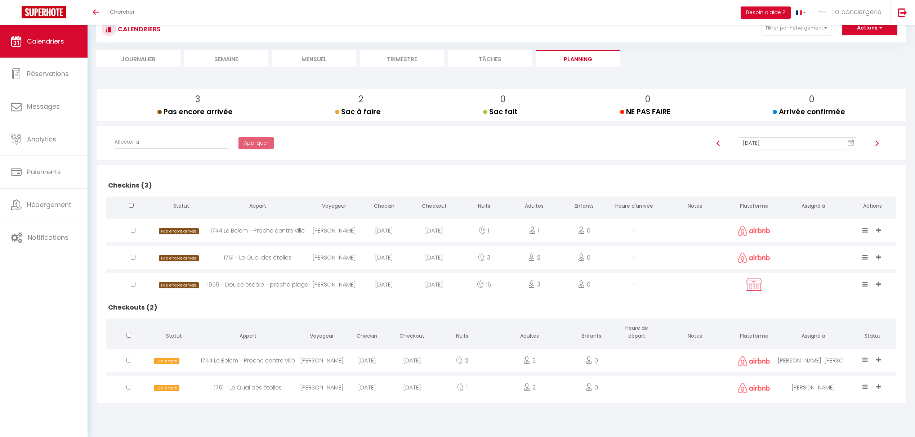
click at [879, 143] on img at bounding box center [877, 144] width 6 height 6
type input "Sep 11, 2025"
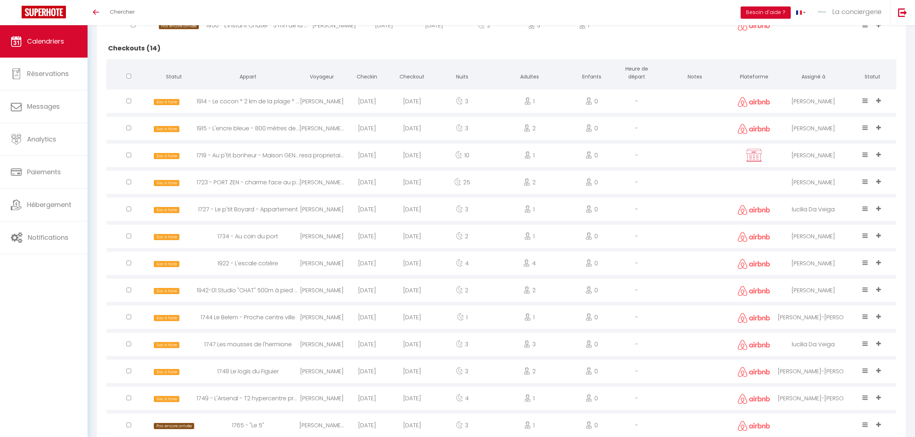
scroll to position [362, 0]
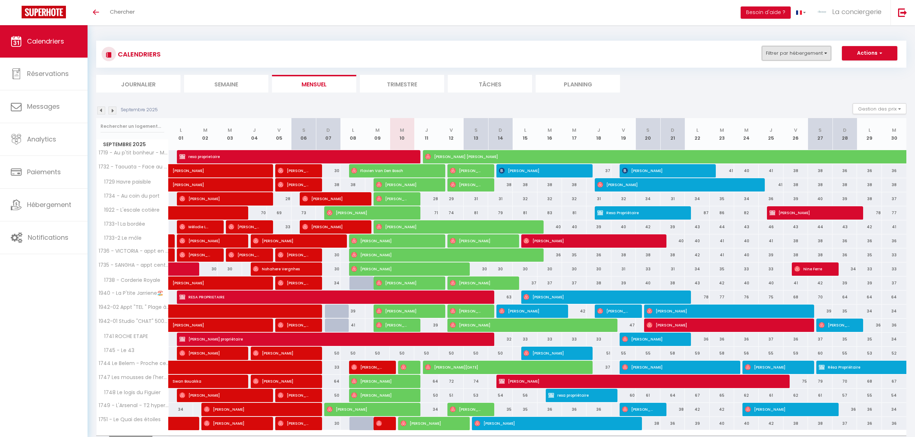
click at [823, 51] on button "Filtrer par hébergement" at bounding box center [796, 53] width 69 height 14
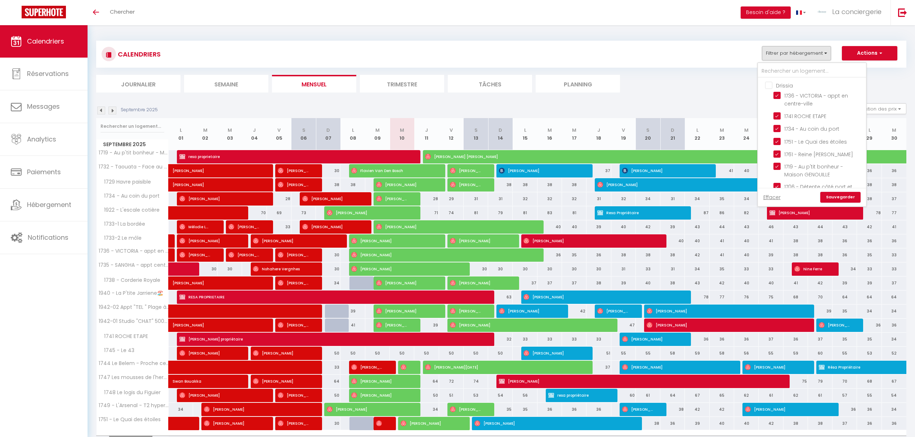
click at [770, 87] on input "Drissia" at bounding box center [819, 84] width 108 height 7
checkbox input "true"
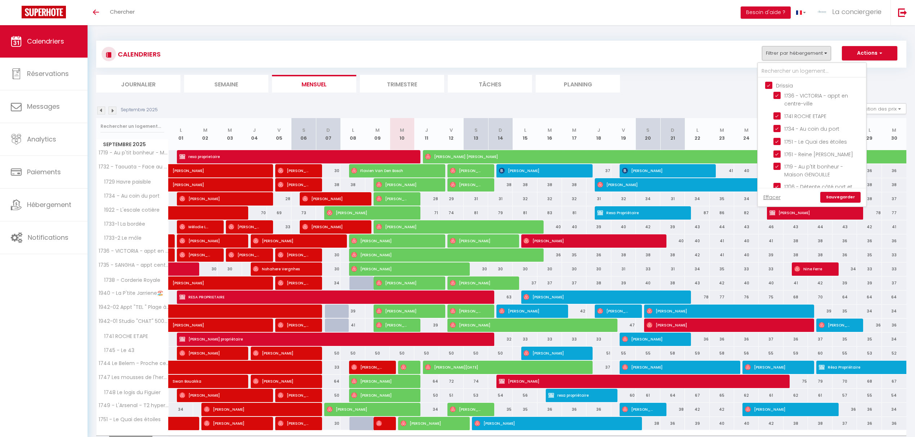
checkbox input "true"
checkbox input "false"
click at [769, 85] on input "Drissia" at bounding box center [819, 84] width 108 height 7
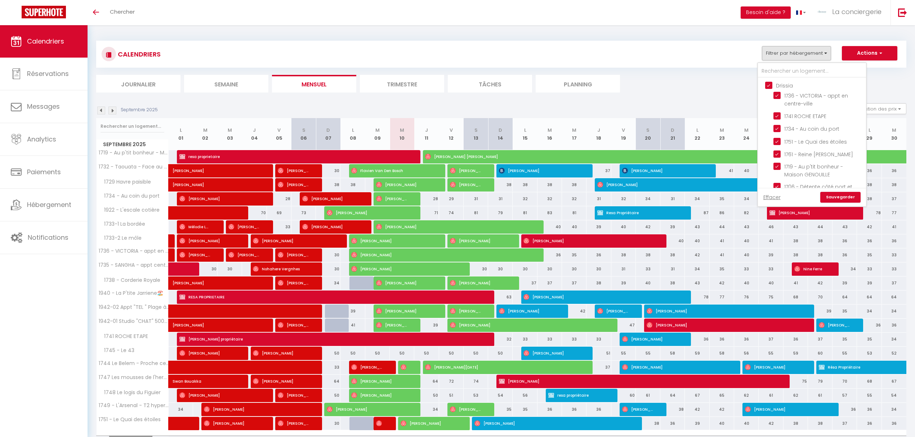
checkbox input "false"
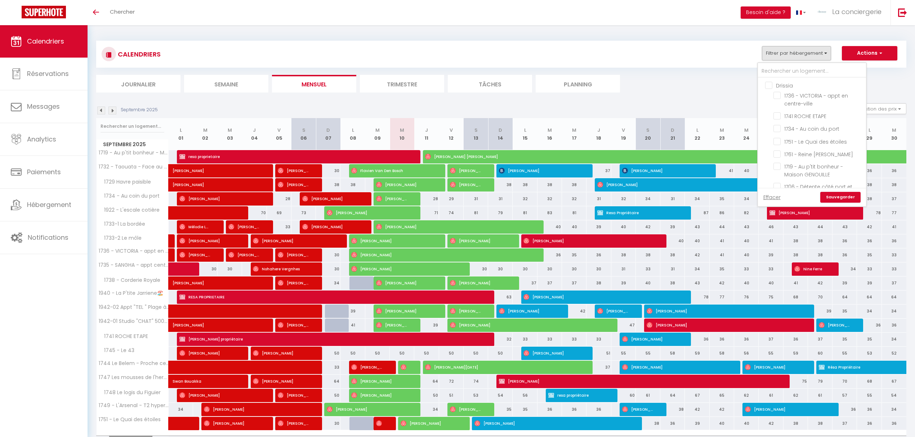
checkbox input "false"
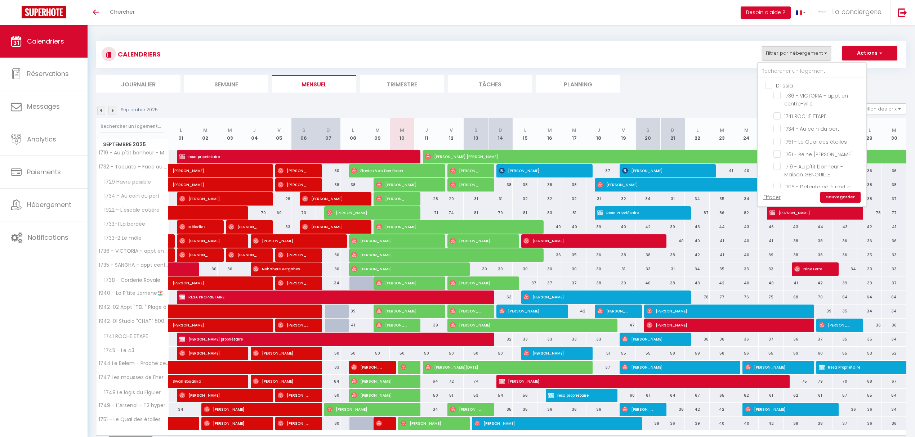
checkbox input "false"
click at [768, 110] on input "Lucilia" at bounding box center [819, 113] width 108 height 7
checkbox input "false"
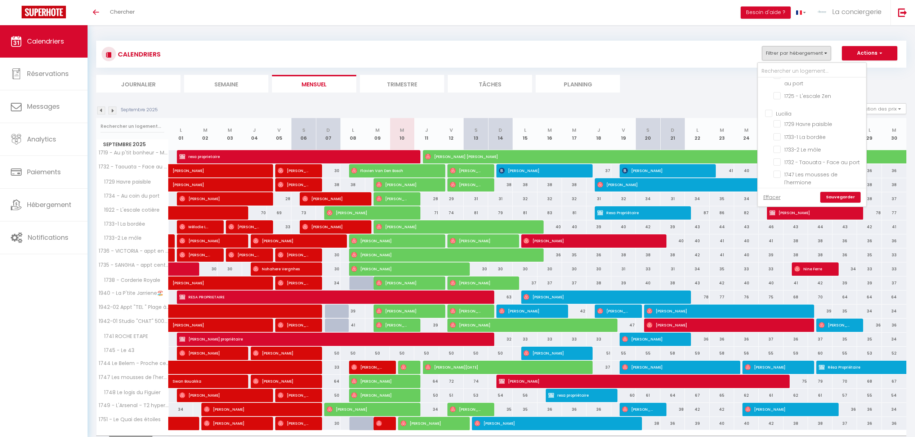
checkbox input "false"
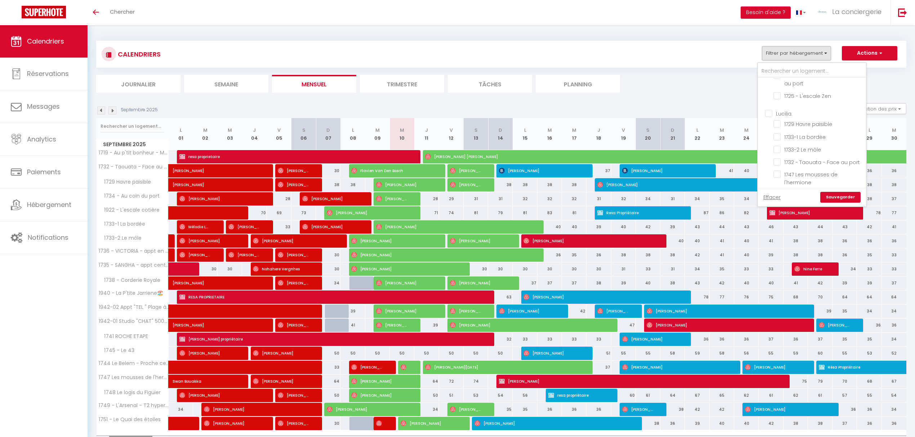
checkbox input "false"
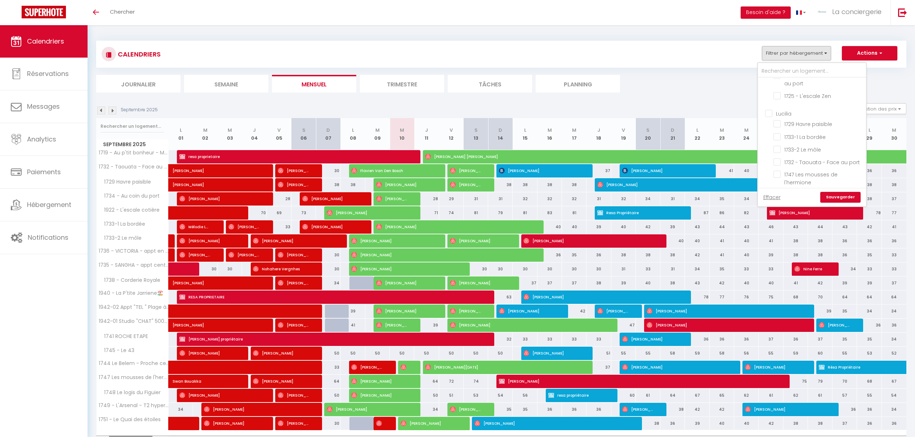
checkbox input "false"
click at [767, 98] on input "[PERSON_NAME]" at bounding box center [819, 101] width 108 height 7
checkbox input "false"
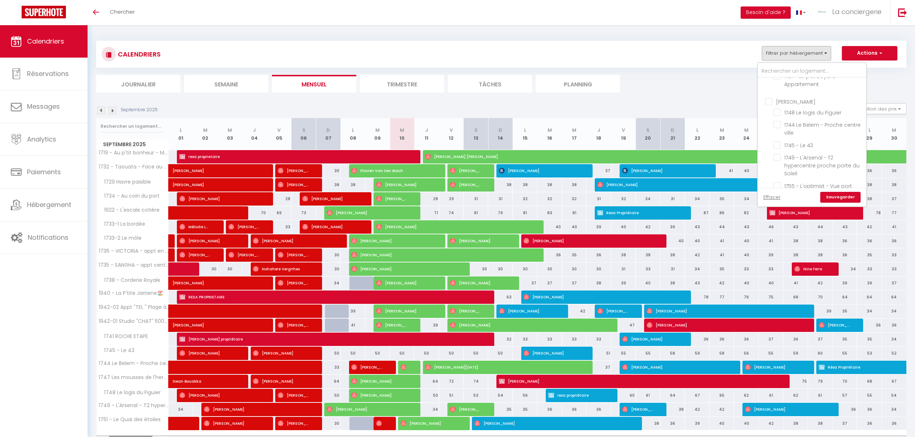
checkbox input "false"
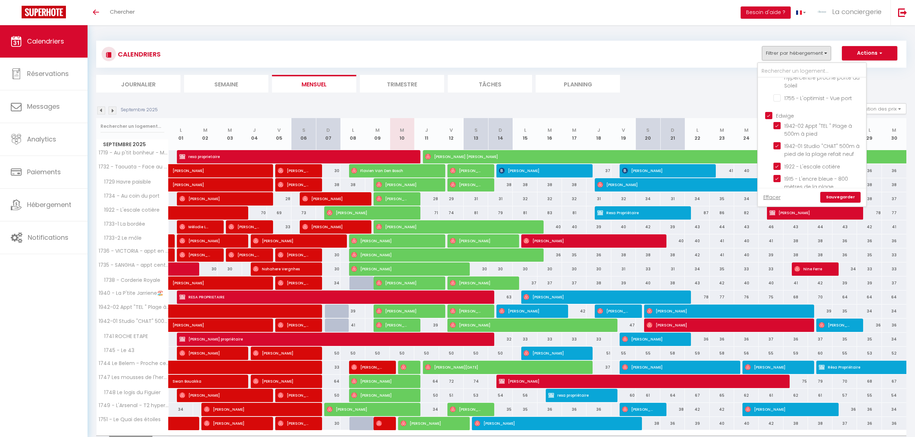
scroll to position [432, 0]
click at [769, 103] on input "Edwige" at bounding box center [819, 106] width 108 height 7
checkbox input "false"
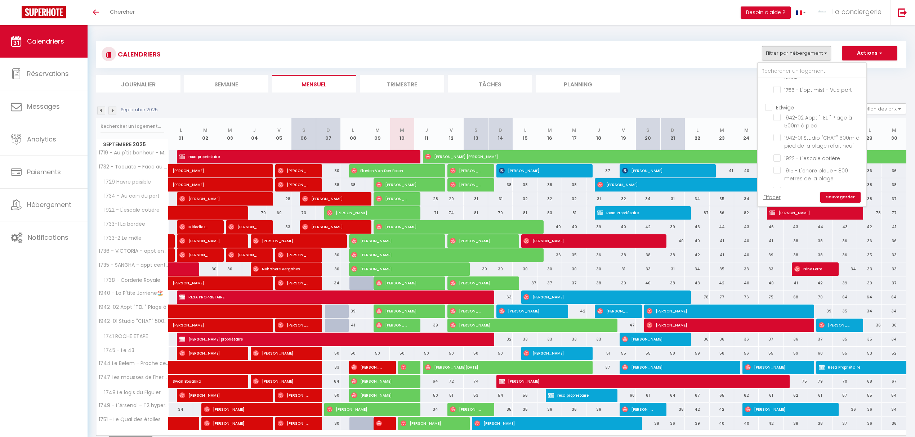
checkbox input "false"
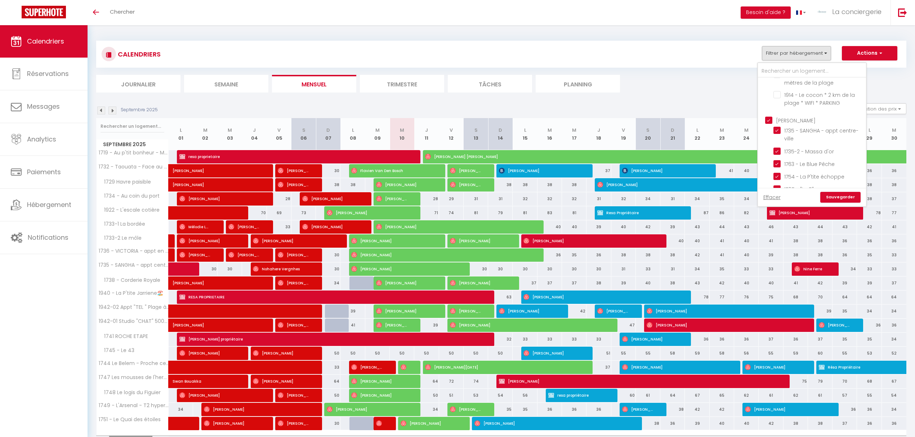
click at [771, 116] on input "[PERSON_NAME]" at bounding box center [819, 119] width 108 height 7
checkbox input "false"
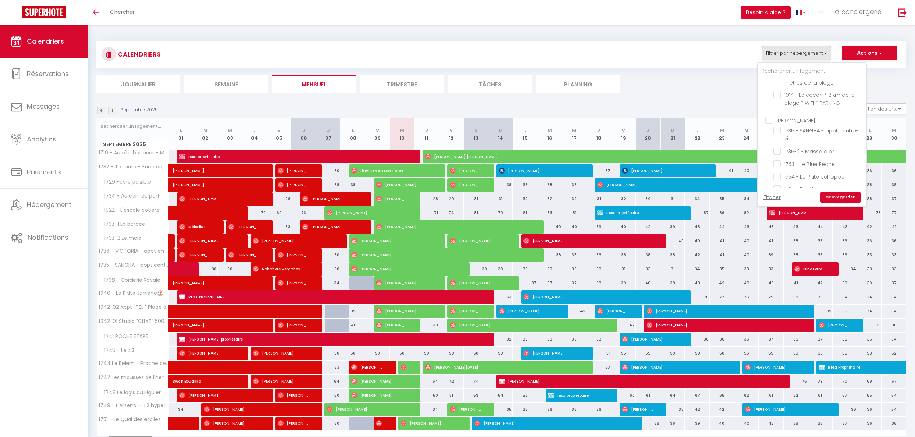
checkbox input "false"
click at [768, 160] on input "Clothilde" at bounding box center [819, 163] width 108 height 7
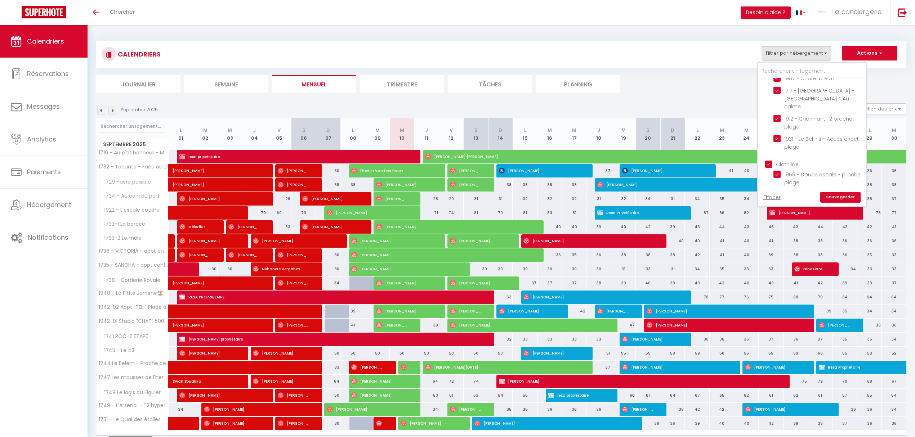
checkbox input "false"
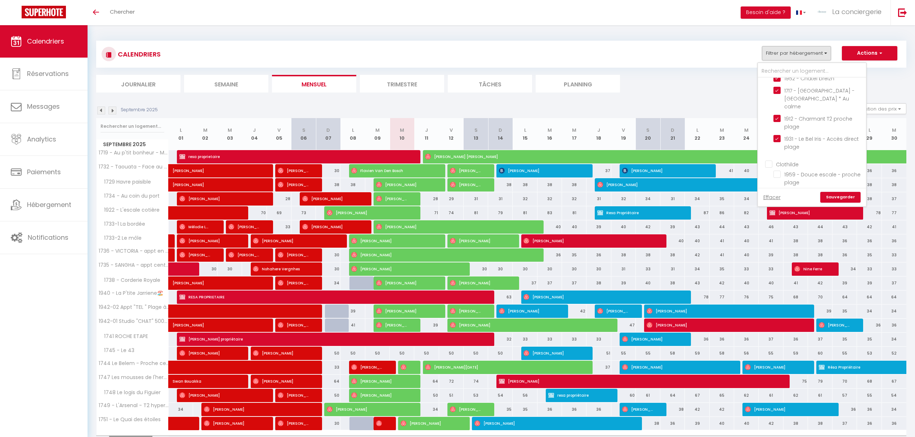
checkbox input "false"
click at [842, 197] on link "Sauvegarder" at bounding box center [840, 197] width 40 height 11
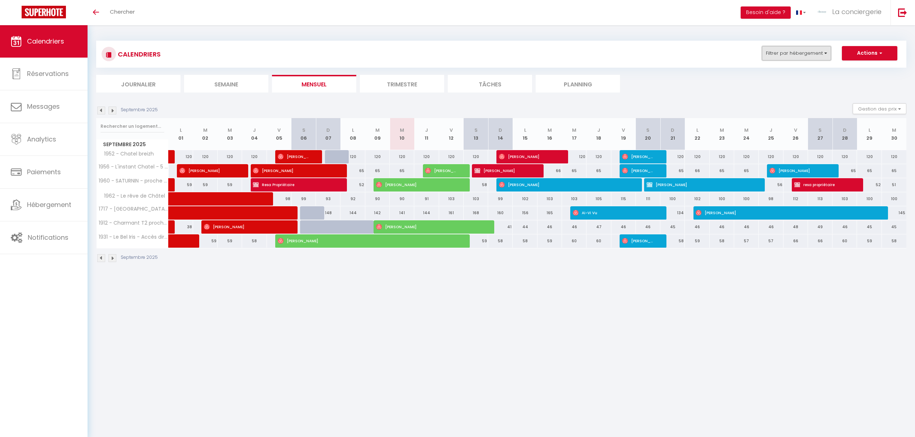
click at [827, 51] on button "Filtrer par hébergement" at bounding box center [796, 53] width 69 height 14
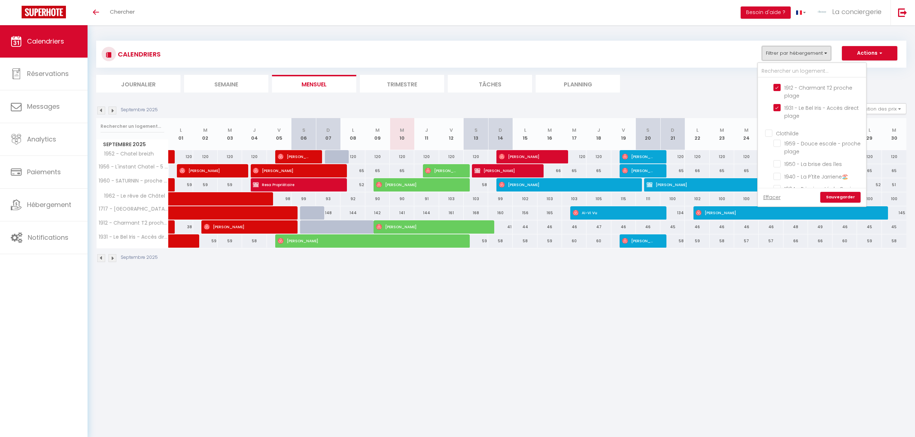
scroll to position [769, 0]
click at [599, 365] on body "🟢 Des questions ou besoin d'assistance pour la migration AirBnB? Connectez-vous…" at bounding box center [457, 243] width 915 height 437
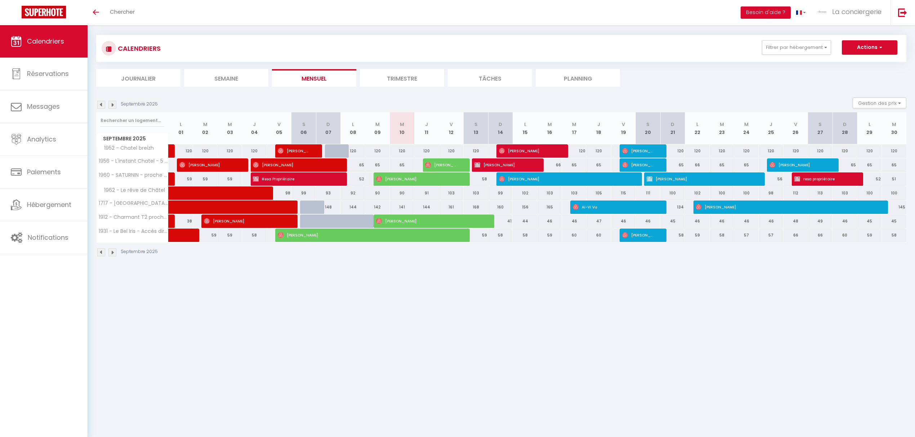
scroll to position [0, 0]
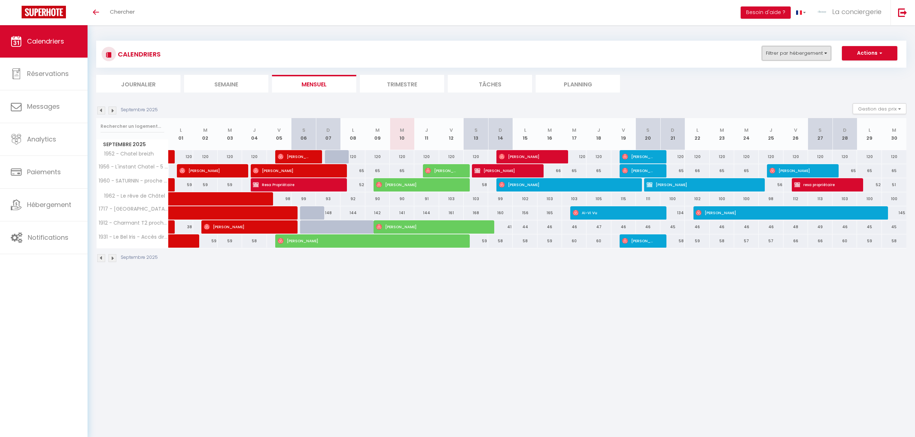
click at [824, 52] on button "Filtrer par hébergement" at bounding box center [796, 53] width 69 height 14
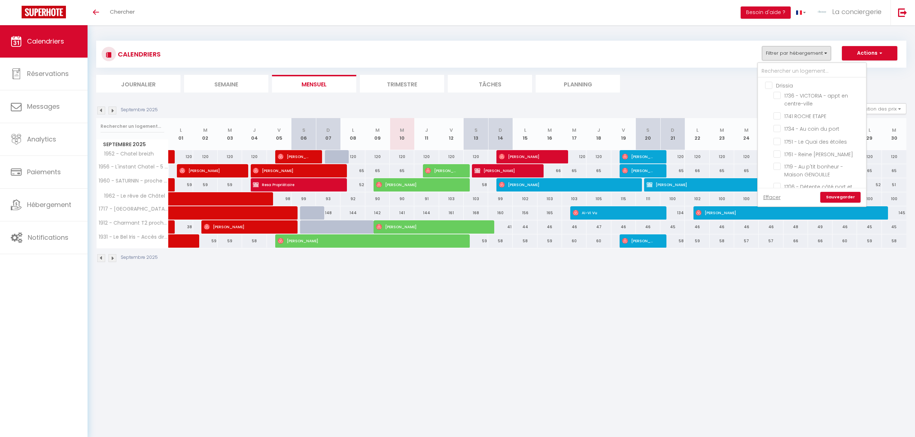
drag, startPoint x: 420, startPoint y: 397, endPoint x: 477, endPoint y: 355, distance: 70.9
click at [420, 396] on body "🟢 Des questions ou besoin d'assistance pour la migration AirBnB? Connectez-vous…" at bounding box center [457, 243] width 915 height 437
